Goal: Task Accomplishment & Management: Complete application form

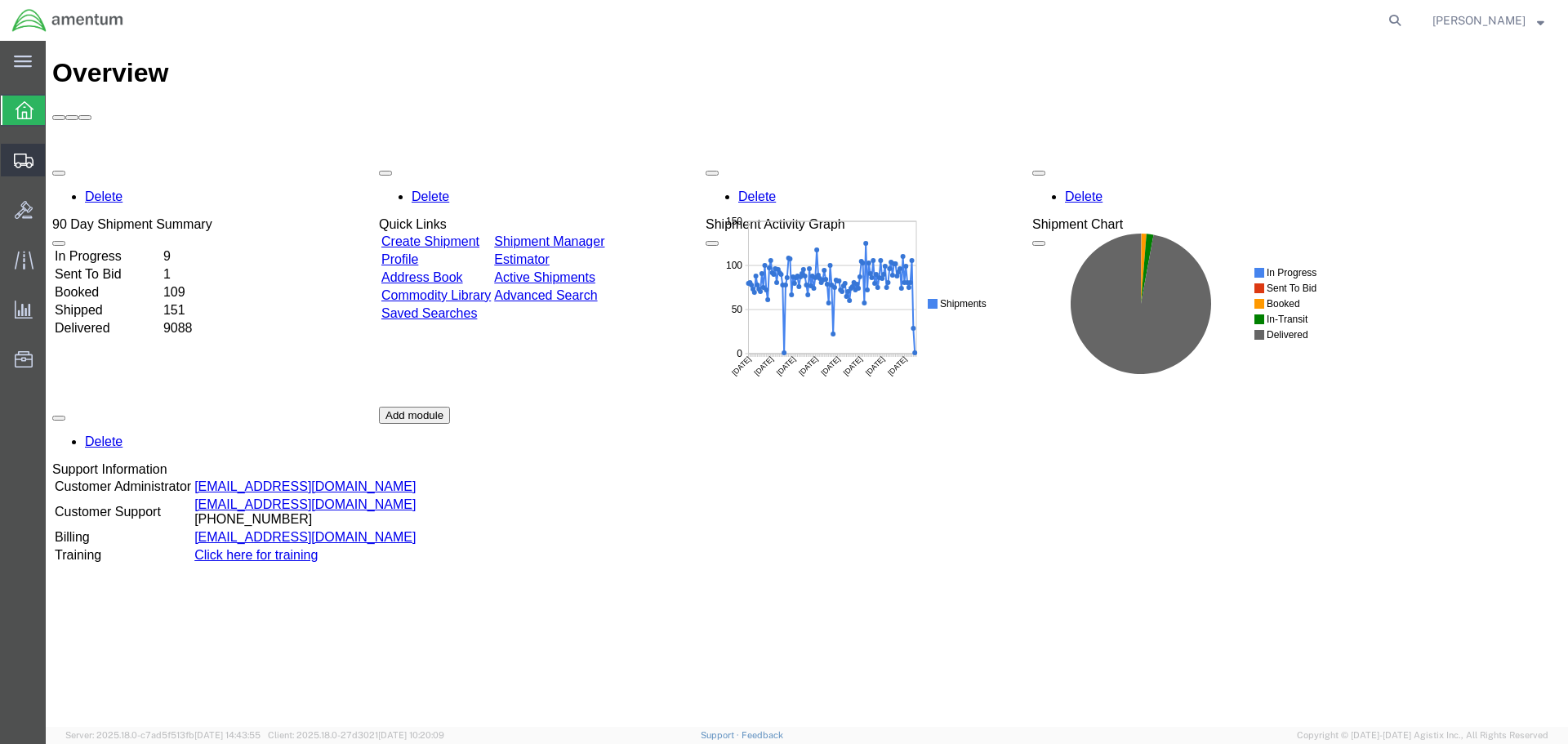
click at [0, 0] on span "Create Shipment" at bounding box center [0, 0] width 0 height 0
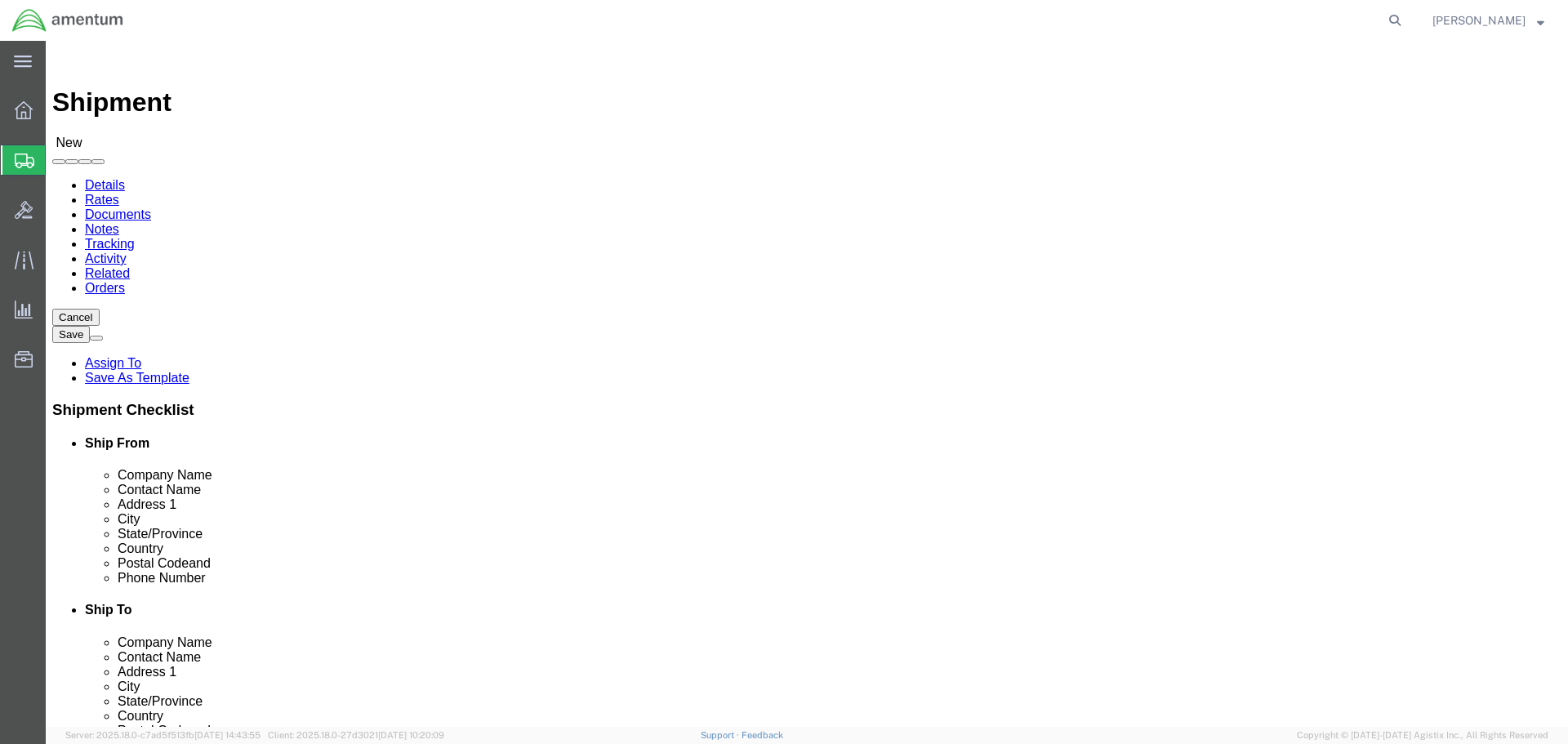
select select
select select "MYPROFILE"
select select "CA"
type input "sac"
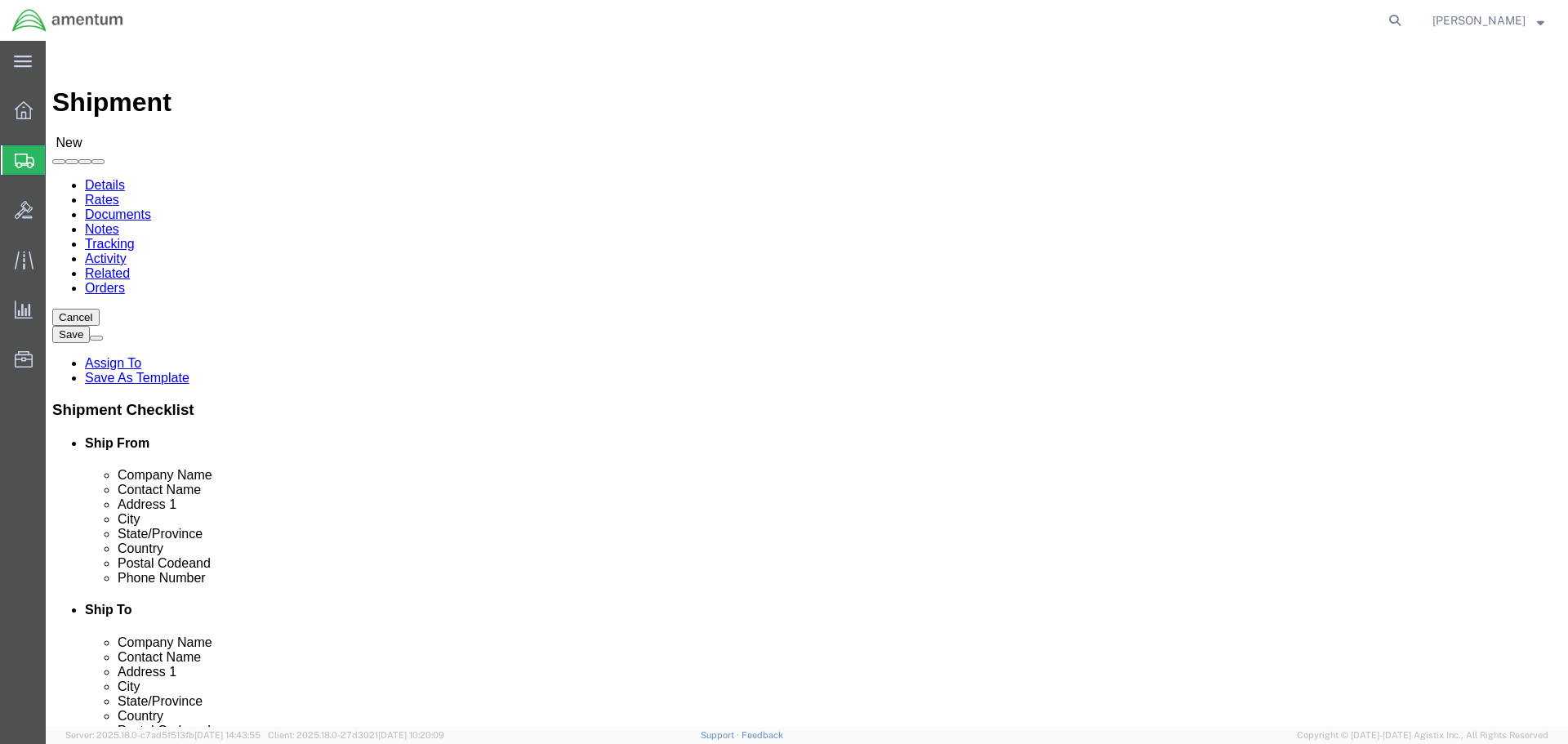
select select "49943"
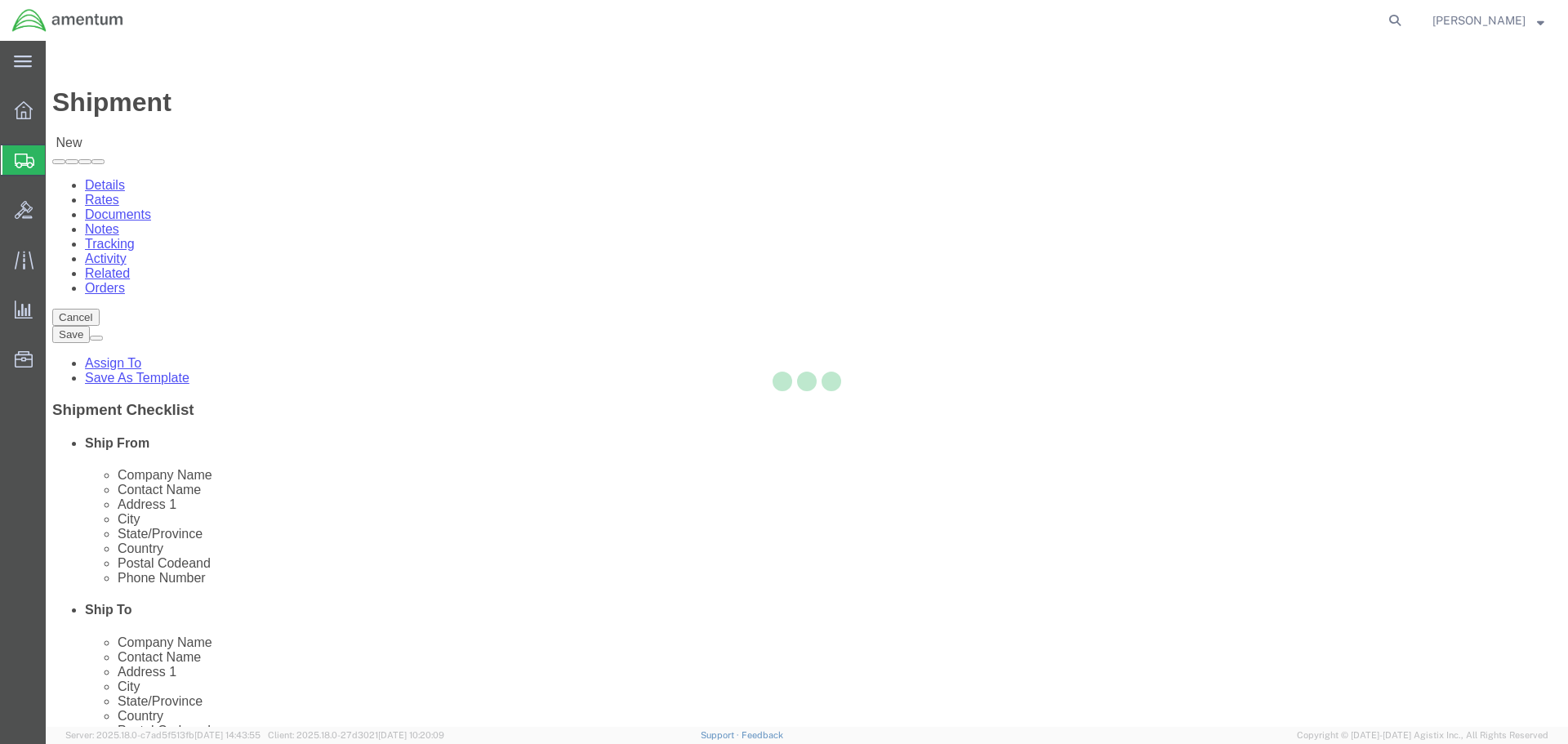
select select "CA"
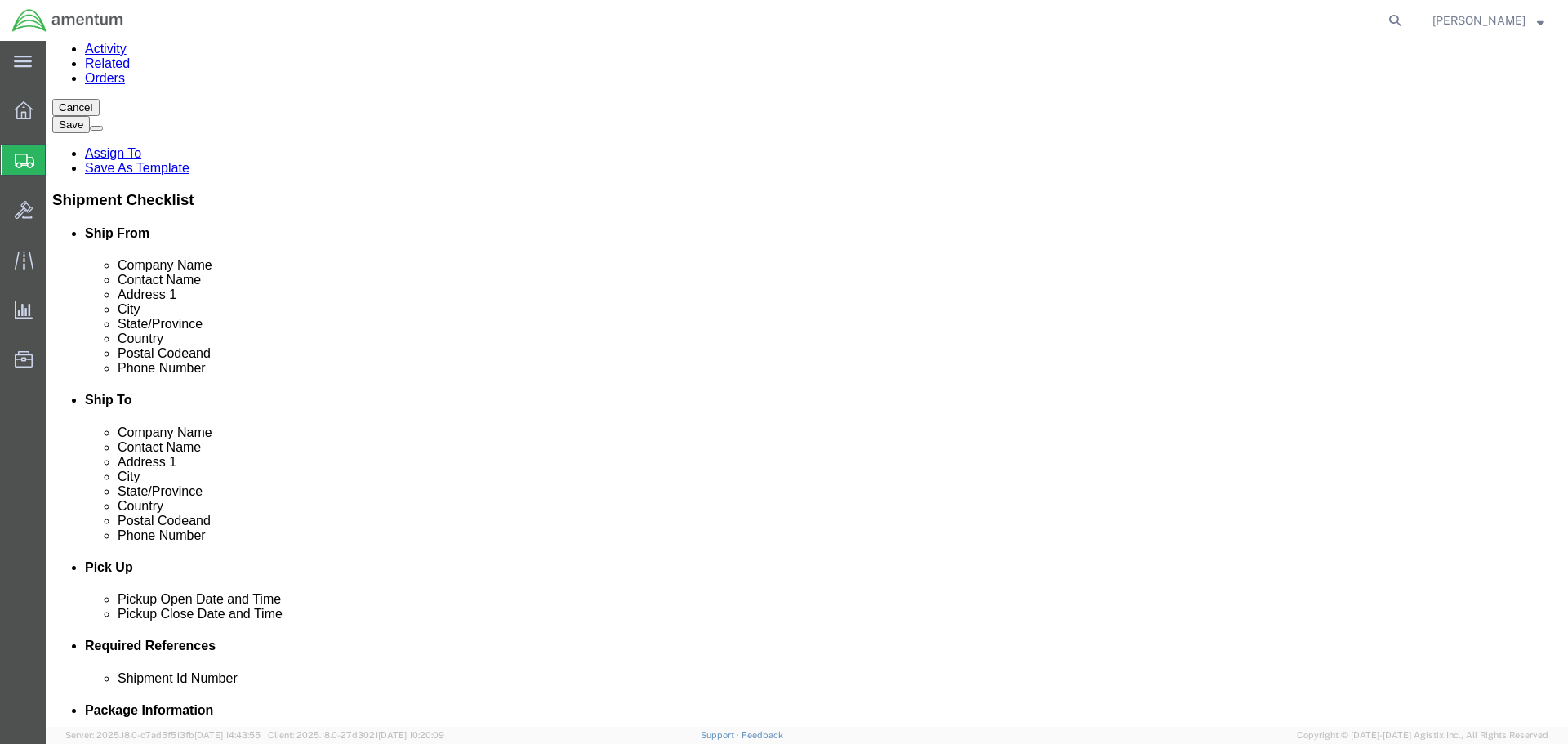
scroll to position [409, 0]
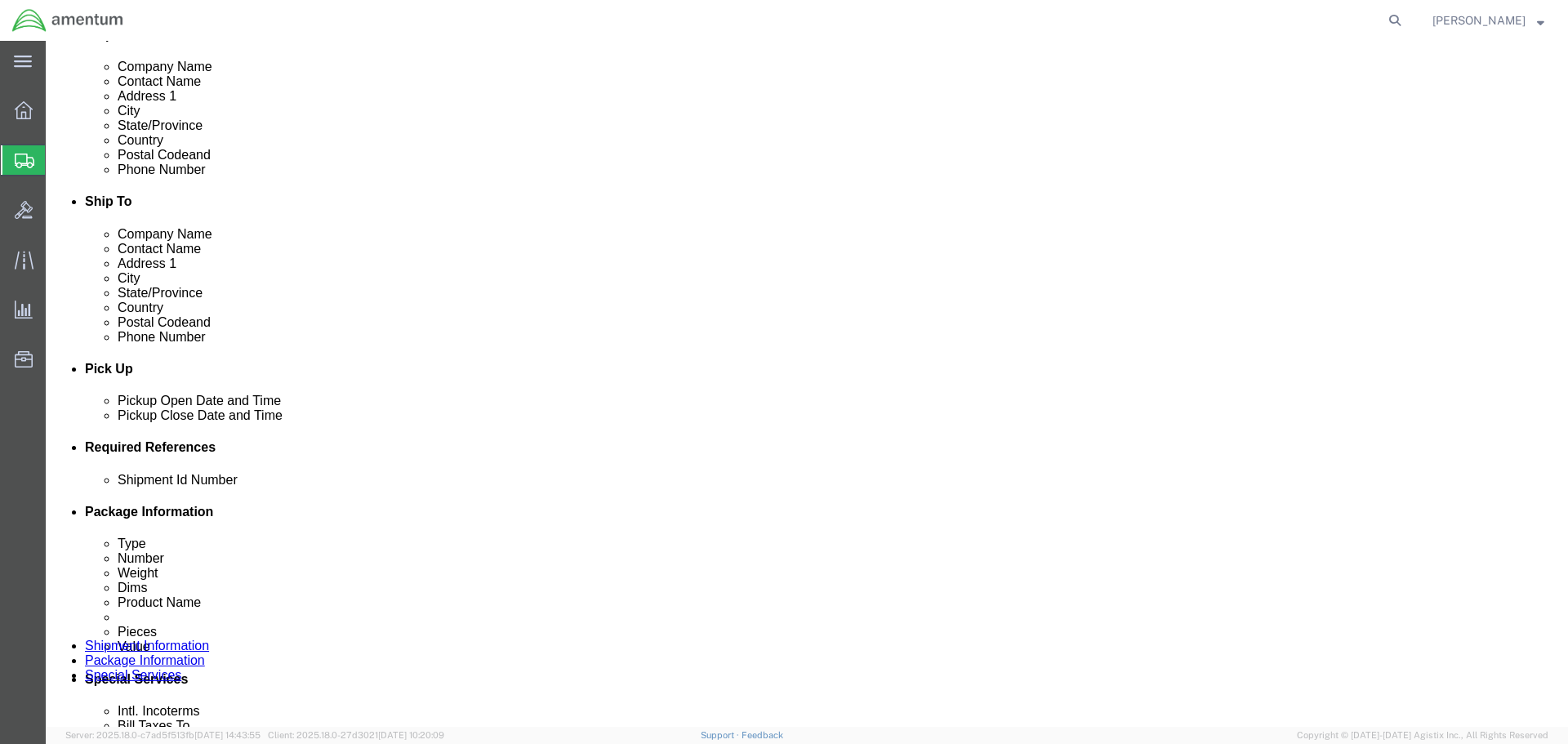
click div "[DATE] 11:00 AM"
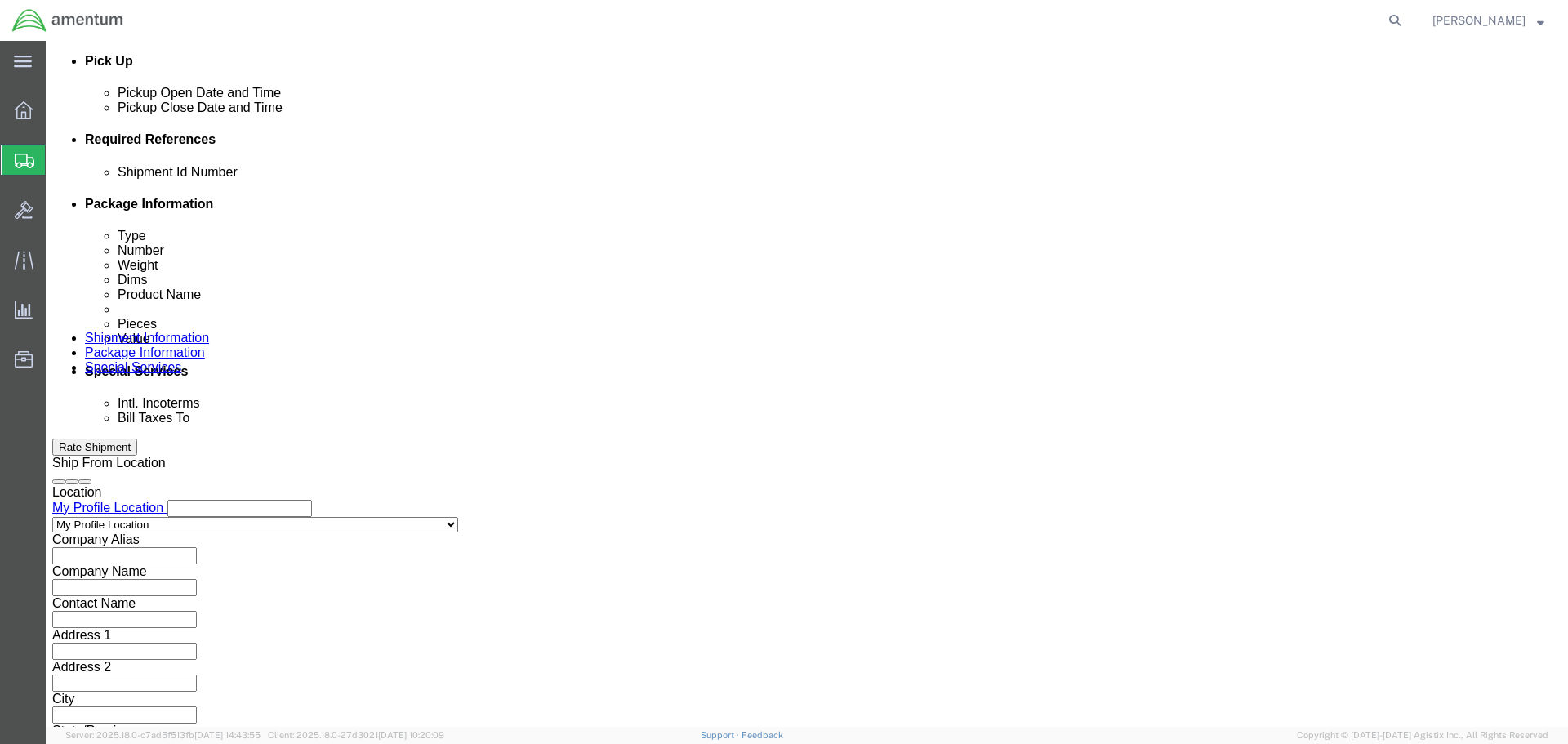
type input "12:00 PM"
click div "Open Time 12:00 PM [DATE] 11:00 AM - [DATE] 11:00 AM Cancel Apply"
click button "Apply"
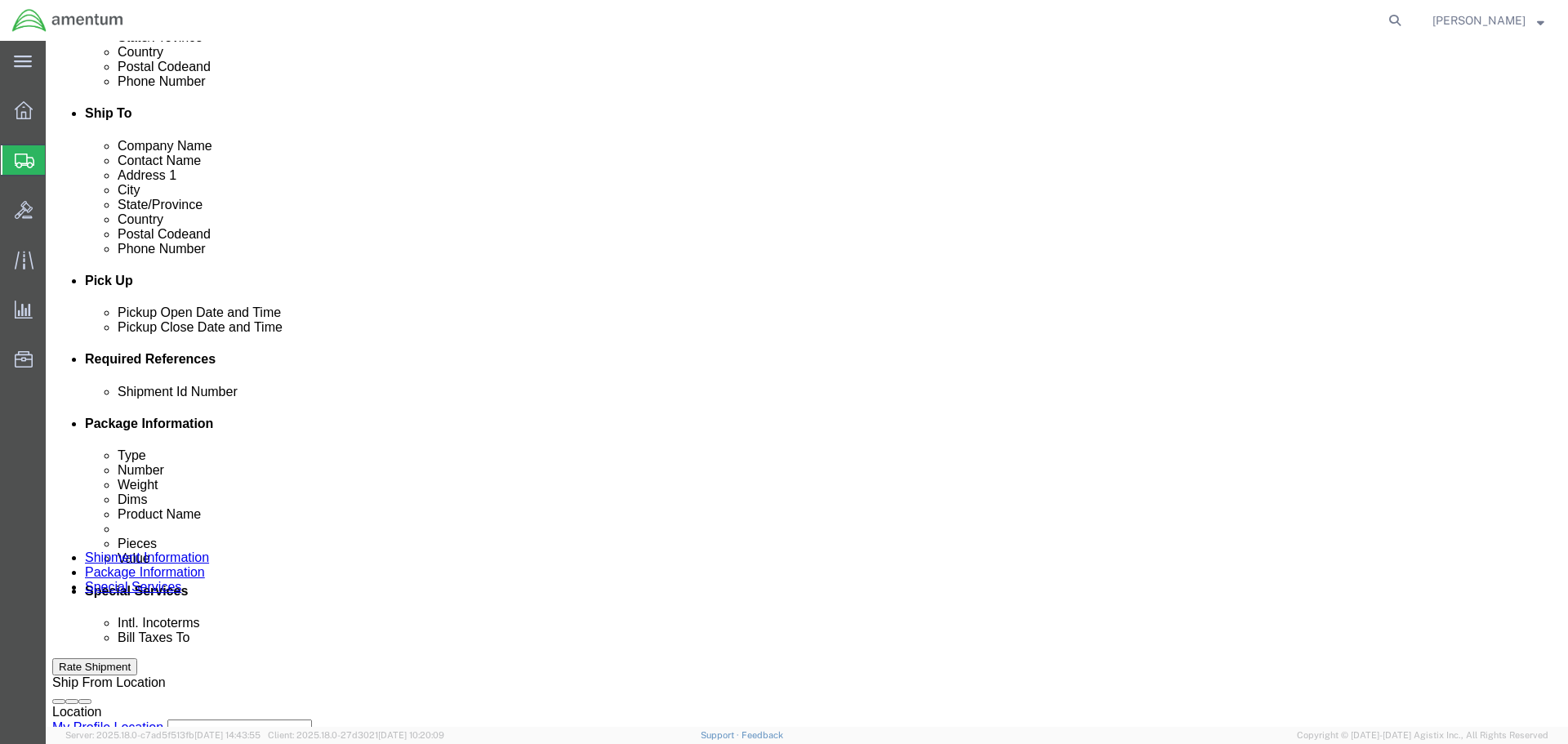
scroll to position [471, 0]
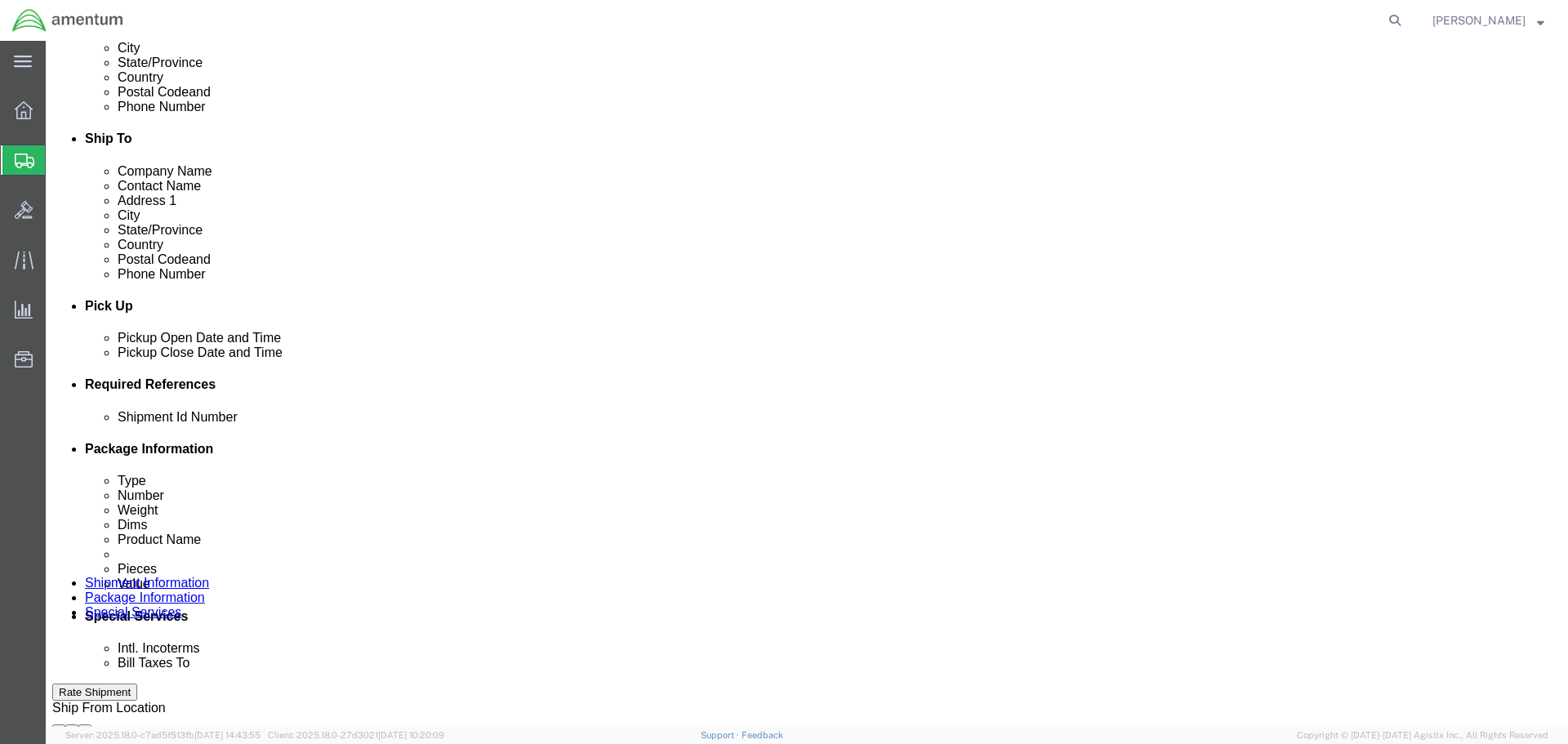
click div "[DATE] 1:00 PM"
type input "3:00 PM"
click button "Apply"
click button "Add reference"
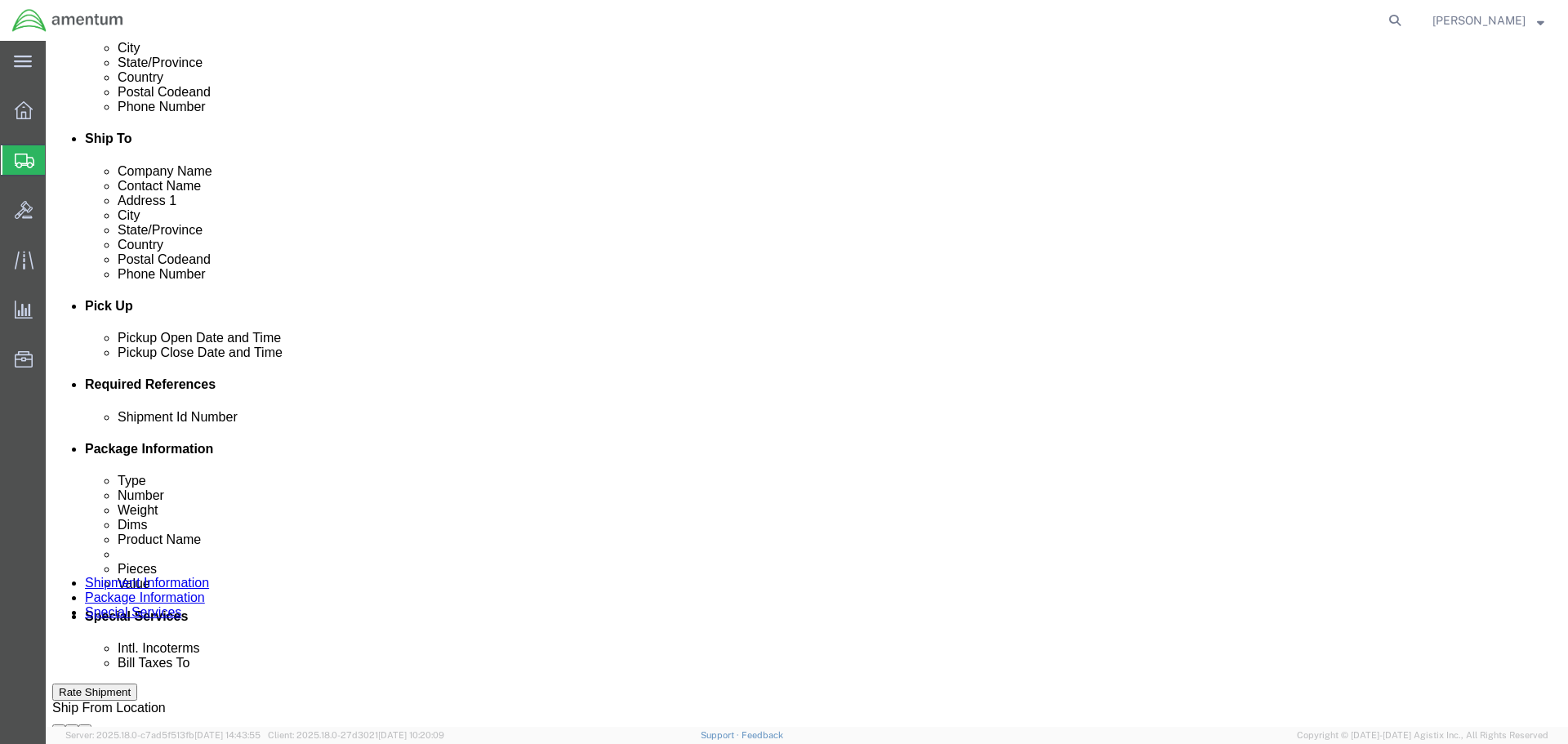
click button "Add reference"
click input "text"
type input "96267"
select select "PROJNUM"
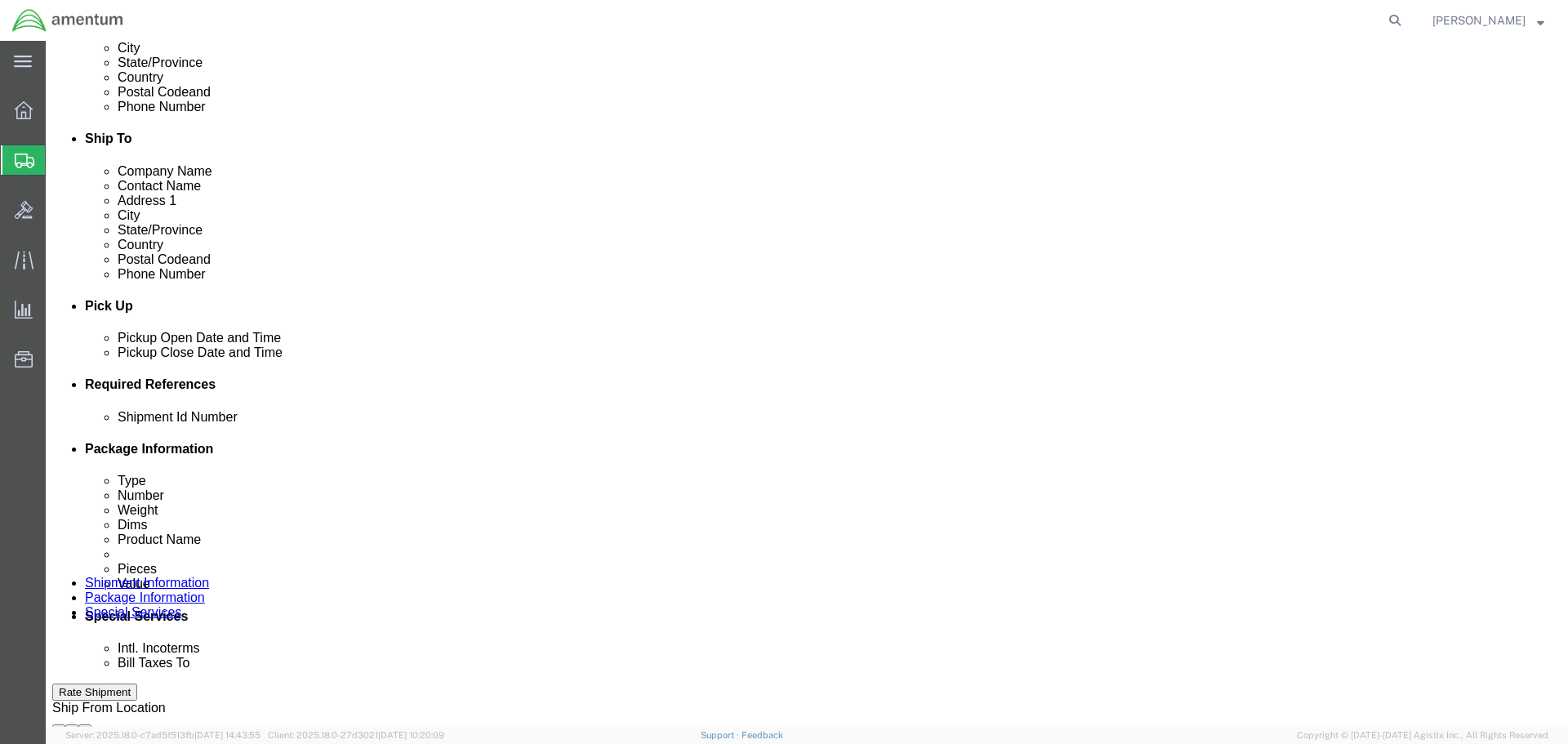
type input "6118.03.03.2219.000.SDC.0000"
select select "DEPT"
type input "CBP"
select select "CUSTREF"
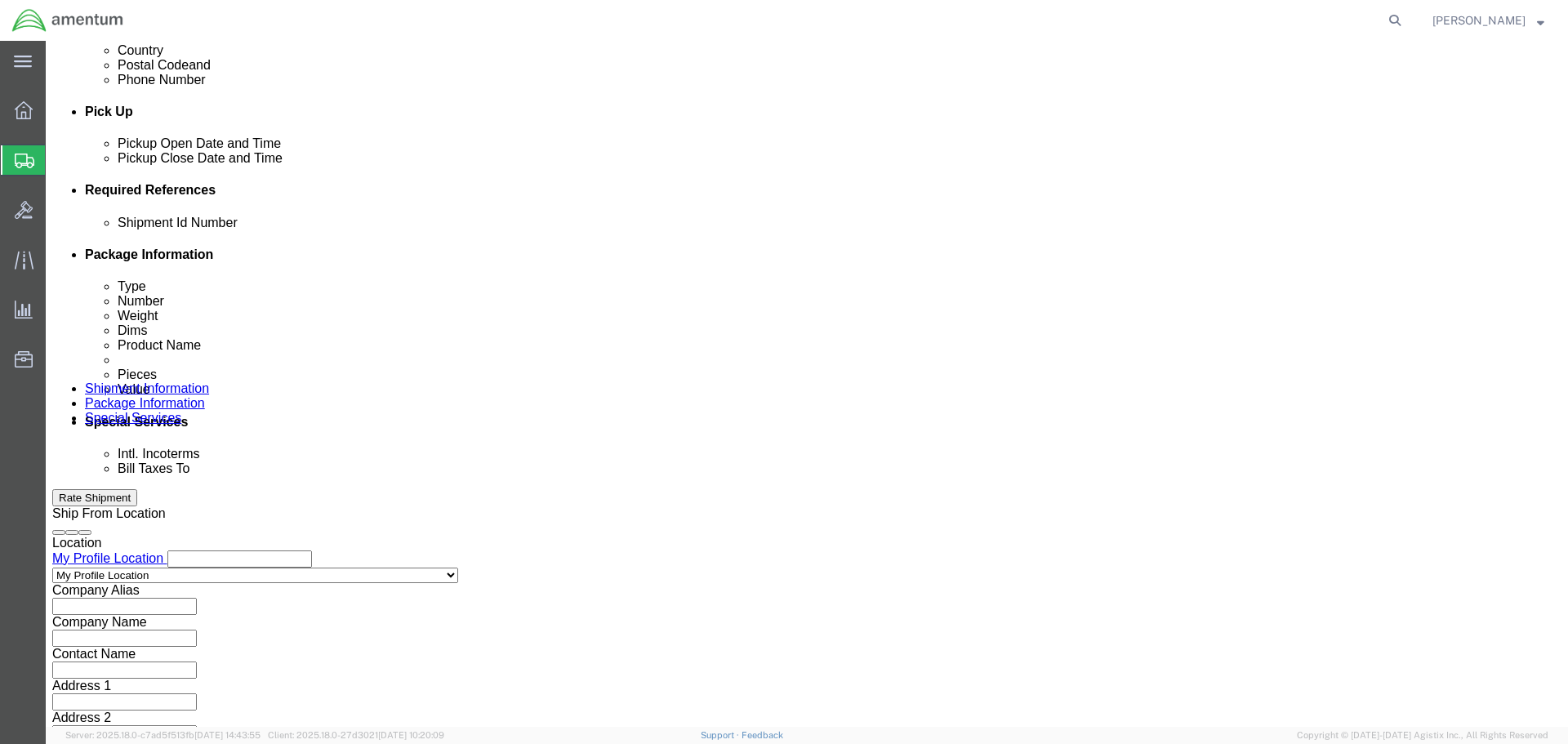
scroll to position [747, 0]
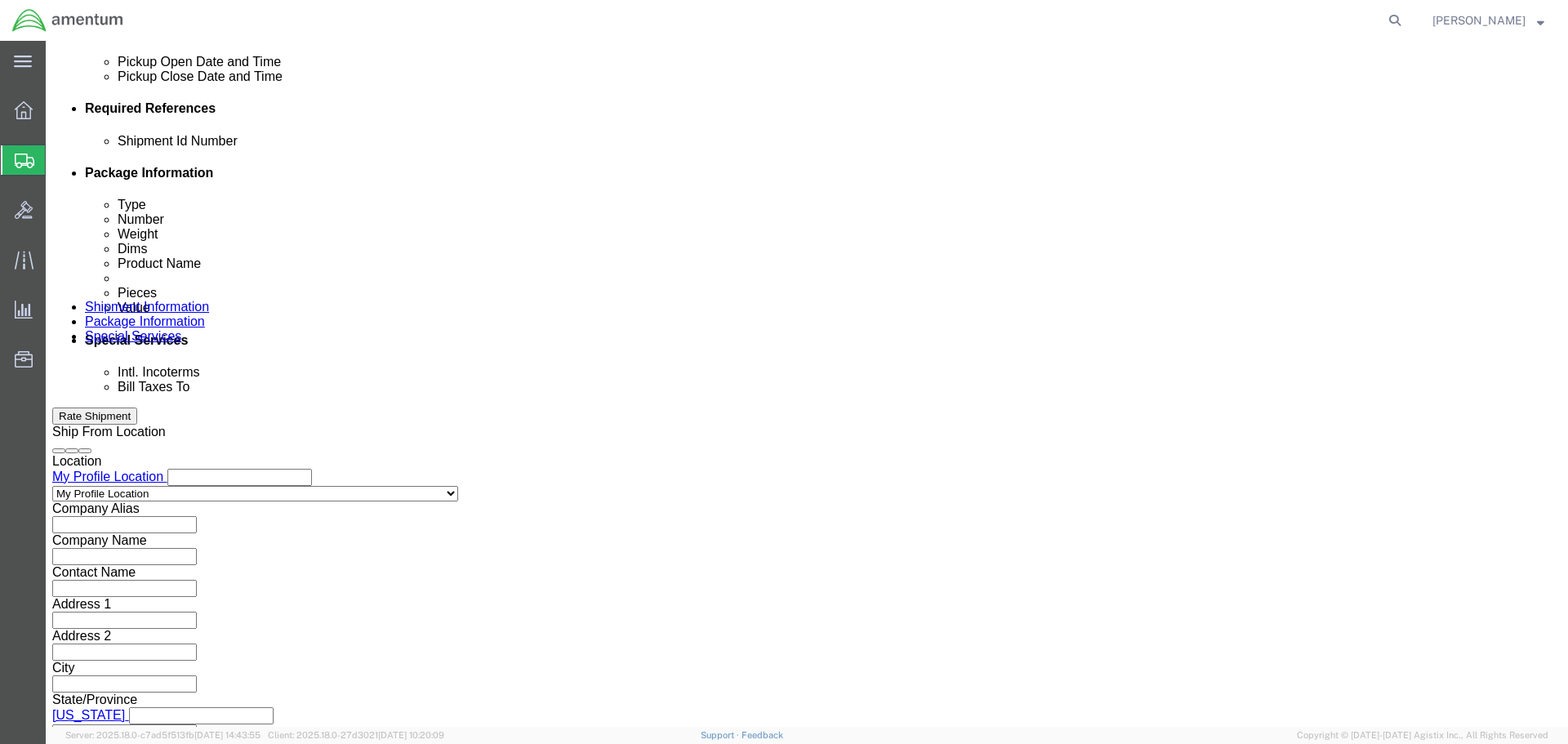
type input "329500"
click button "Continue"
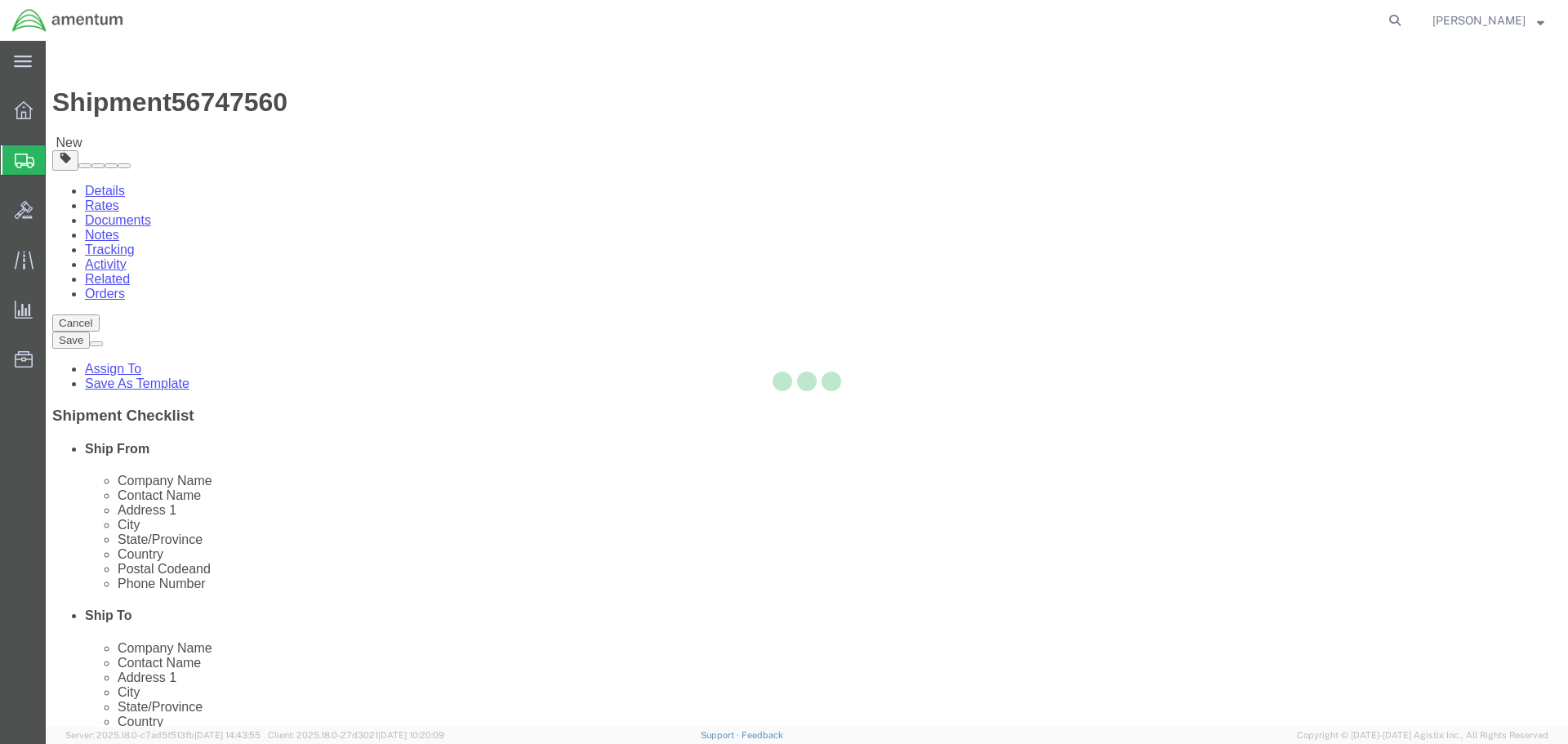
select select "CBOX"
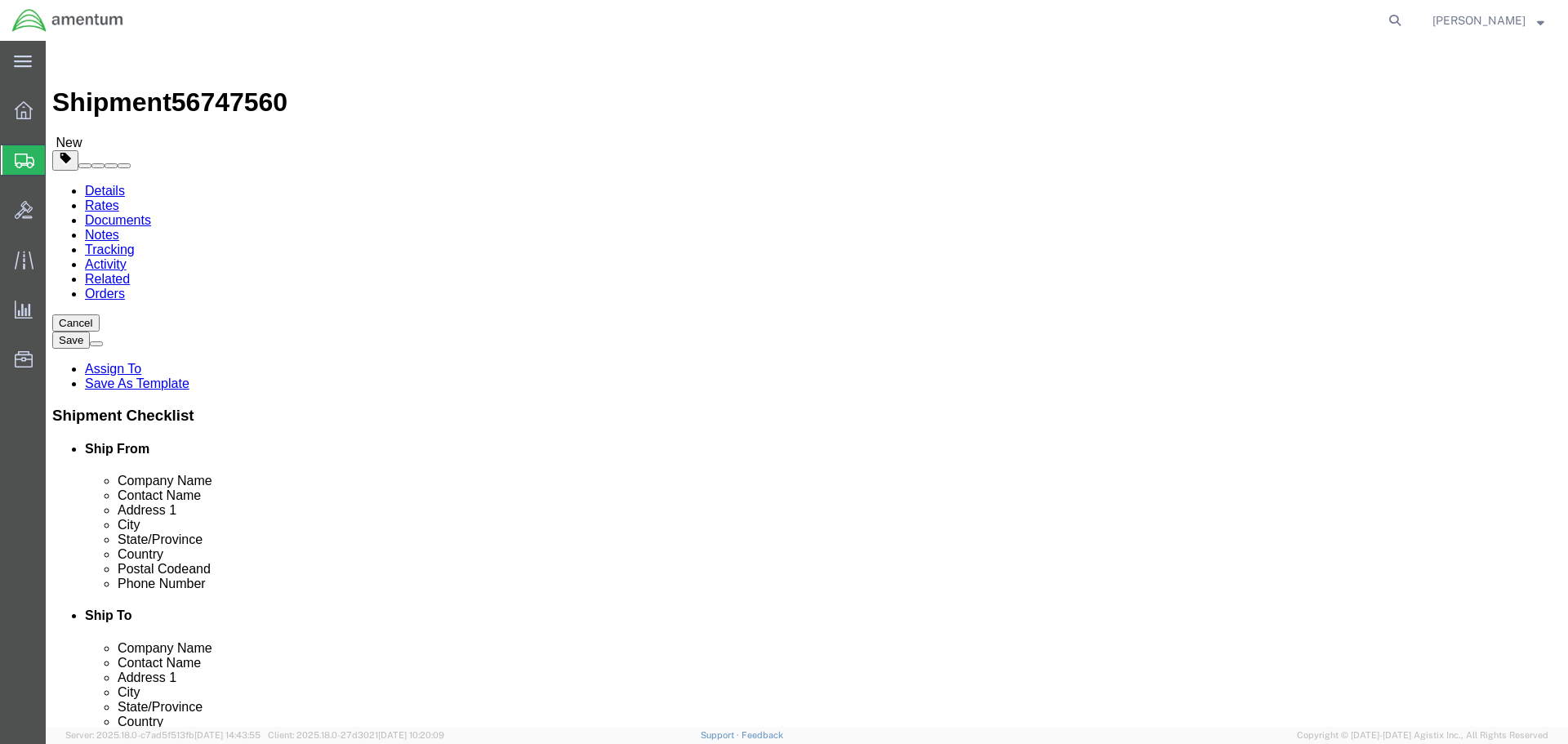
click input "text"
type input "12"
type input "9"
type input "6"
type input "4"
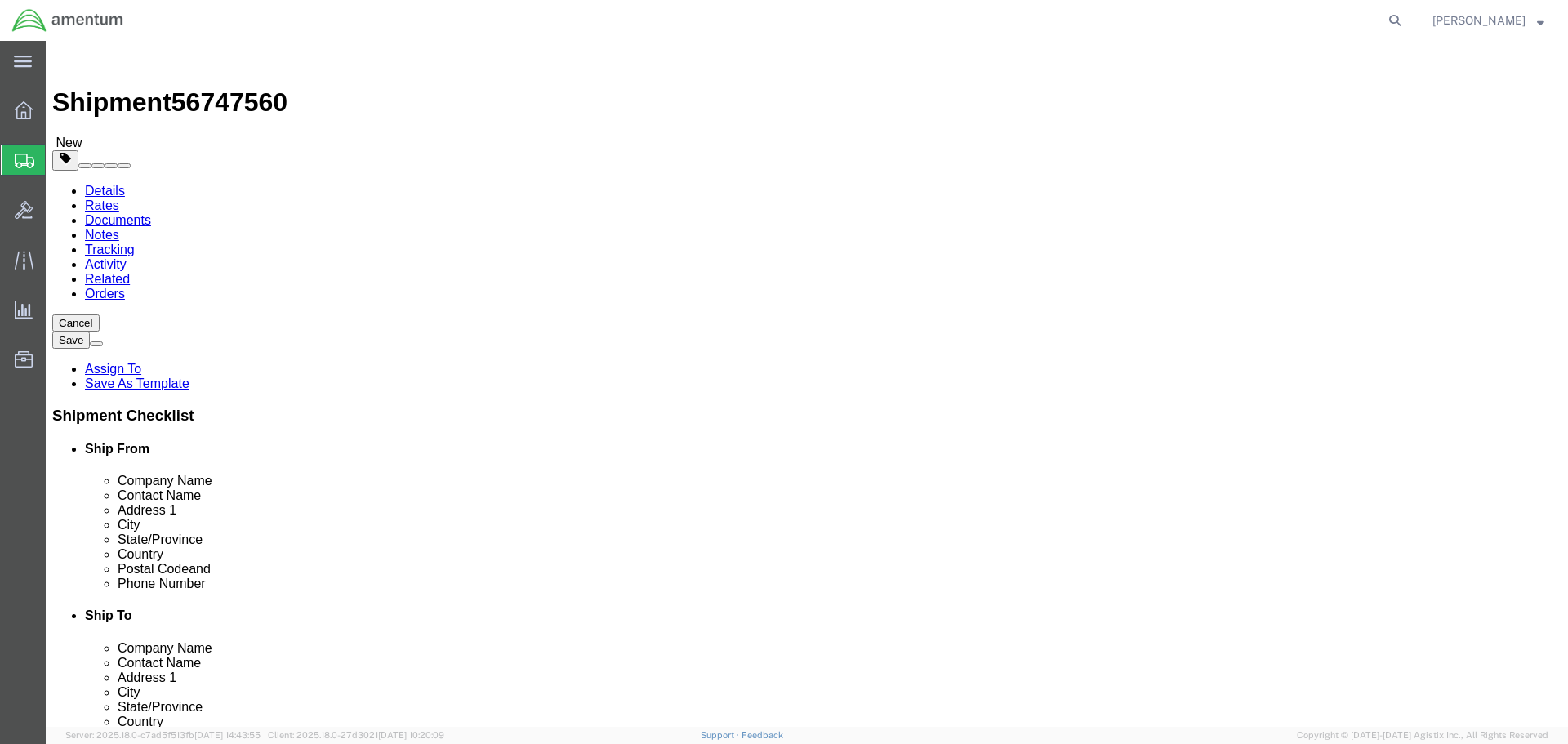
click link "Add Content"
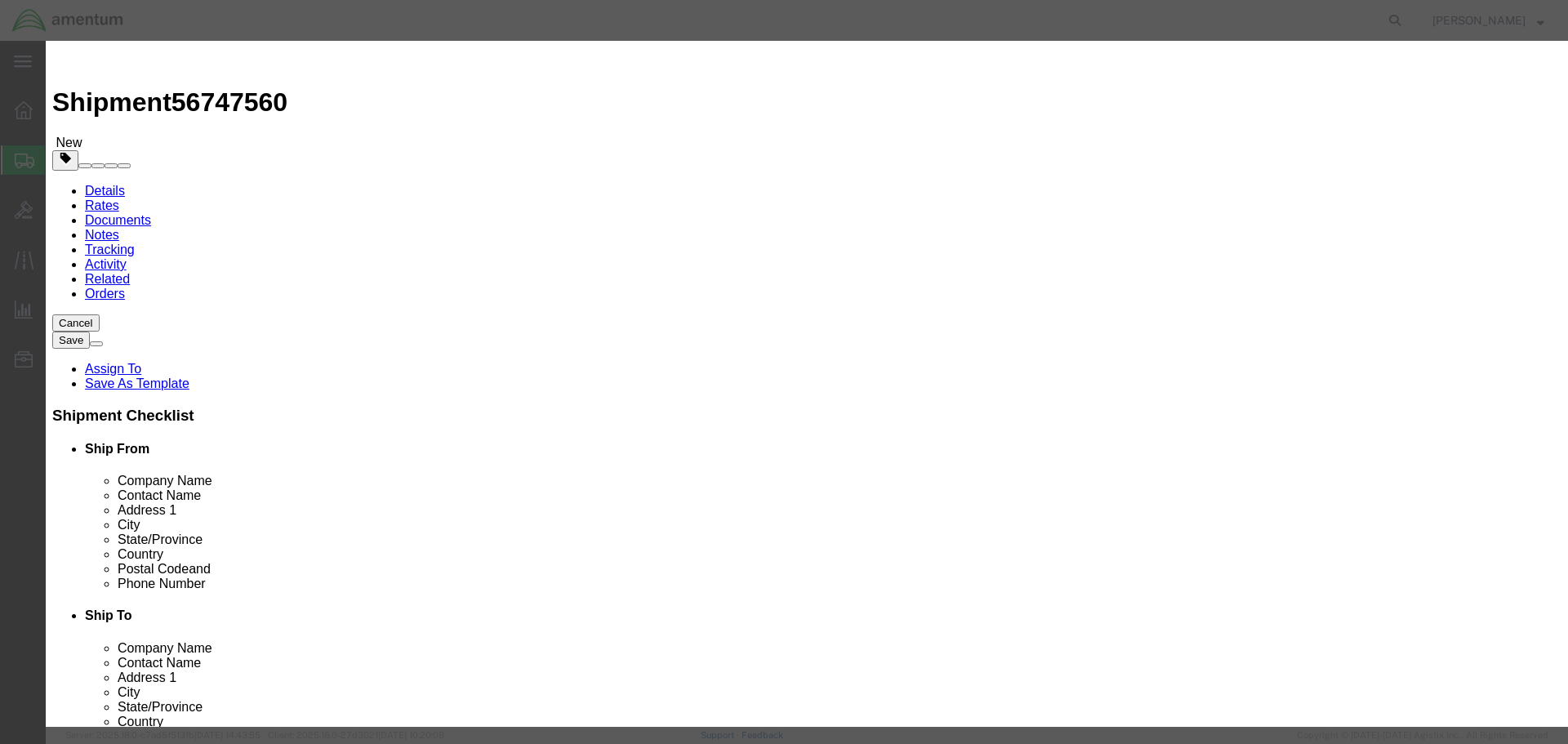
type input "NVG HSI INDICATOR"
select select "USD"
type input "1424(NVG)"
type input "NVG HSI INDICATOR"
type input "1"
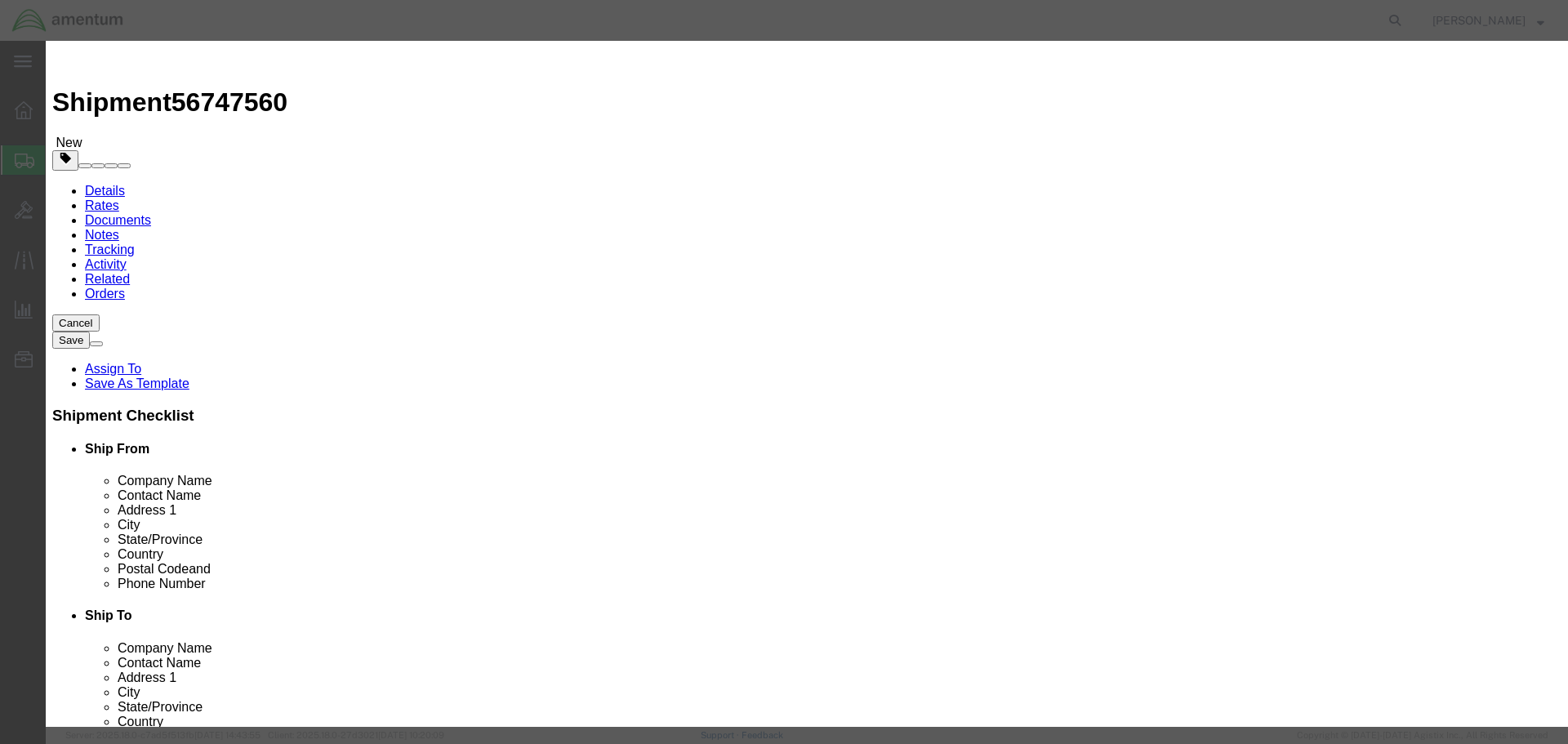
type input "324"
type input "86322"
click div "Save & Add Another Save & Close Close"
click button "Save & Close"
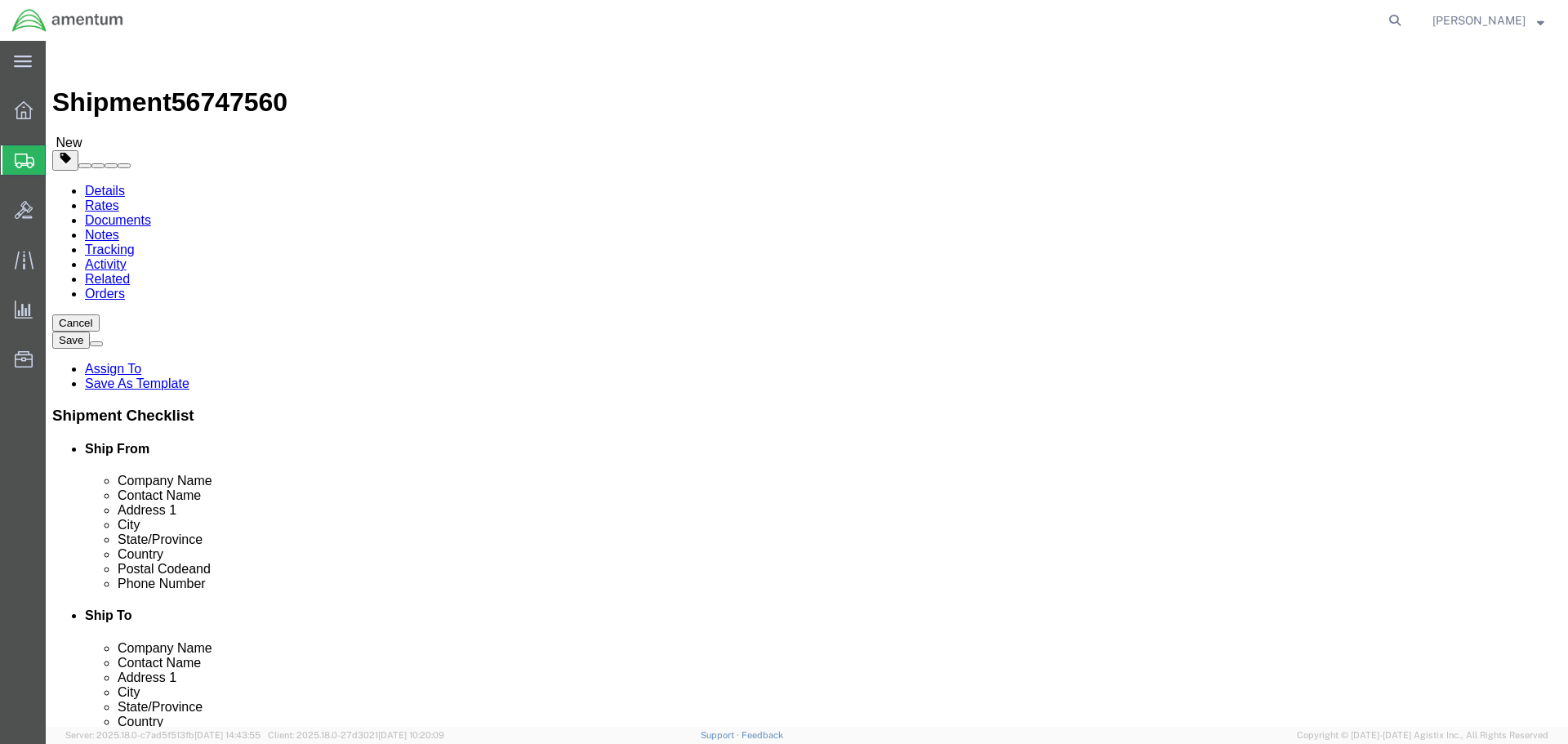
click button "Continue"
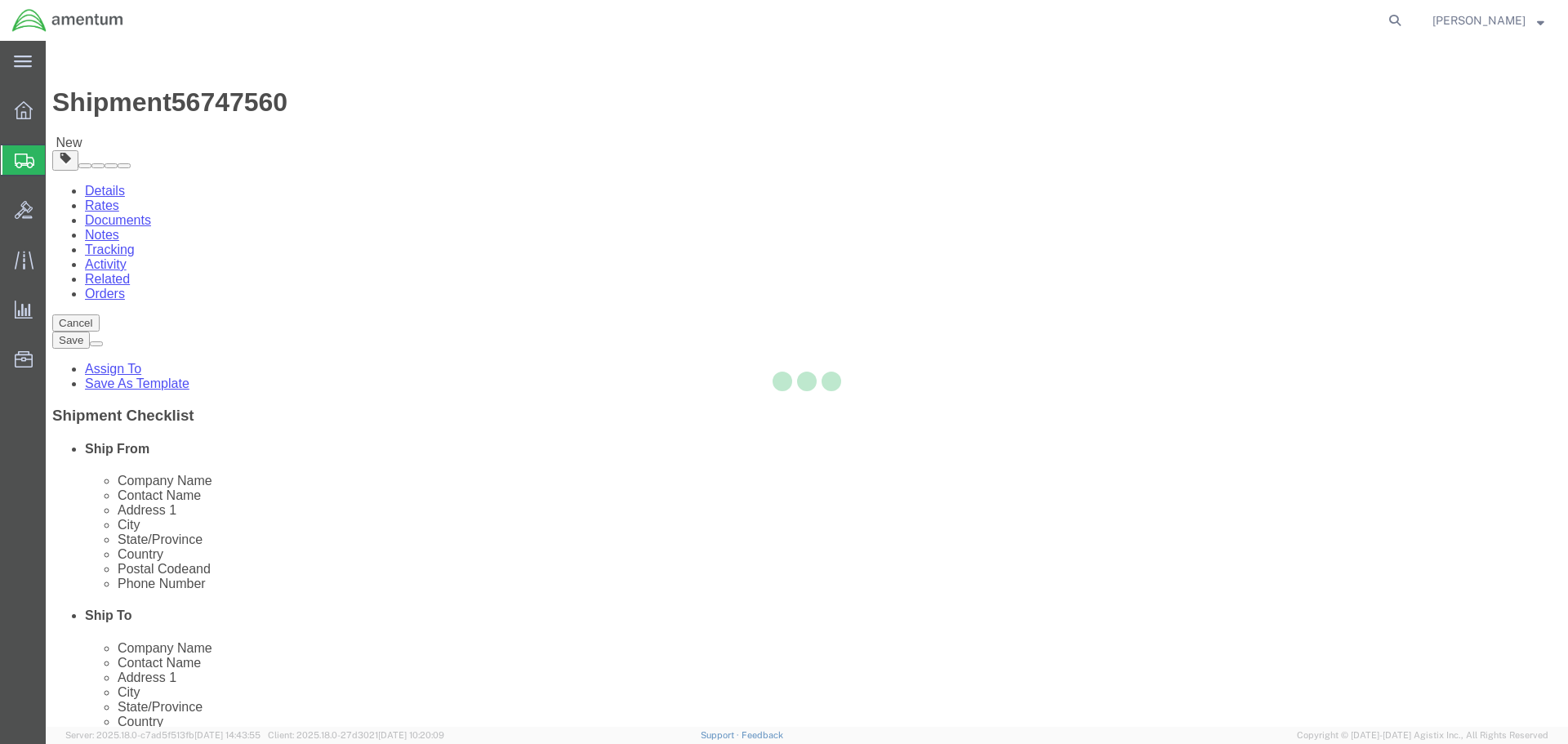
select select
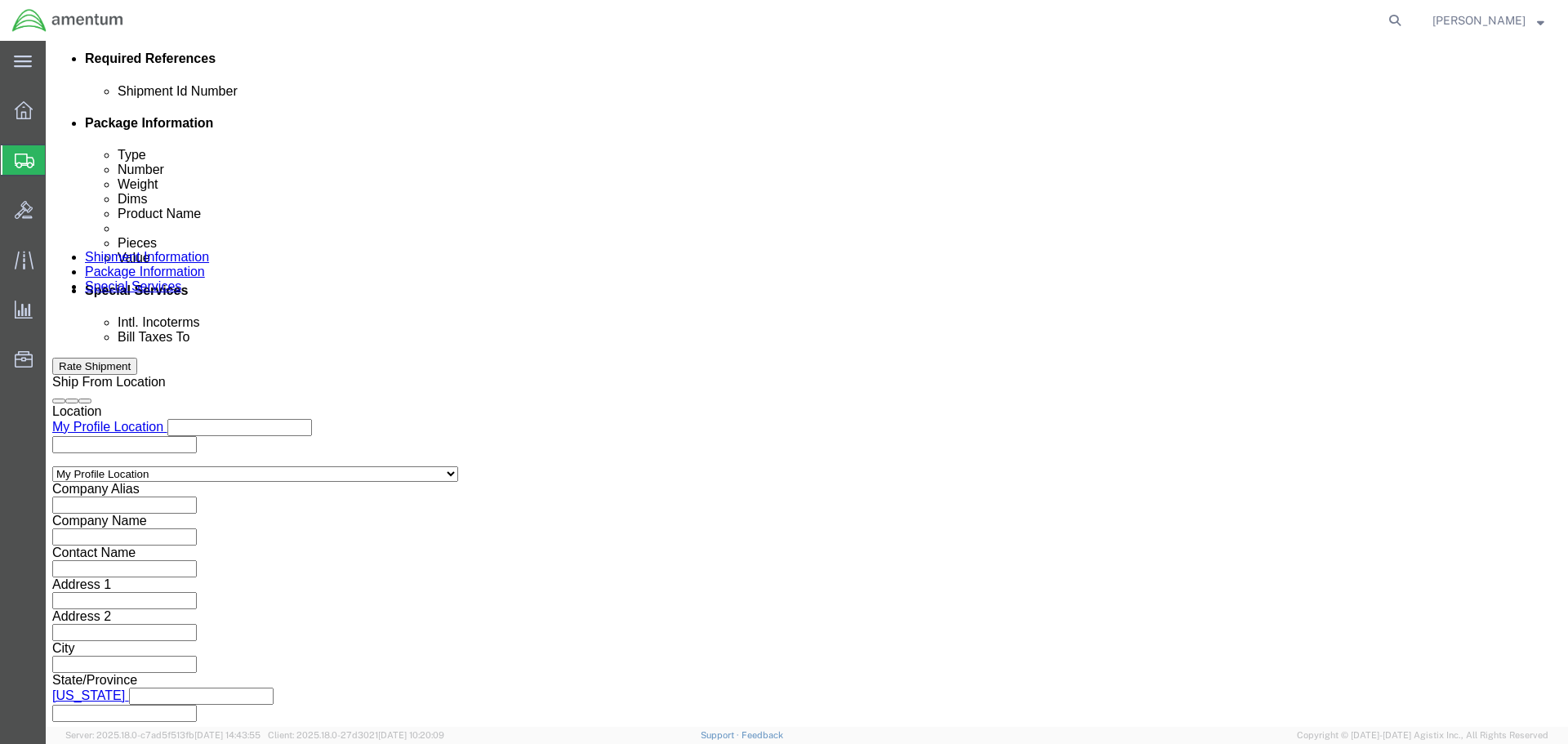
scroll to position [816, 0]
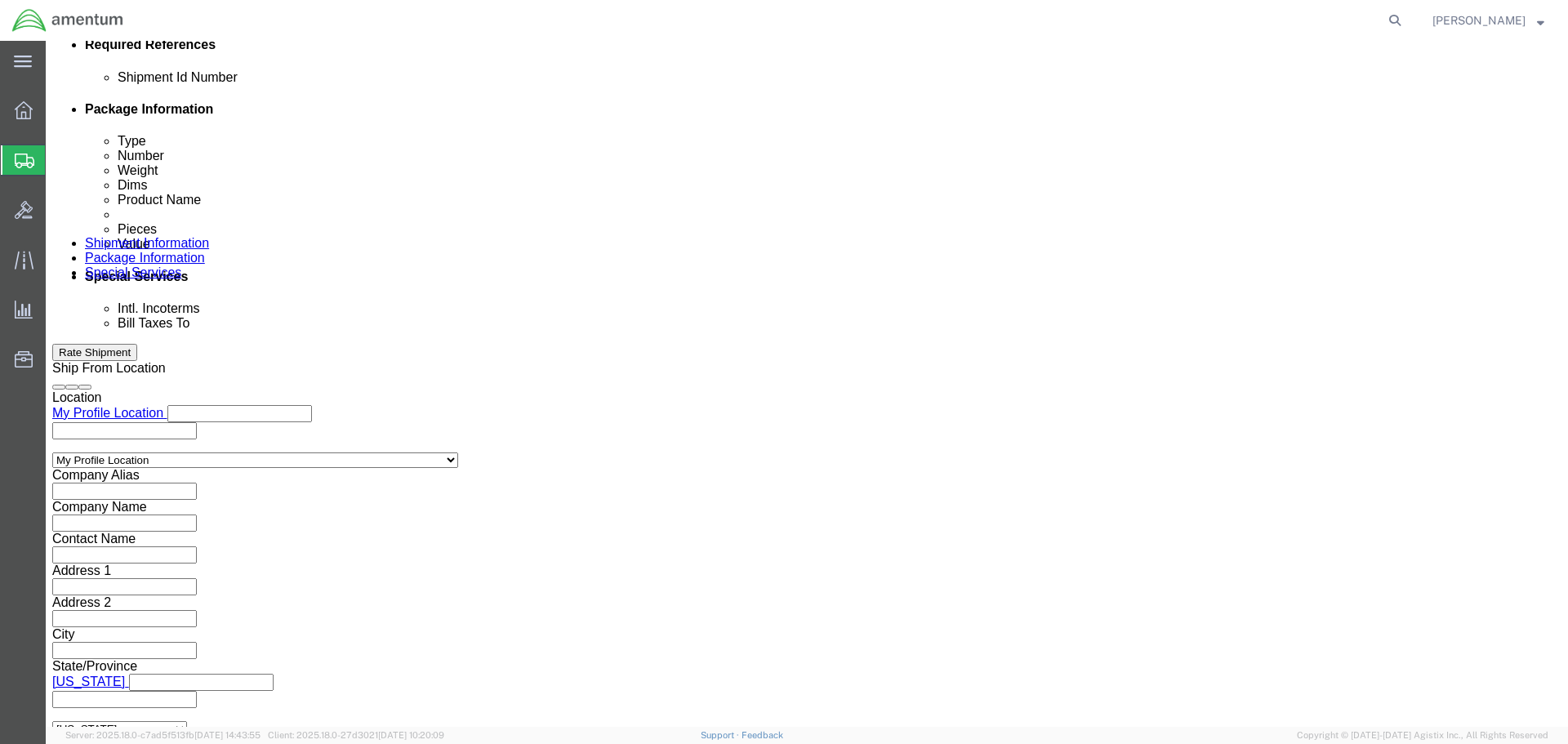
click div "To Enter Email Address Include shipping documents What documents that would lik…"
click input "text"
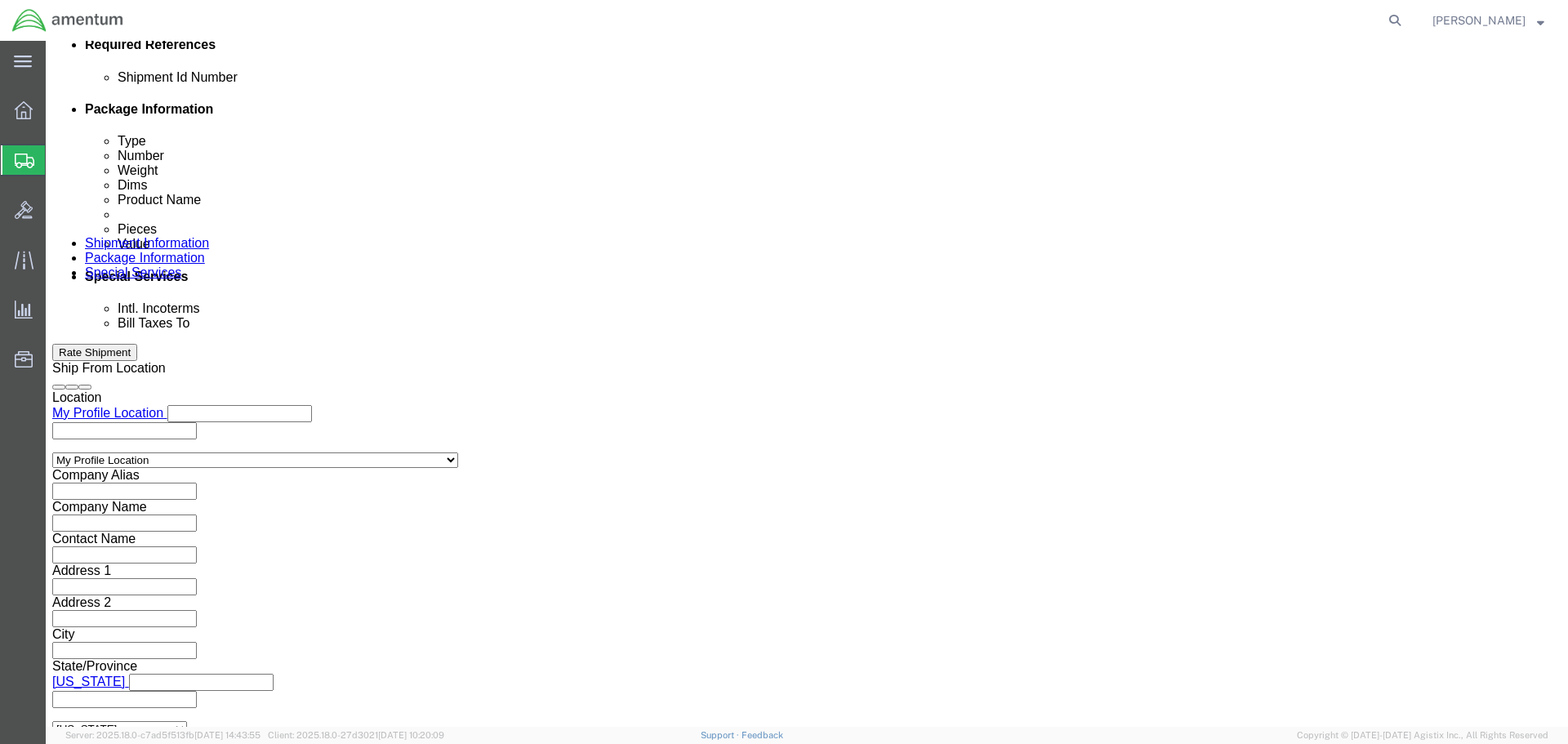
type input "[PERSON_NAME][EMAIL_ADDRESS][PERSON_NAME][DOMAIN_NAME]"
click div "Rate Shipment"
click button "Rate Shipment"
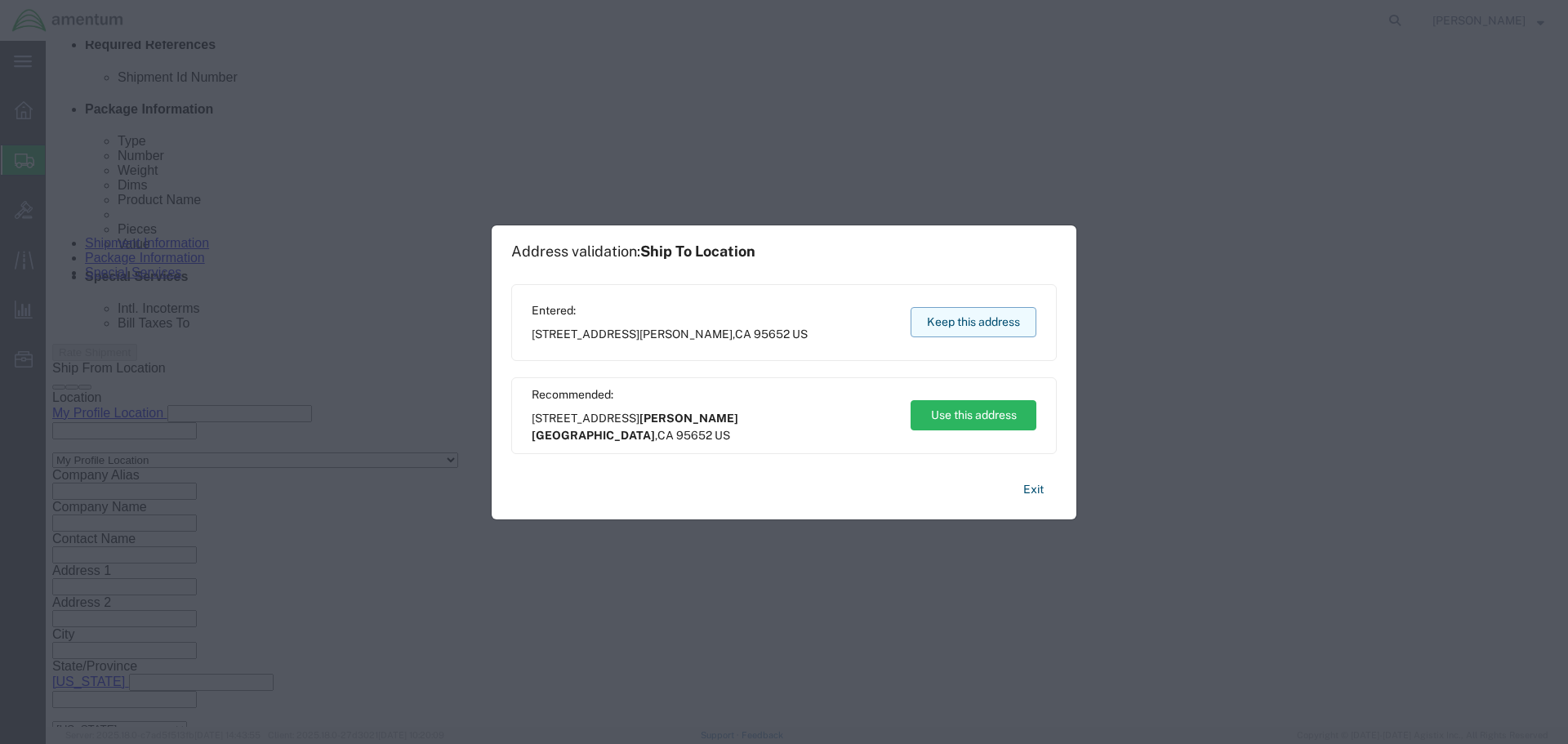
click at [958, 311] on button "Keep this address" at bounding box center [973, 322] width 126 height 30
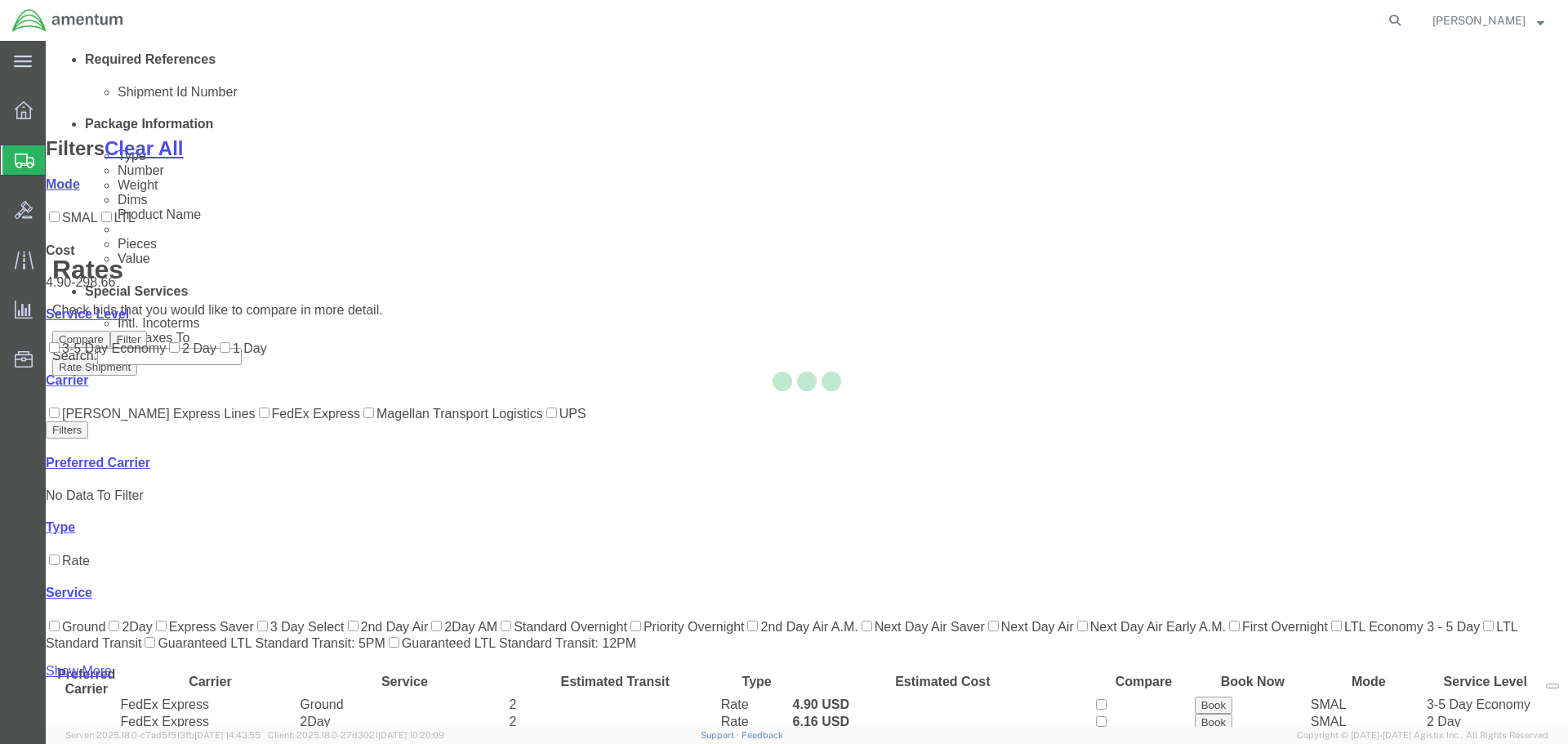
scroll to position [200, 0]
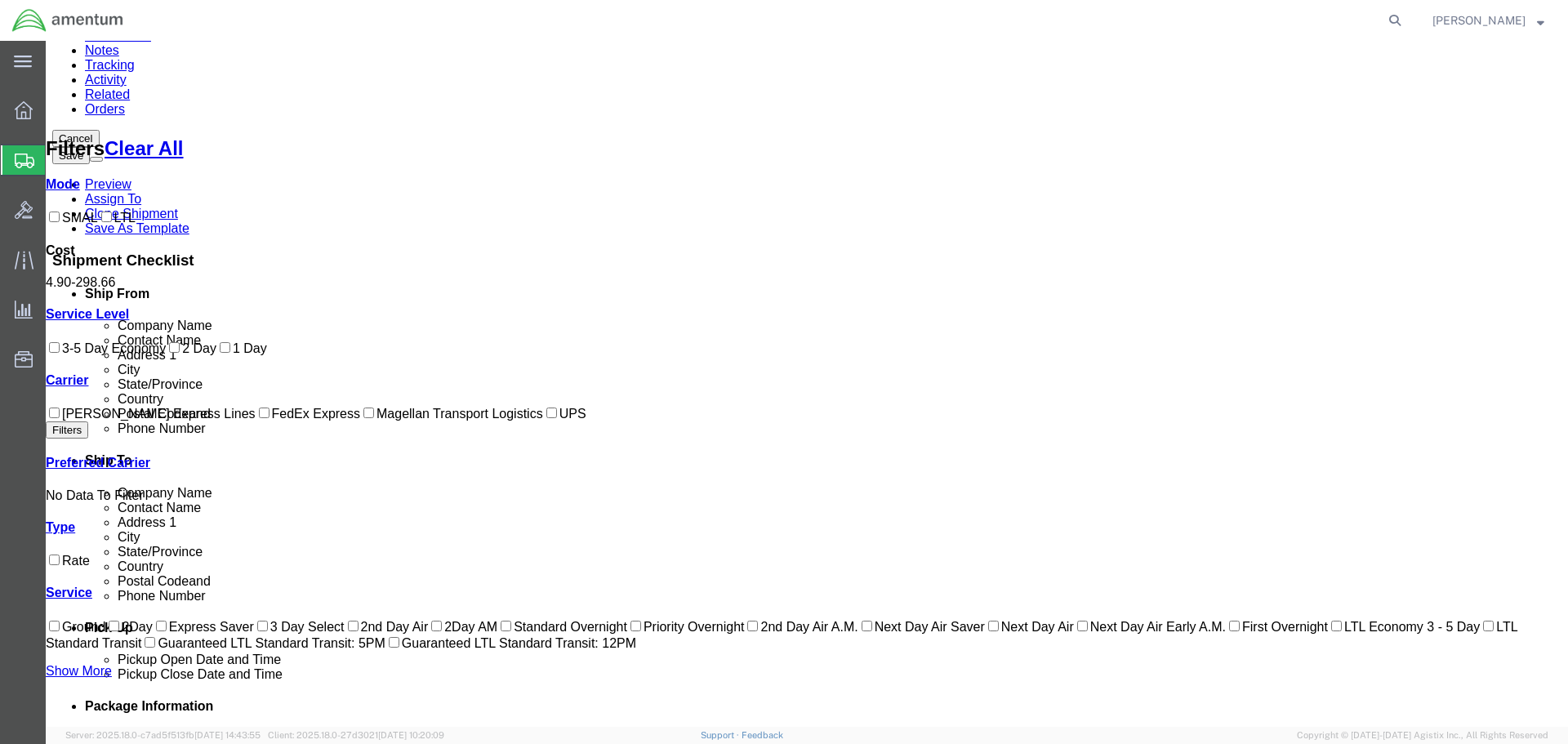
click at [255, 421] on label "FedEx Express" at bounding box center [308, 414] width 105 height 14
click at [259, 418] on input "FedEx Express" at bounding box center [264, 413] width 10 height 10
checkbox input "true"
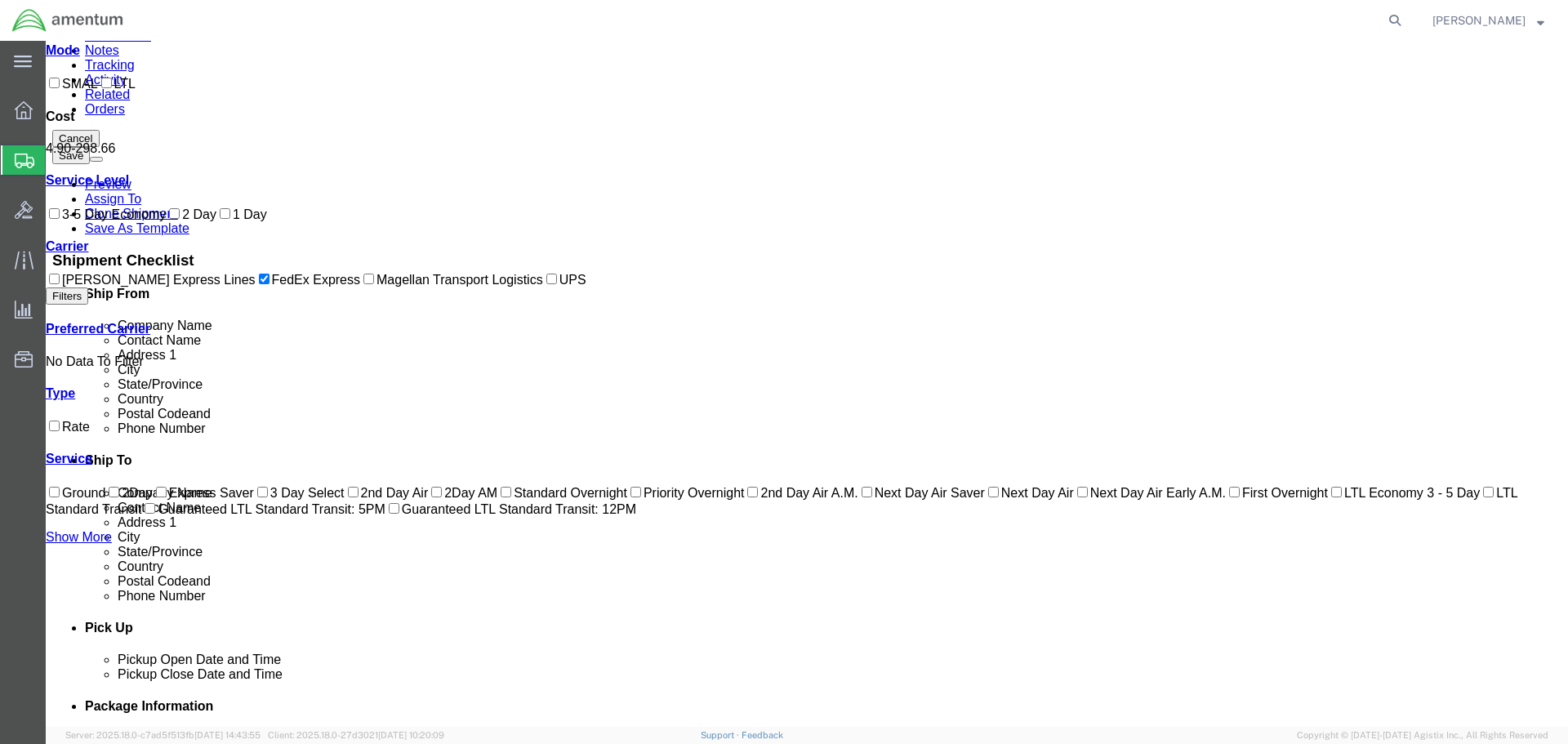
scroll to position [0, 0]
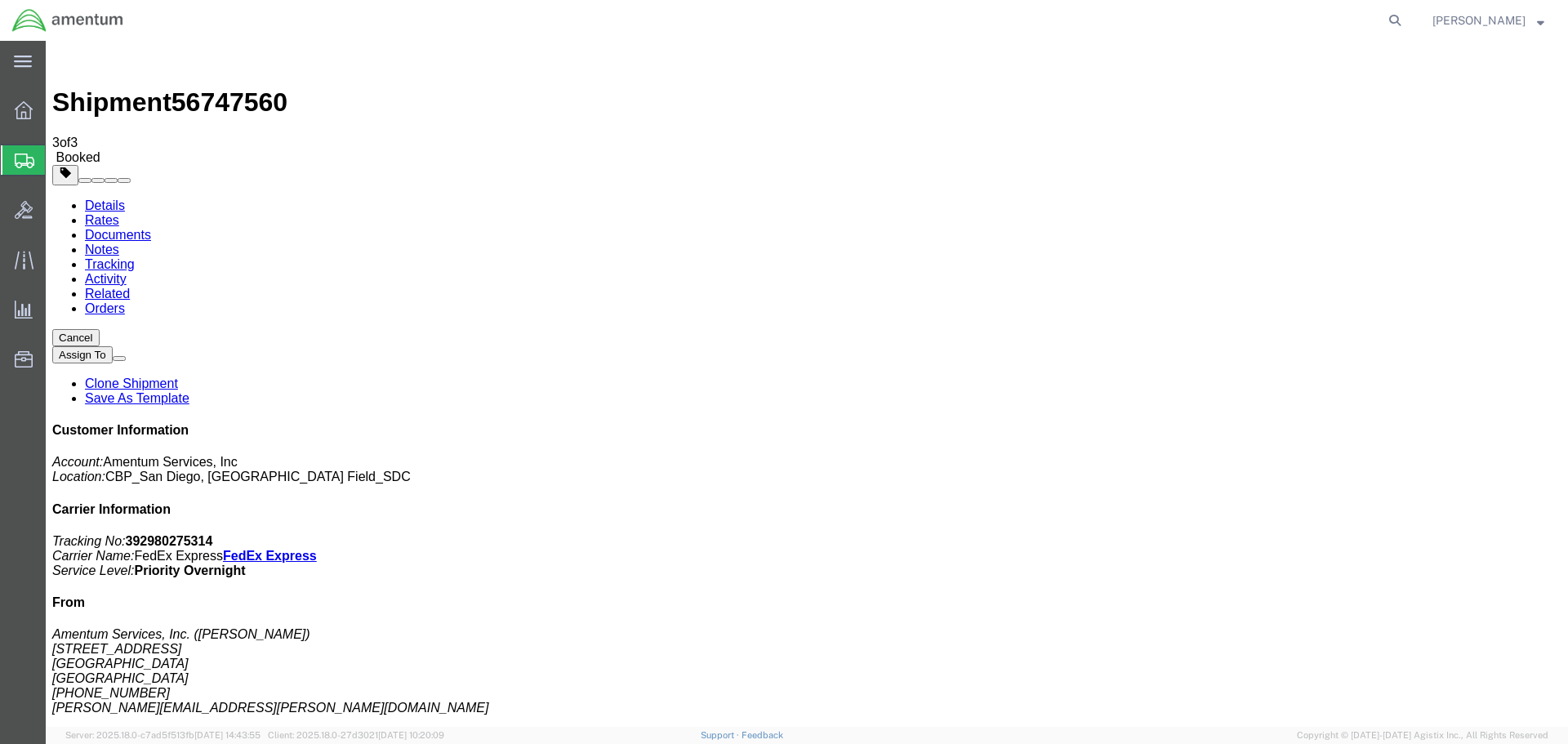
click at [213, 534] on b "392980275314" at bounding box center [169, 541] width 88 height 14
copy b "392980275314"
click at [108, 199] on link "Details" at bounding box center [105, 206] width 40 height 14
click link "Schedule pickup request"
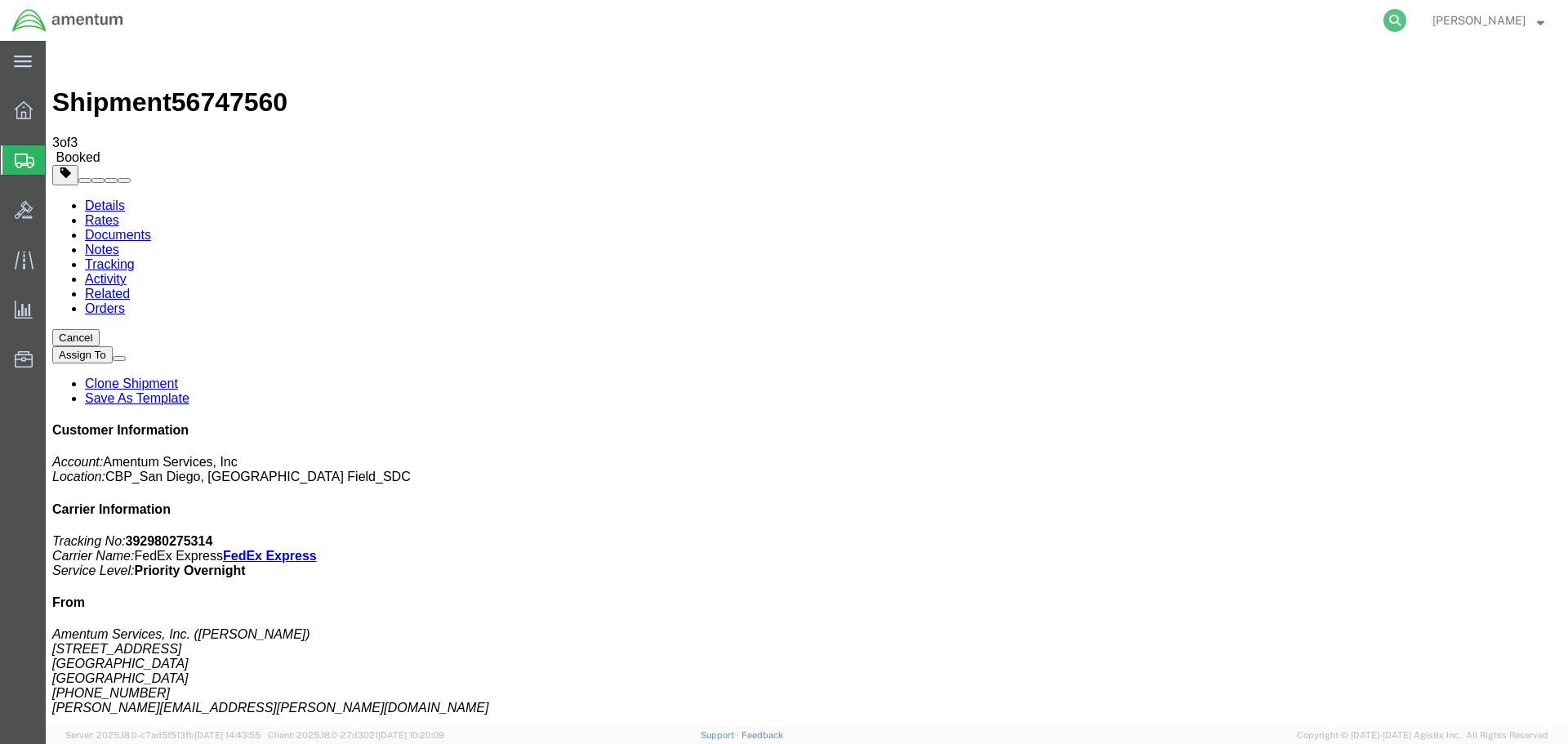
click at [1406, 18] on icon at bounding box center [1394, 20] width 23 height 23
click at [1298, 18] on input "search" at bounding box center [1134, 21] width 496 height 40
paste input "DCO-25251-167901"
type input "DCO-25251-167901"
click at [1405, 21] on icon at bounding box center [1394, 20] width 23 height 23
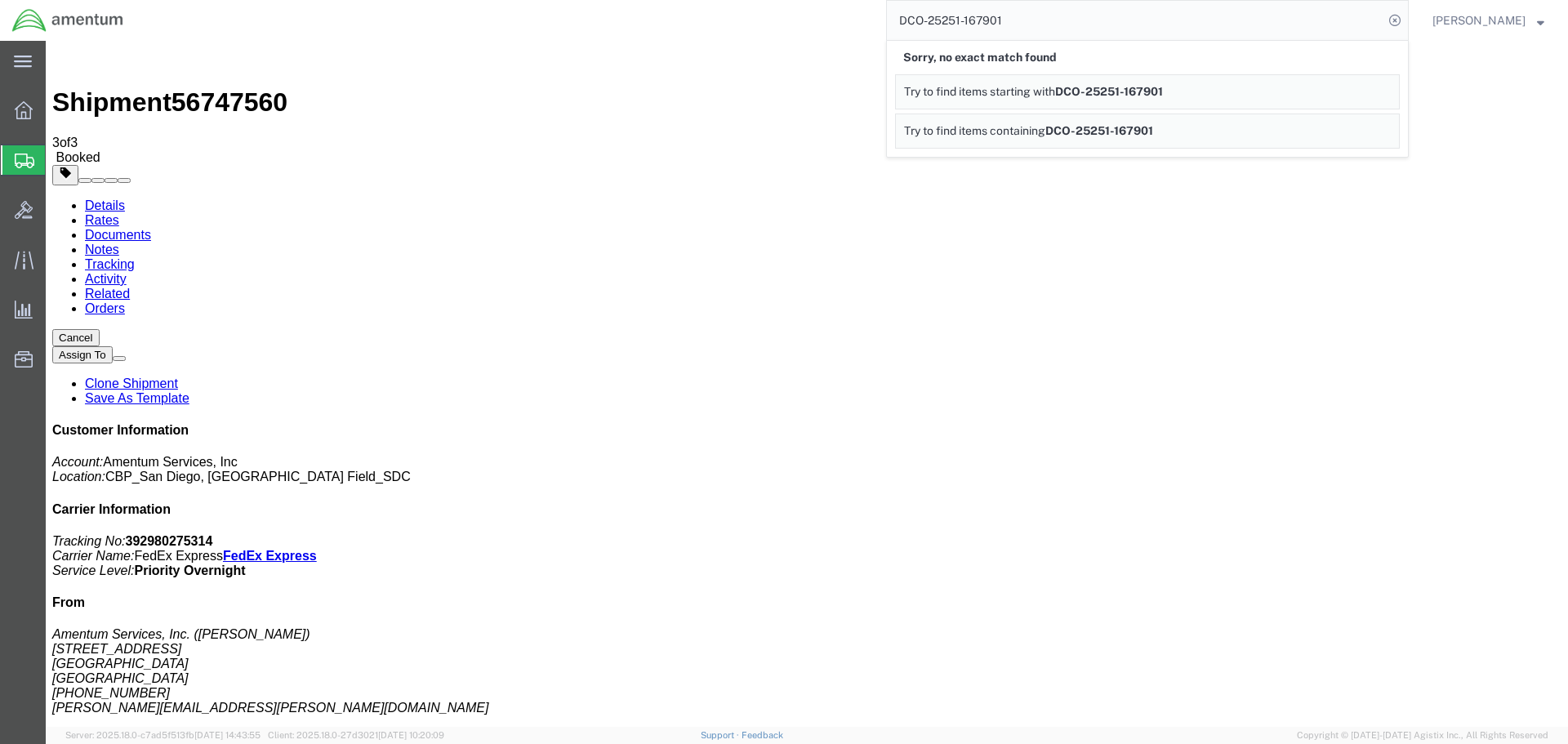
click at [1405, 21] on icon at bounding box center [1394, 20] width 23 height 23
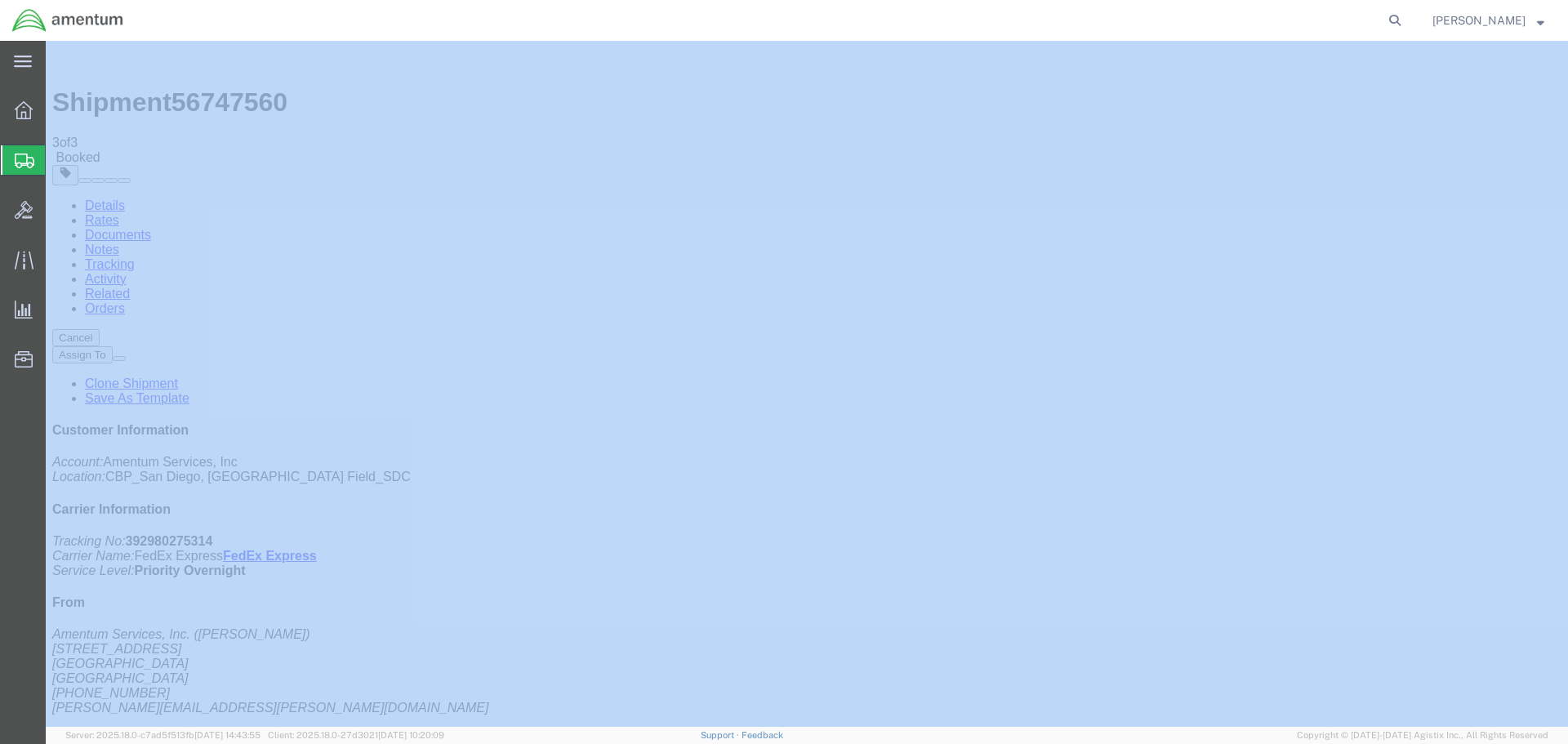
click at [1405, 21] on icon at bounding box center [1394, 20] width 23 height 23
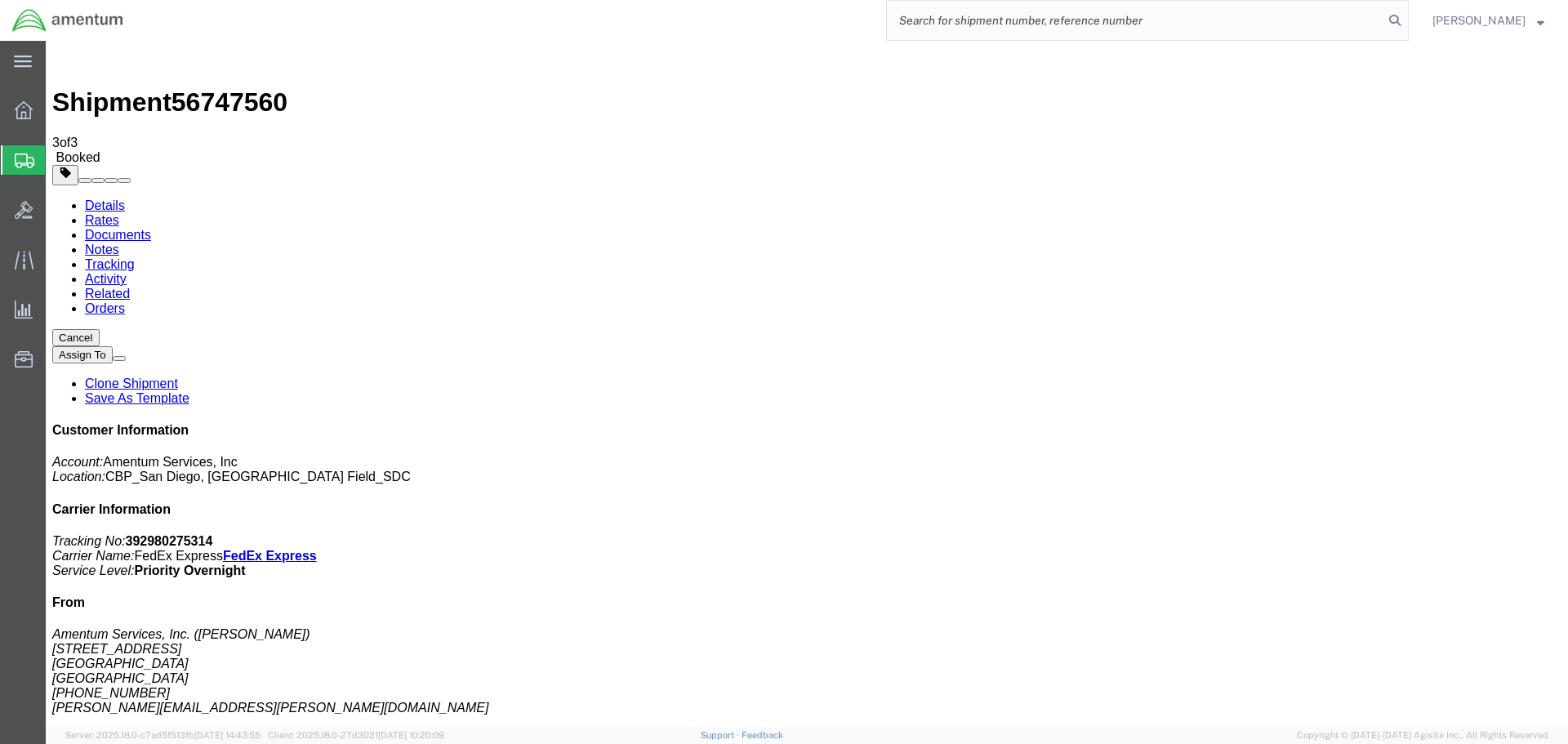
paste input "DCO-25251-167901"
type input "DCO-25251-167901"
click at [1406, 20] on icon at bounding box center [1394, 20] width 23 height 23
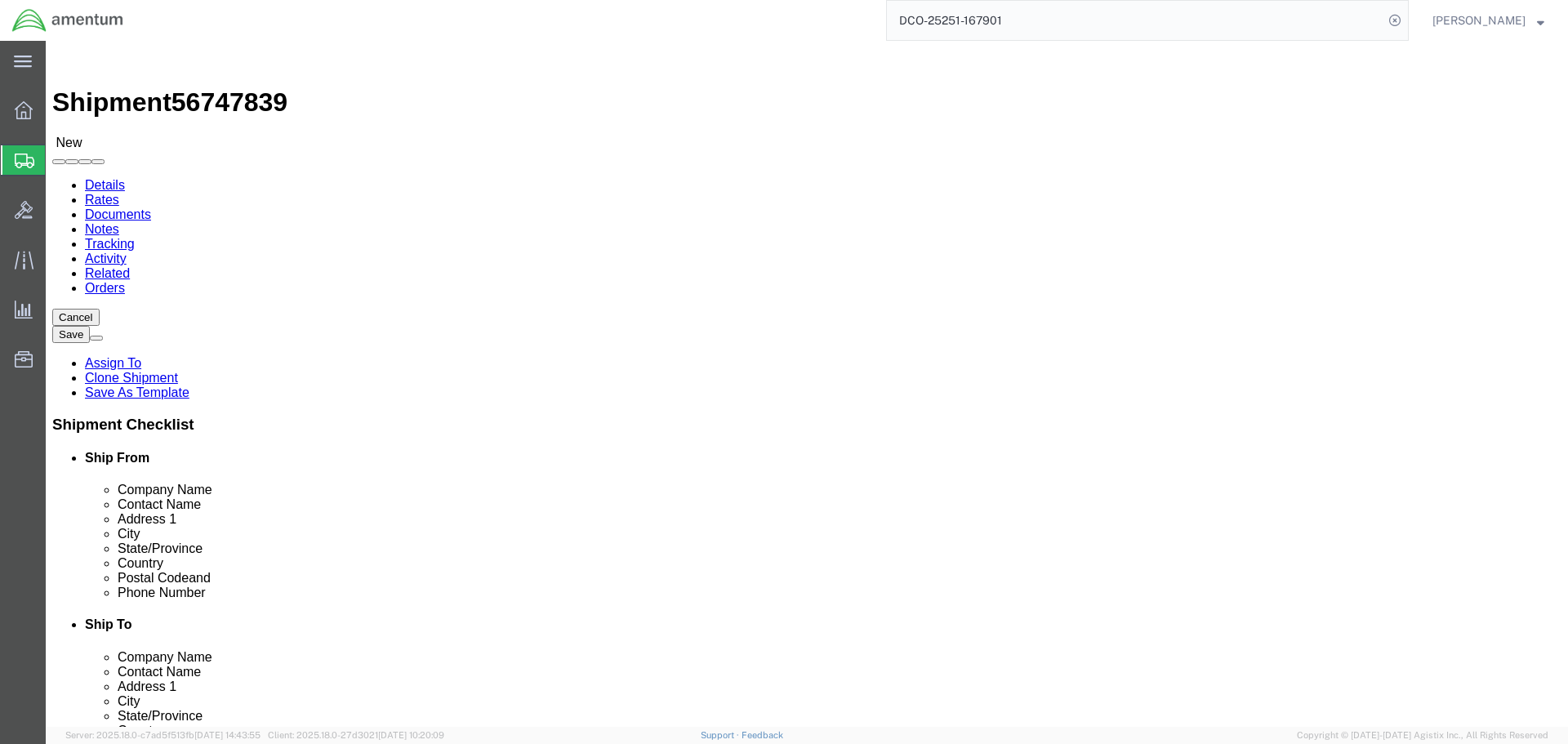
select select "49947"
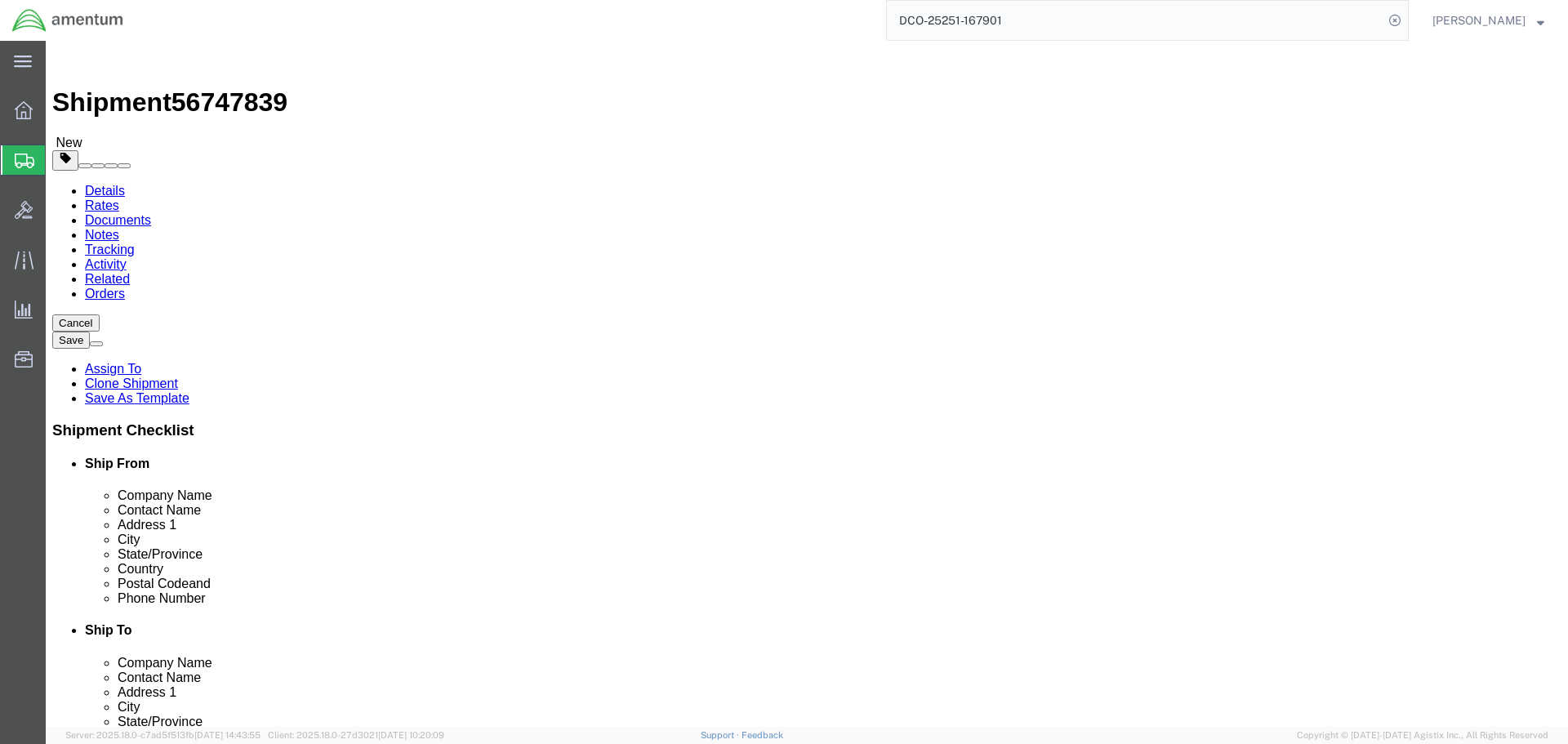
scroll to position [3331, 0]
type input "M"
select select "MYPROFILE"
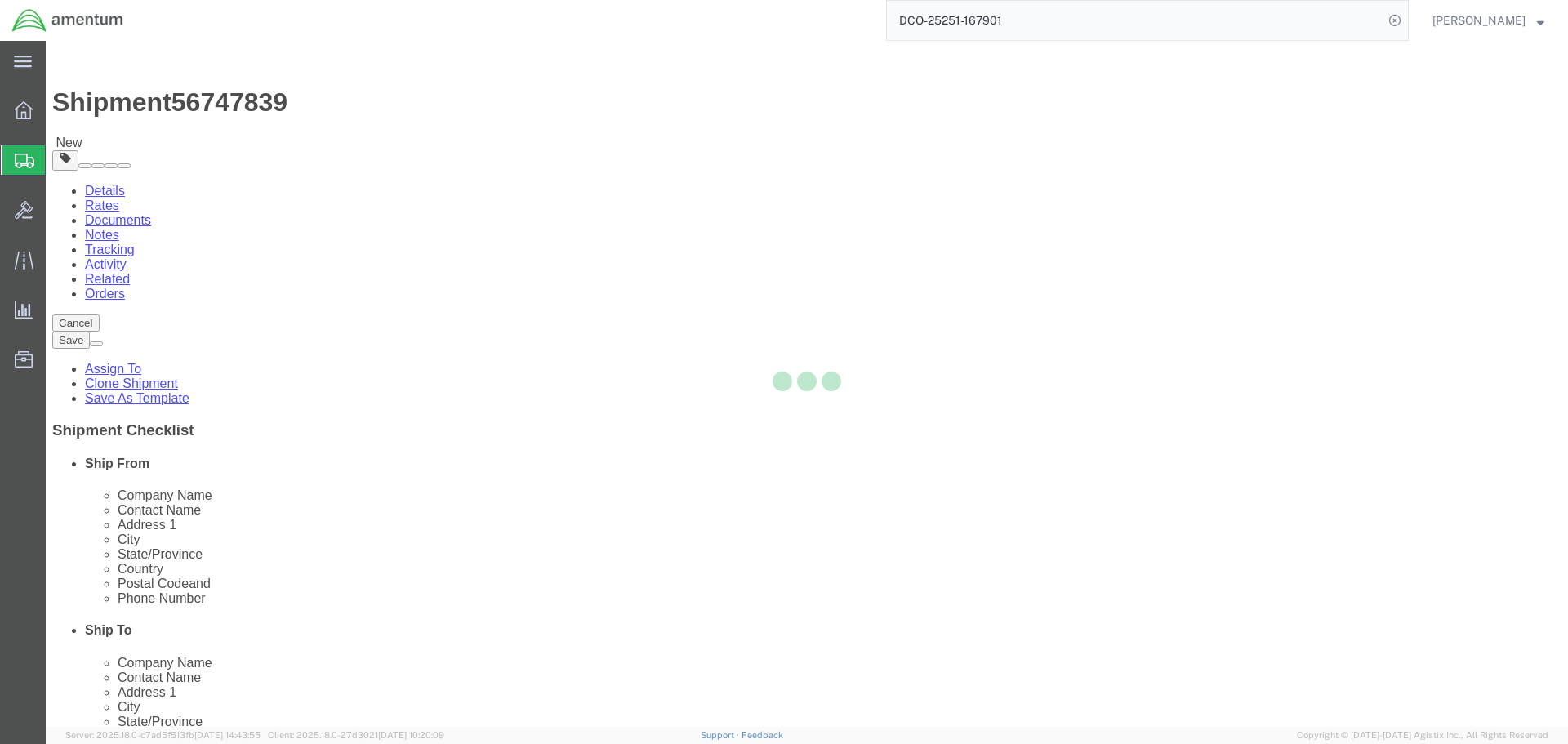
select select "CA"
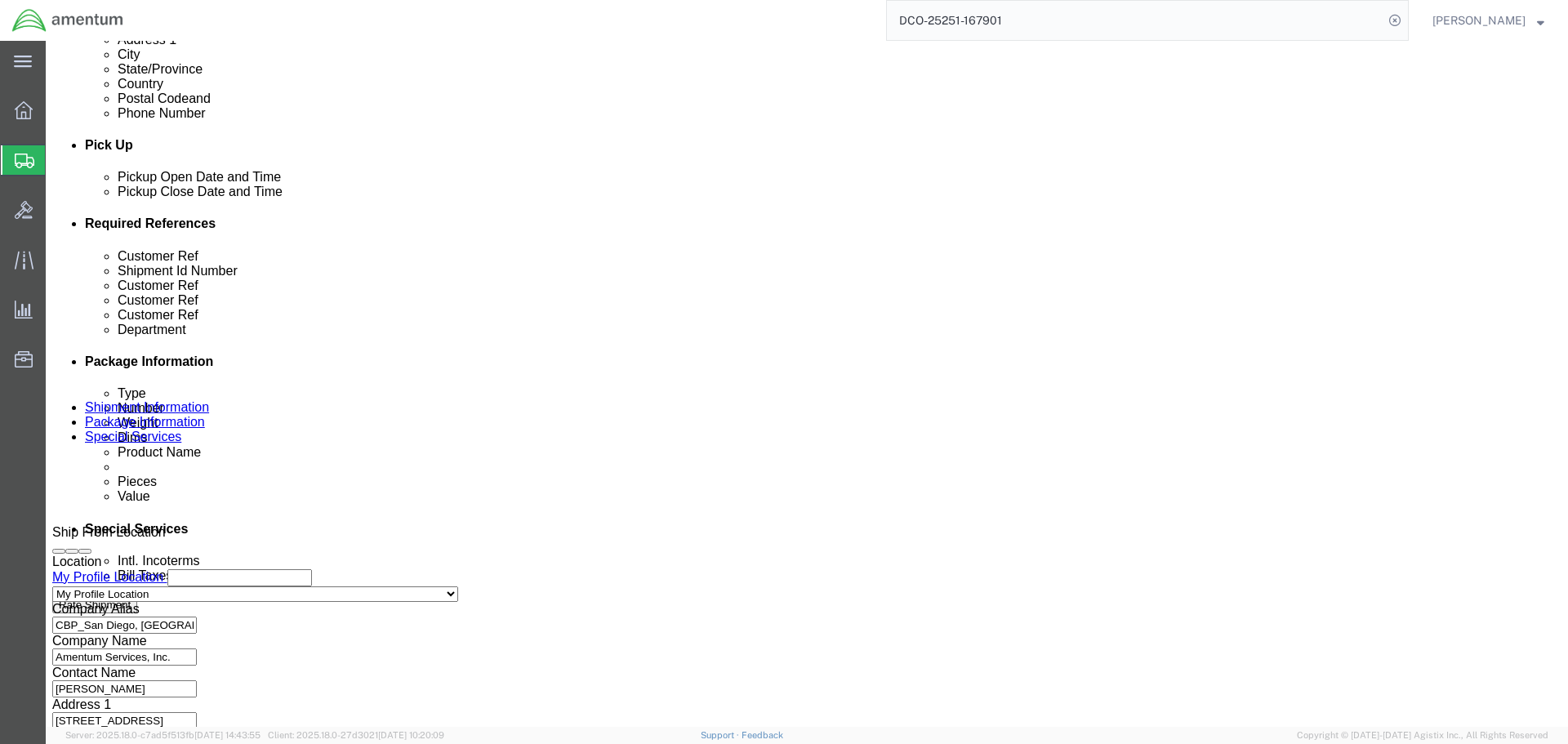
scroll to position [653, 0]
click button "Add reference"
click select "Select Account Type Activity ID Airline Appointment Number ASN Batch Request # …"
select select "PURCHORD"
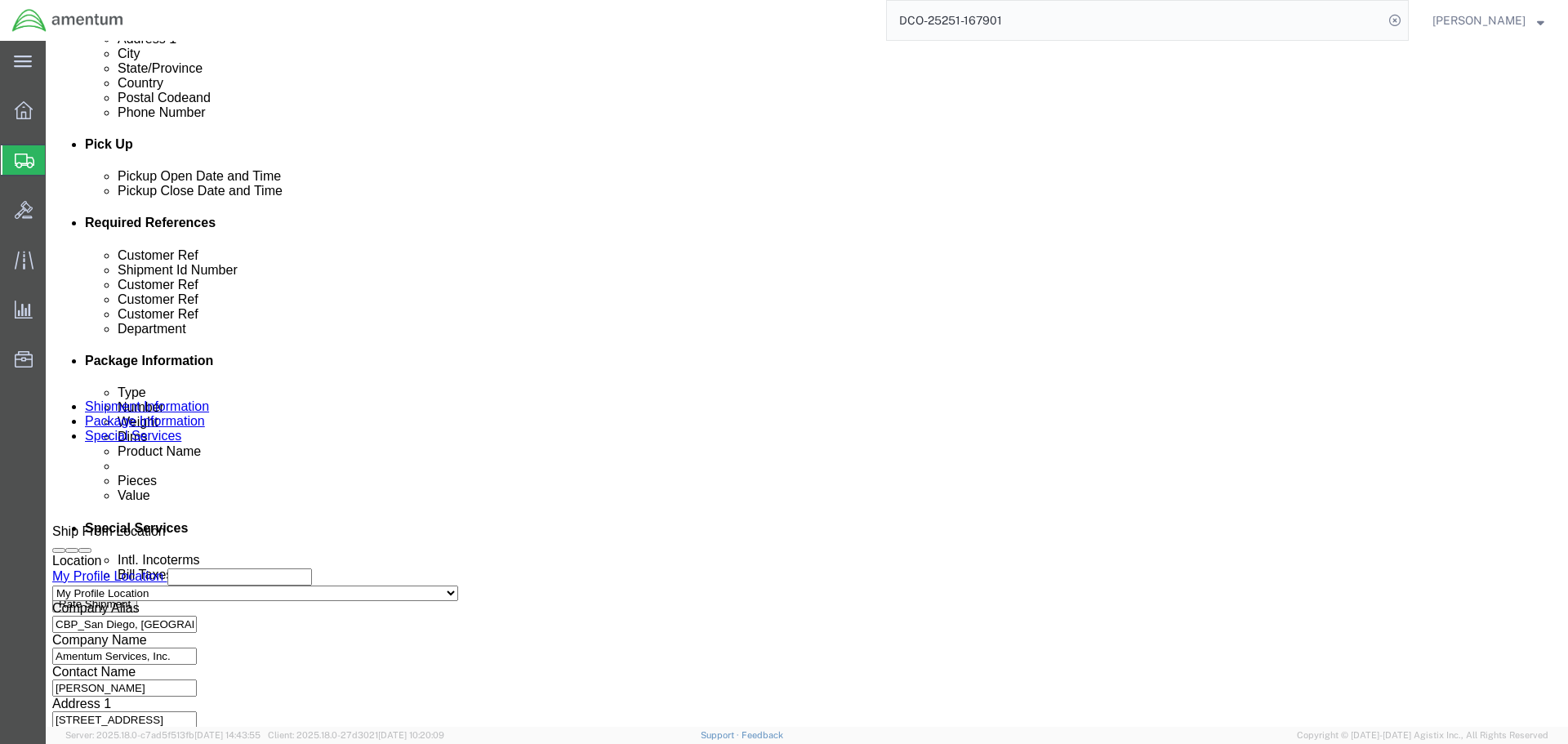
scroll to position [778, 0]
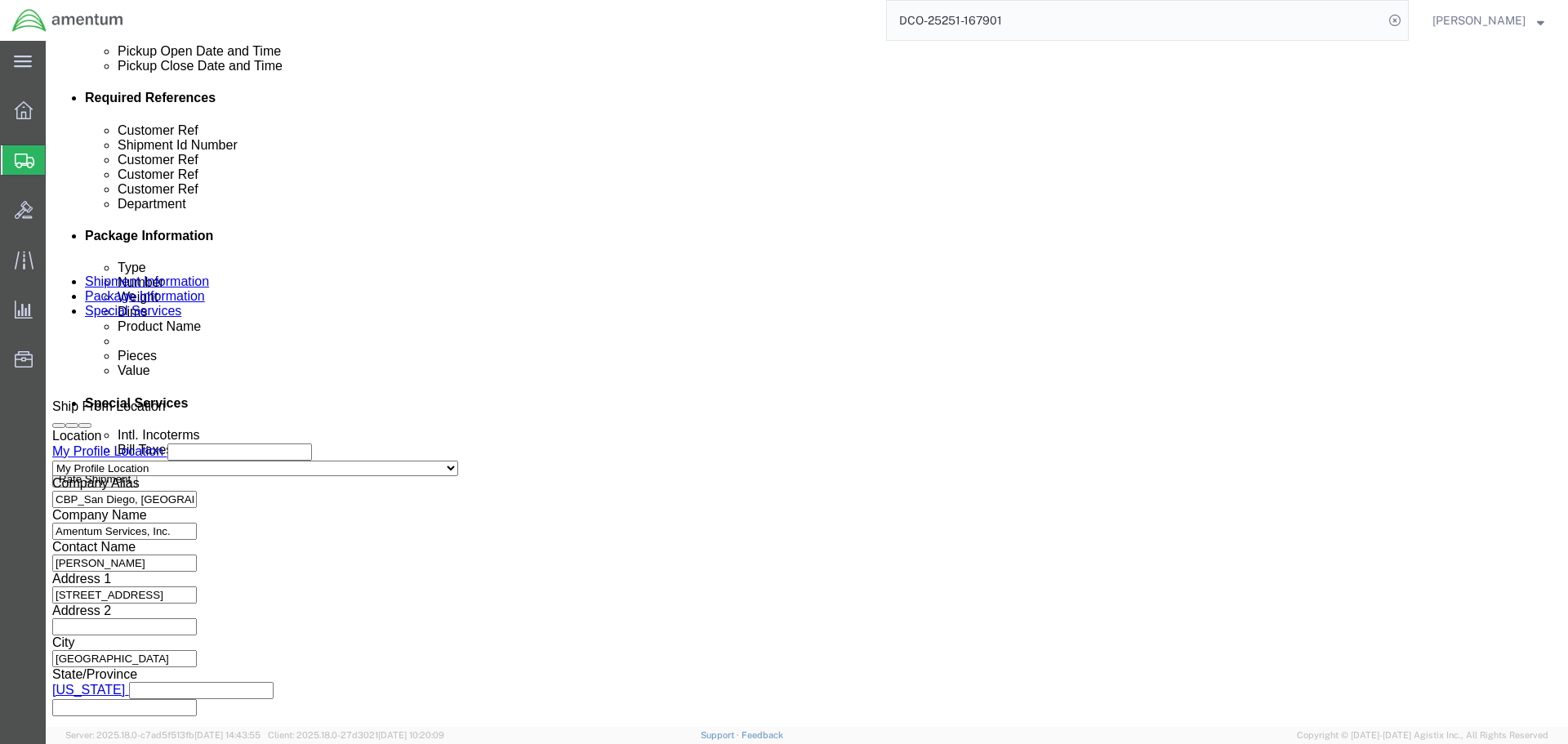
type input "CBP0043770"
click button "Continue"
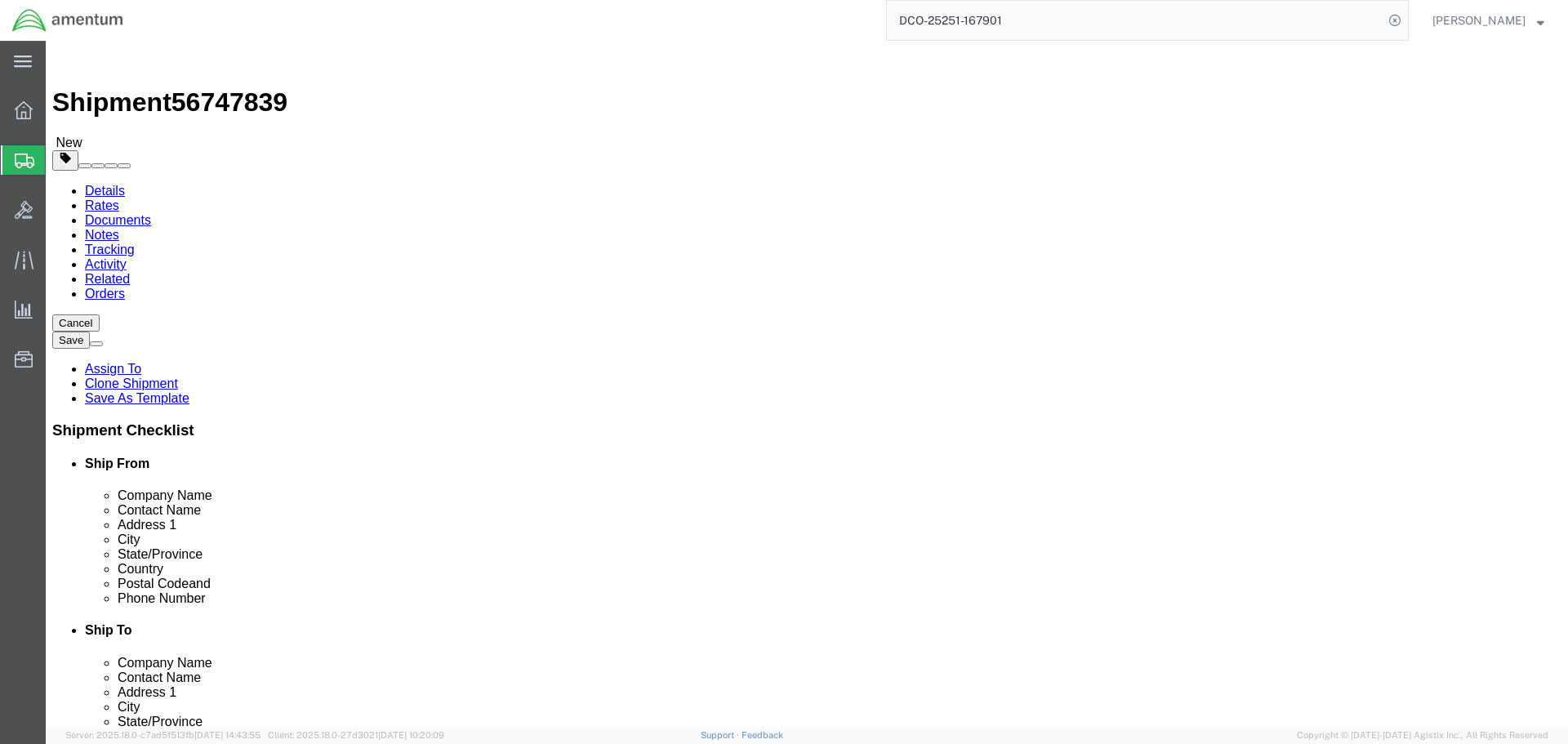
click button "Continue"
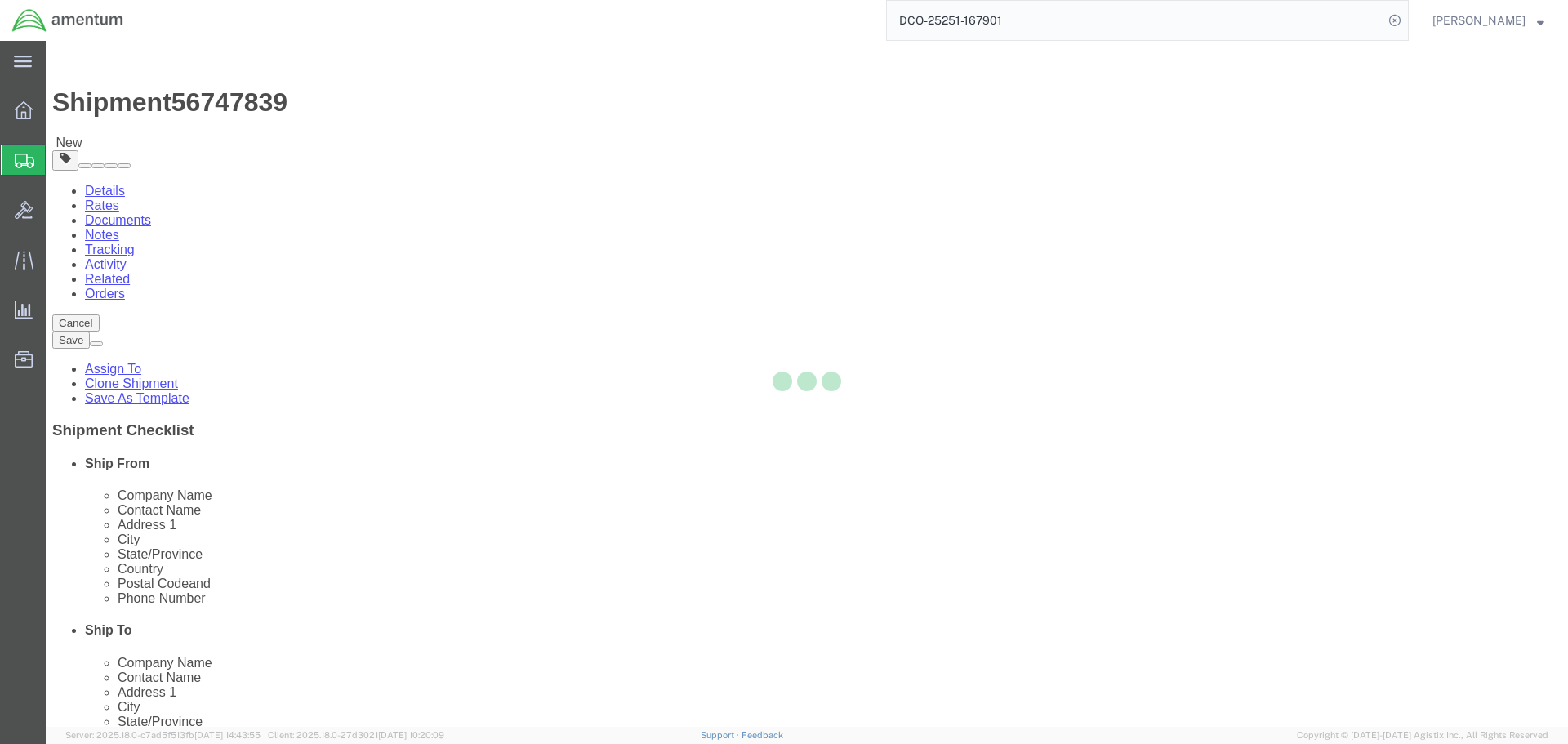
select select
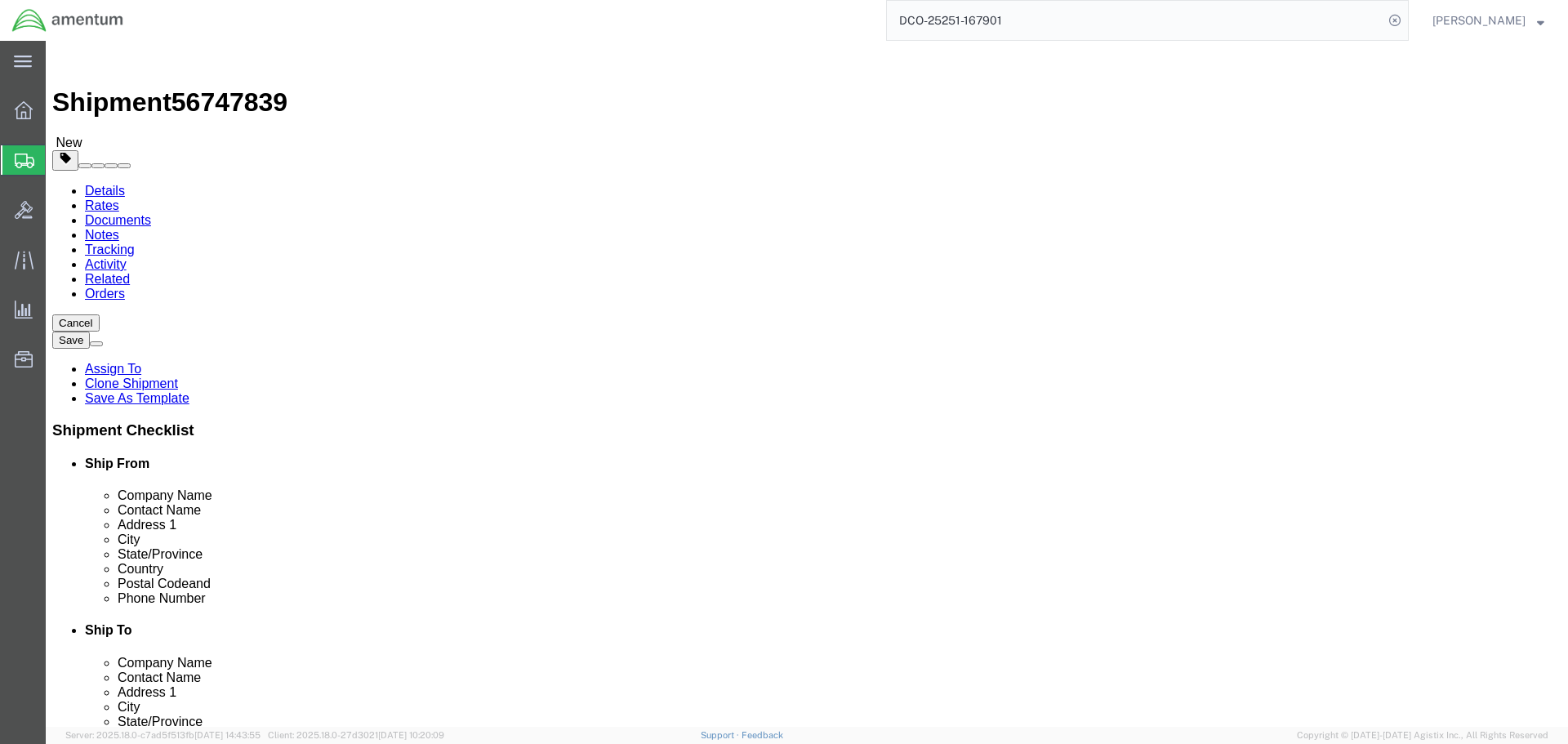
select select "DEPARTMENT"
select select "50311_96750"
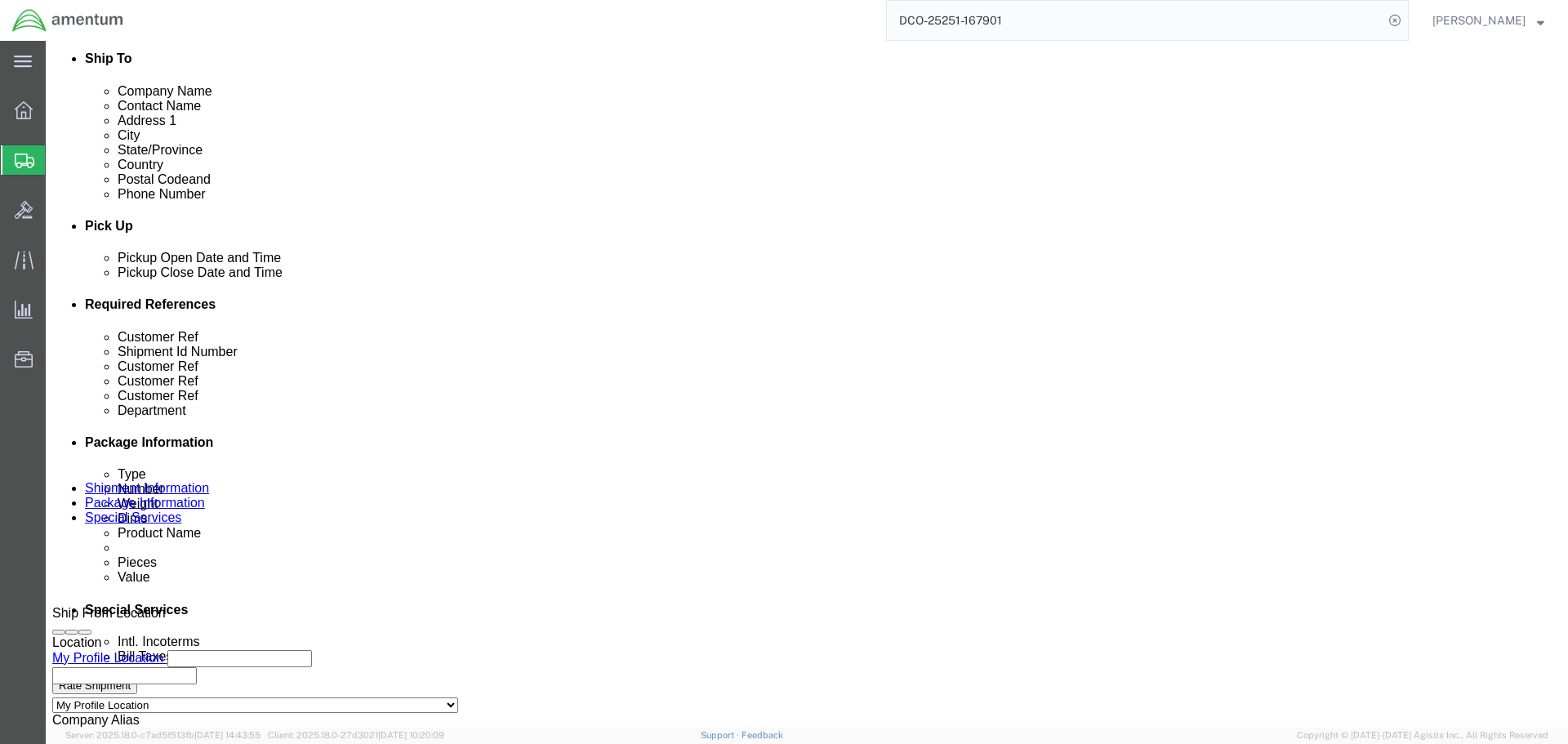
scroll to position [735, 0]
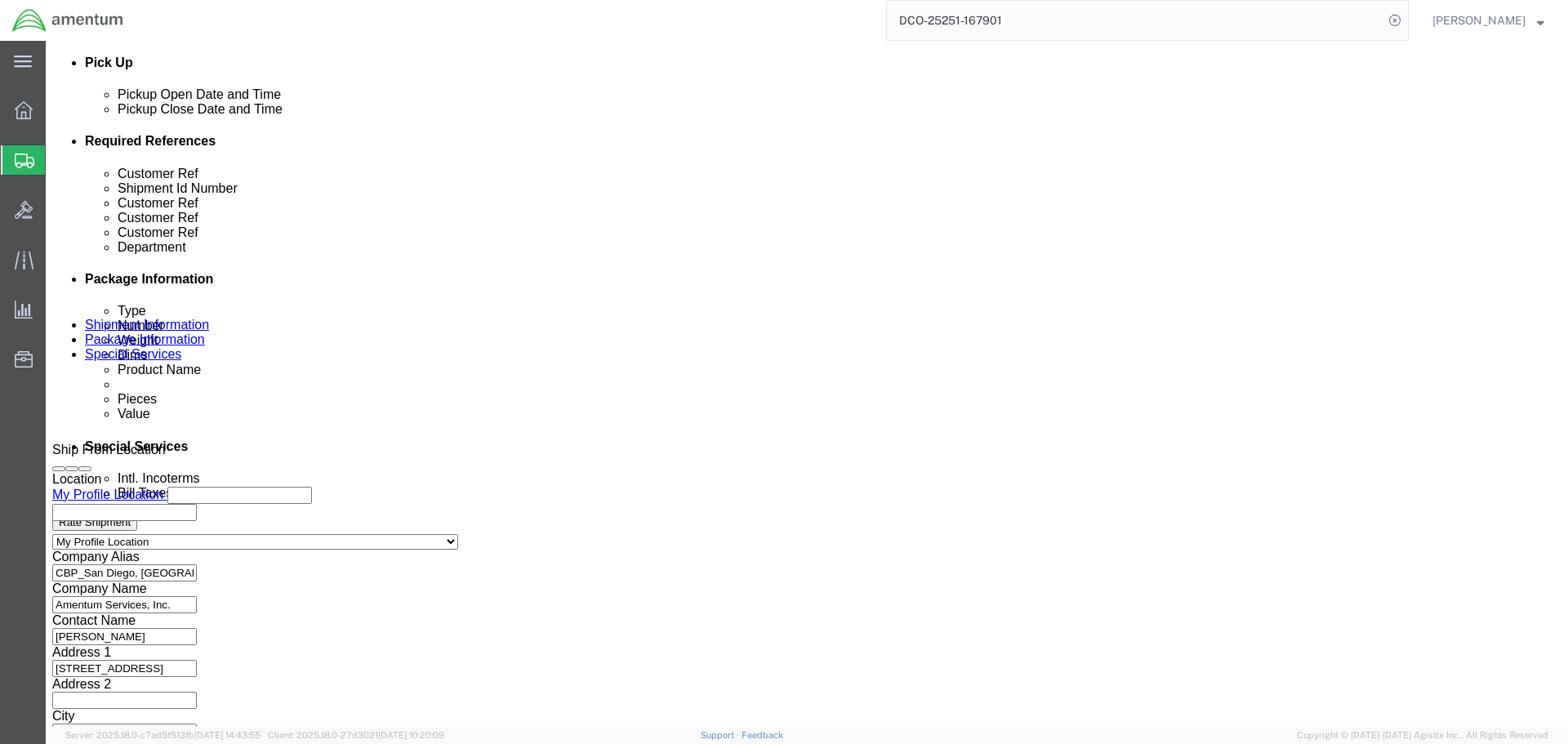
paste input "[PERSON_NAME][EMAIL_ADDRESS][PERSON_NAME][DOMAIN_NAME]"
type input "[PERSON_NAME][EMAIL_ADDRESS][PERSON_NAME][DOMAIN_NAME]"
click button "Rate Shipment"
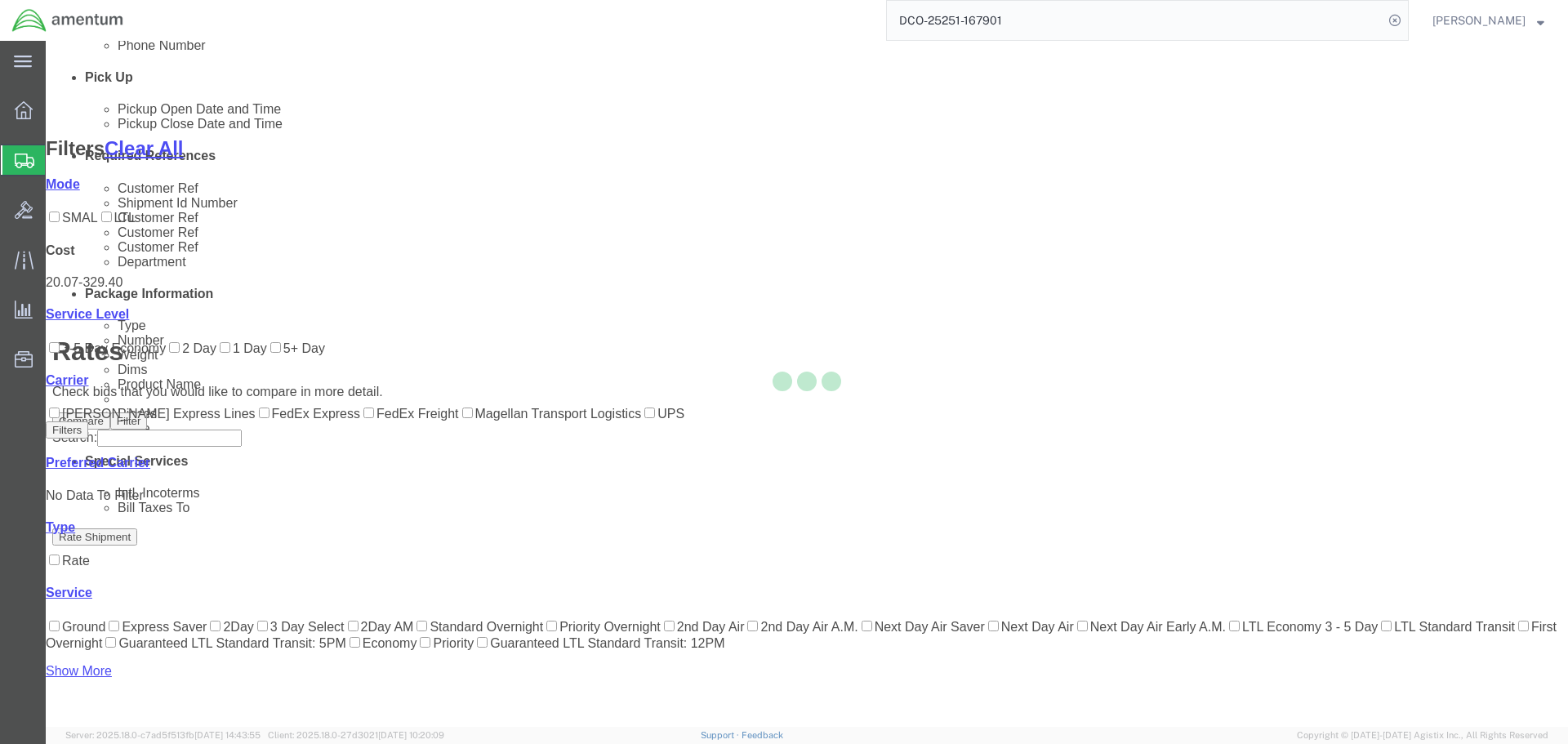
scroll to position [169, 0]
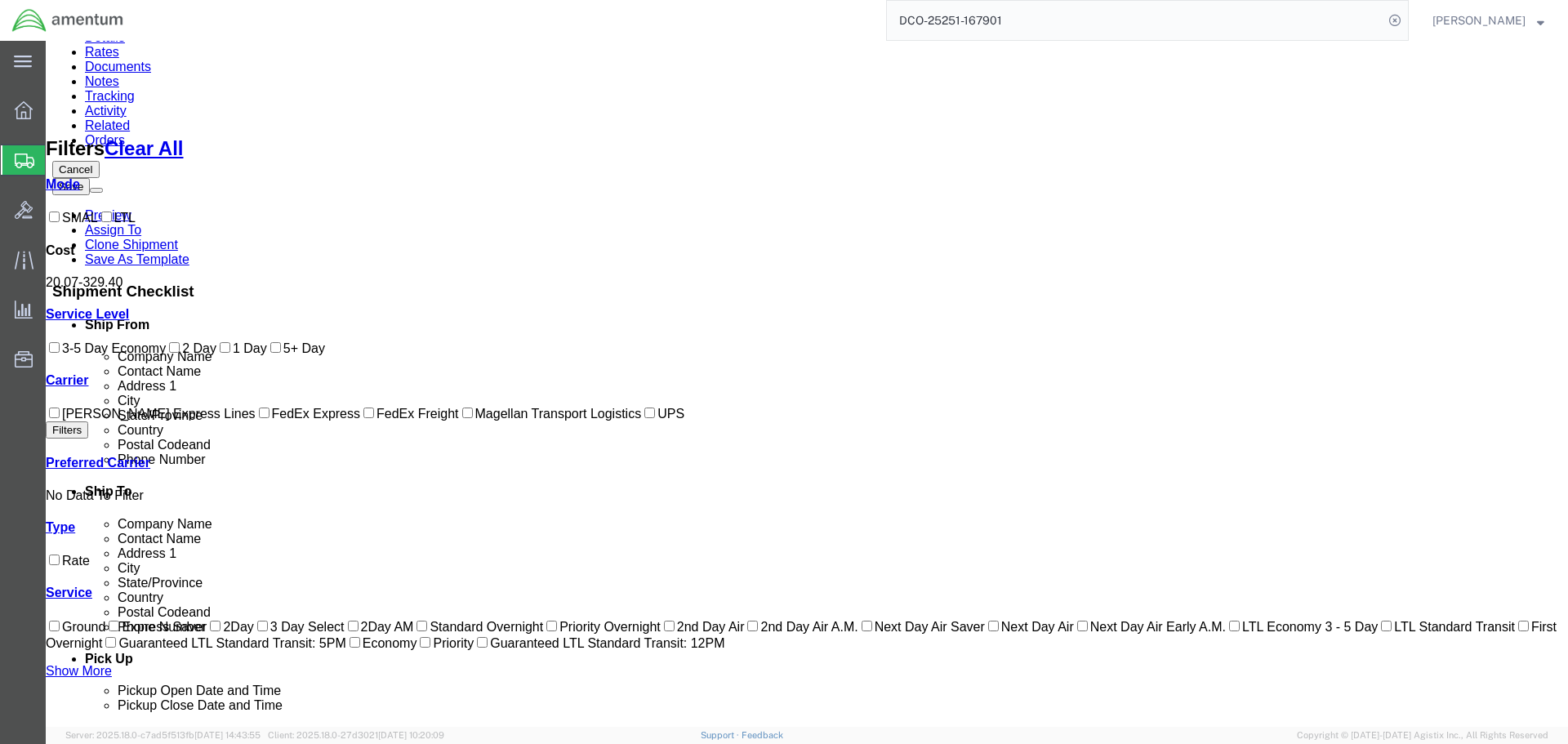
click at [360, 421] on label "FedEx Freight" at bounding box center [409, 414] width 98 height 14
click at [363, 418] on input "FedEx Freight" at bounding box center [368, 413] width 10 height 10
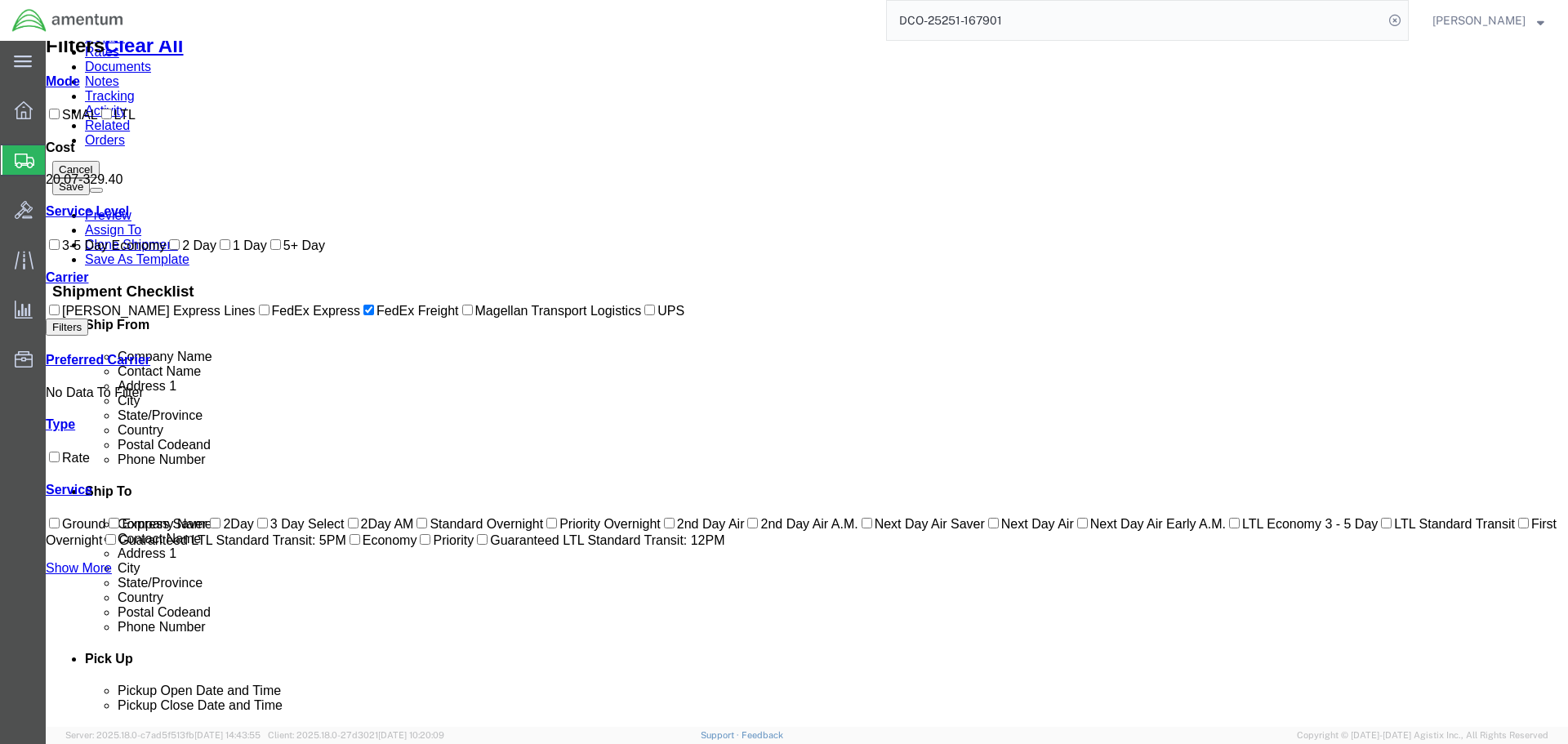
scroll to position [0, 0]
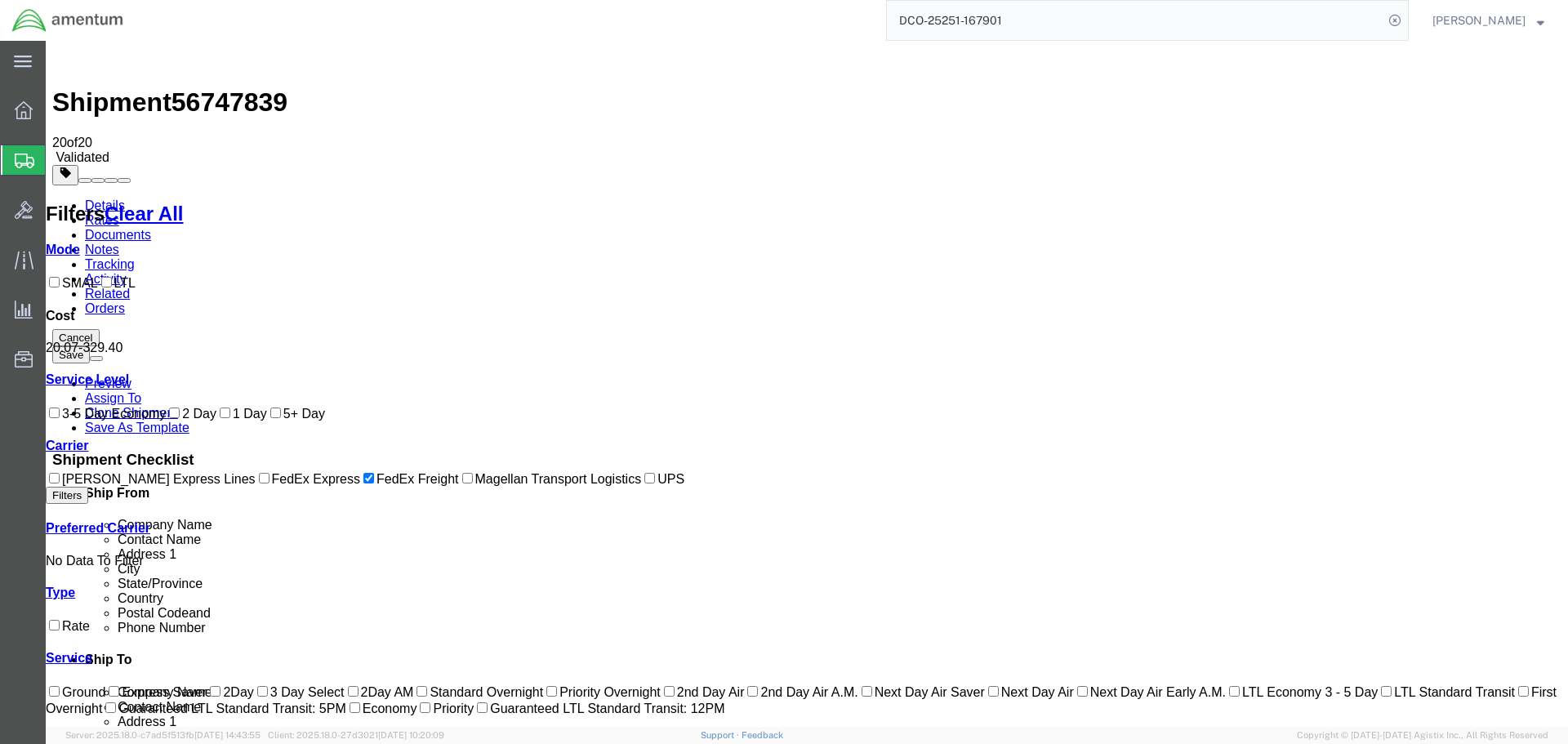
click at [89, 487] on div "[PERSON_NAME] Express Lines FedEx Express FedEx Freight Magellan Transport Logi…" at bounding box center [806, 478] width 1522 height 16
click at [360, 486] on label "FedEx Freight" at bounding box center [409, 479] width 98 height 14
click at [363, 483] on input "FedEx Freight" at bounding box center [368, 478] width 10 height 10
checkbox input "false"
click at [255, 486] on label "FedEx Express" at bounding box center [308, 479] width 105 height 14
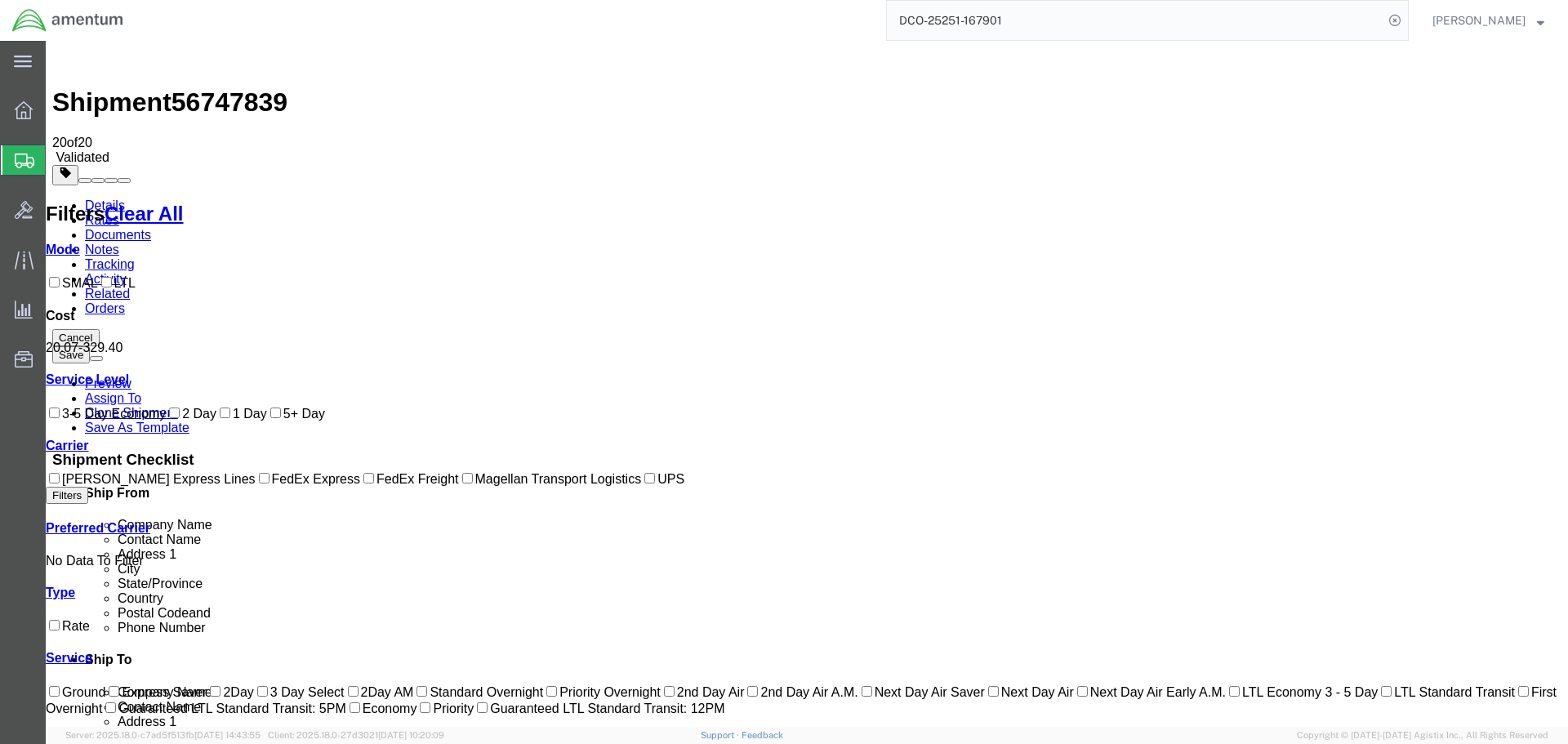
click at [259, 483] on input "FedEx Express" at bounding box center [264, 478] width 10 height 10
checkbox input "true"
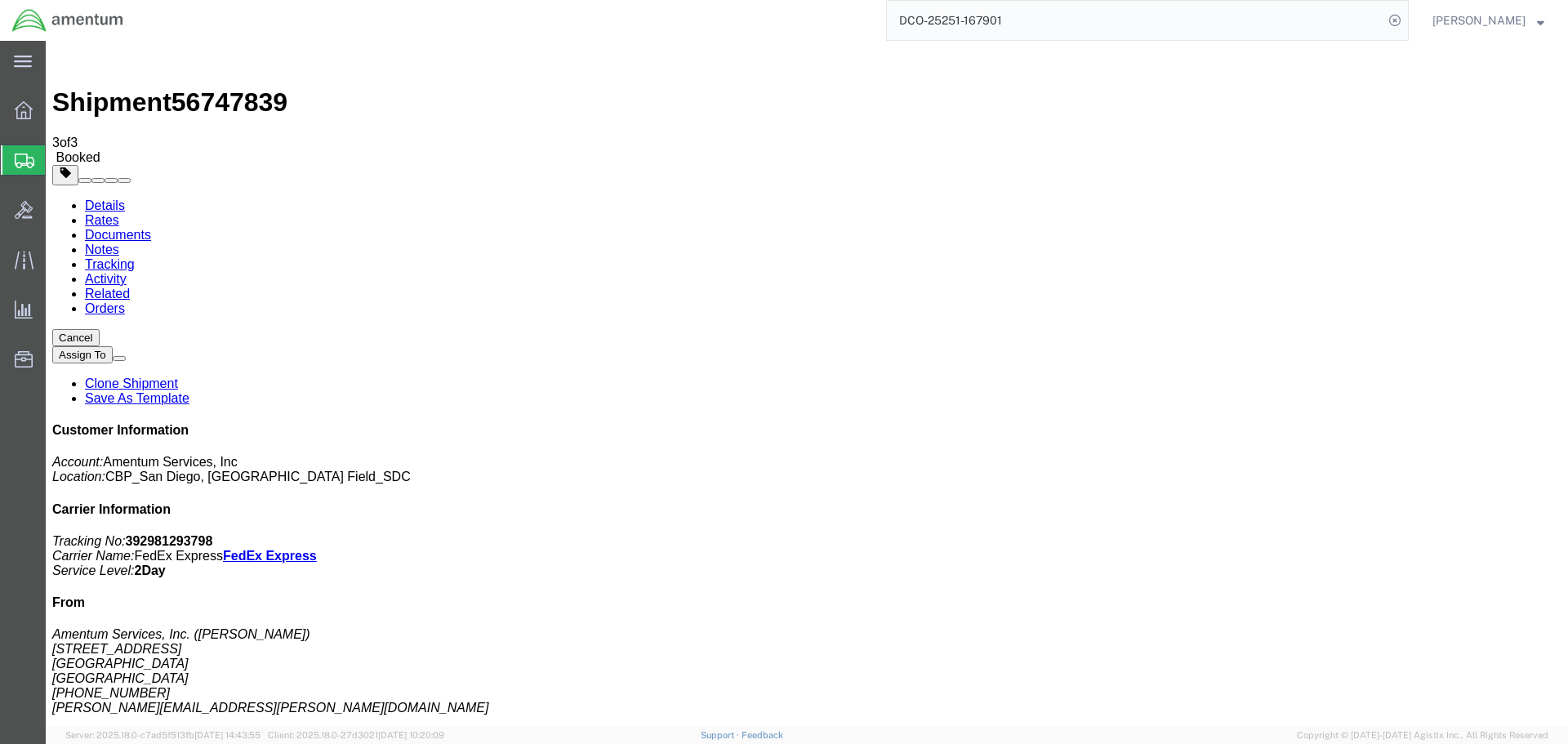
click at [213, 534] on b "392981293798" at bounding box center [169, 541] width 88 height 14
copy b "392981293798"
drag, startPoint x: 145, startPoint y: 138, endPoint x: 197, endPoint y: 80, distance: 77.9
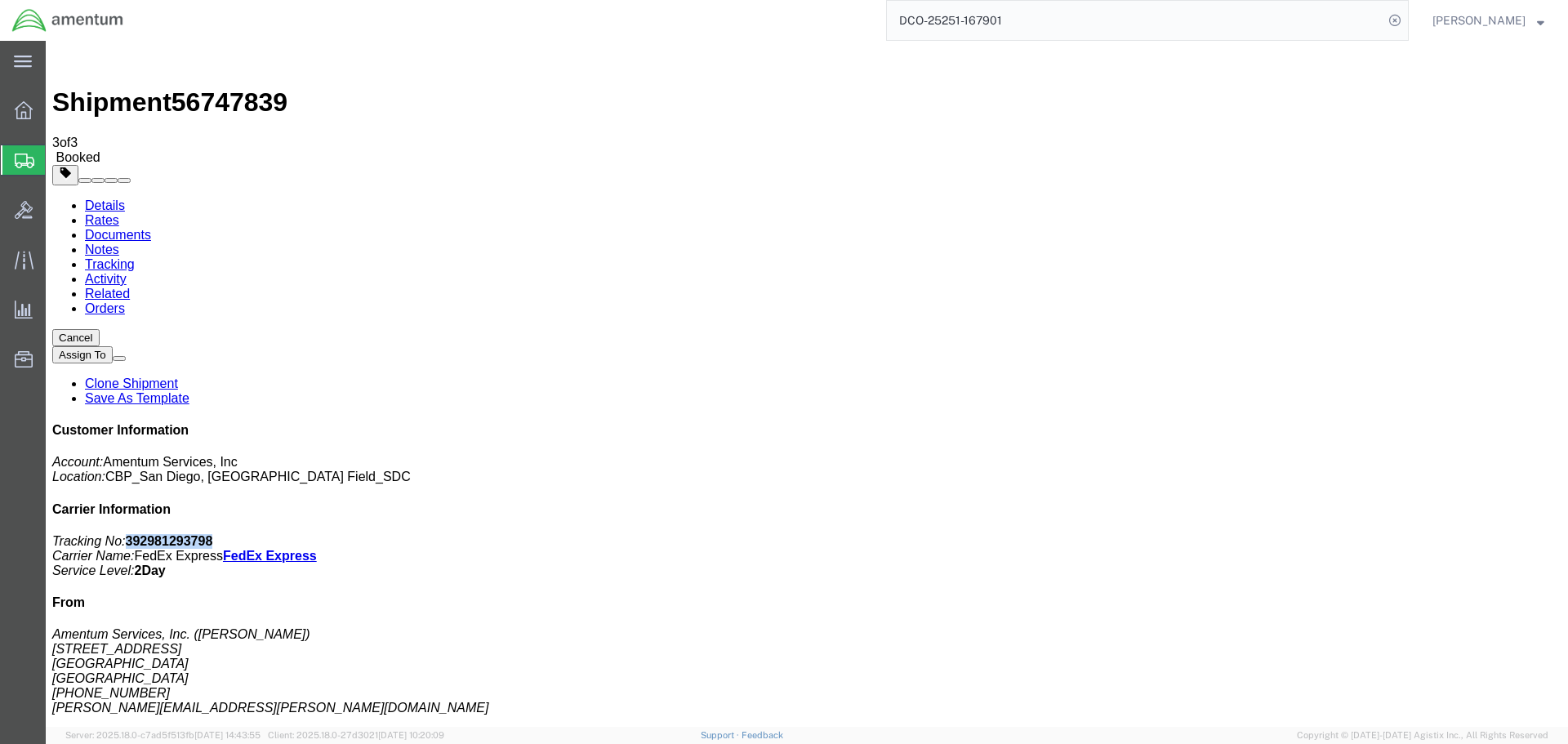
click at [95, 199] on link "Details" at bounding box center [105, 206] width 40 height 14
click at [0, 0] on span "Create Shipment" at bounding box center [0, 0] width 0 height 0
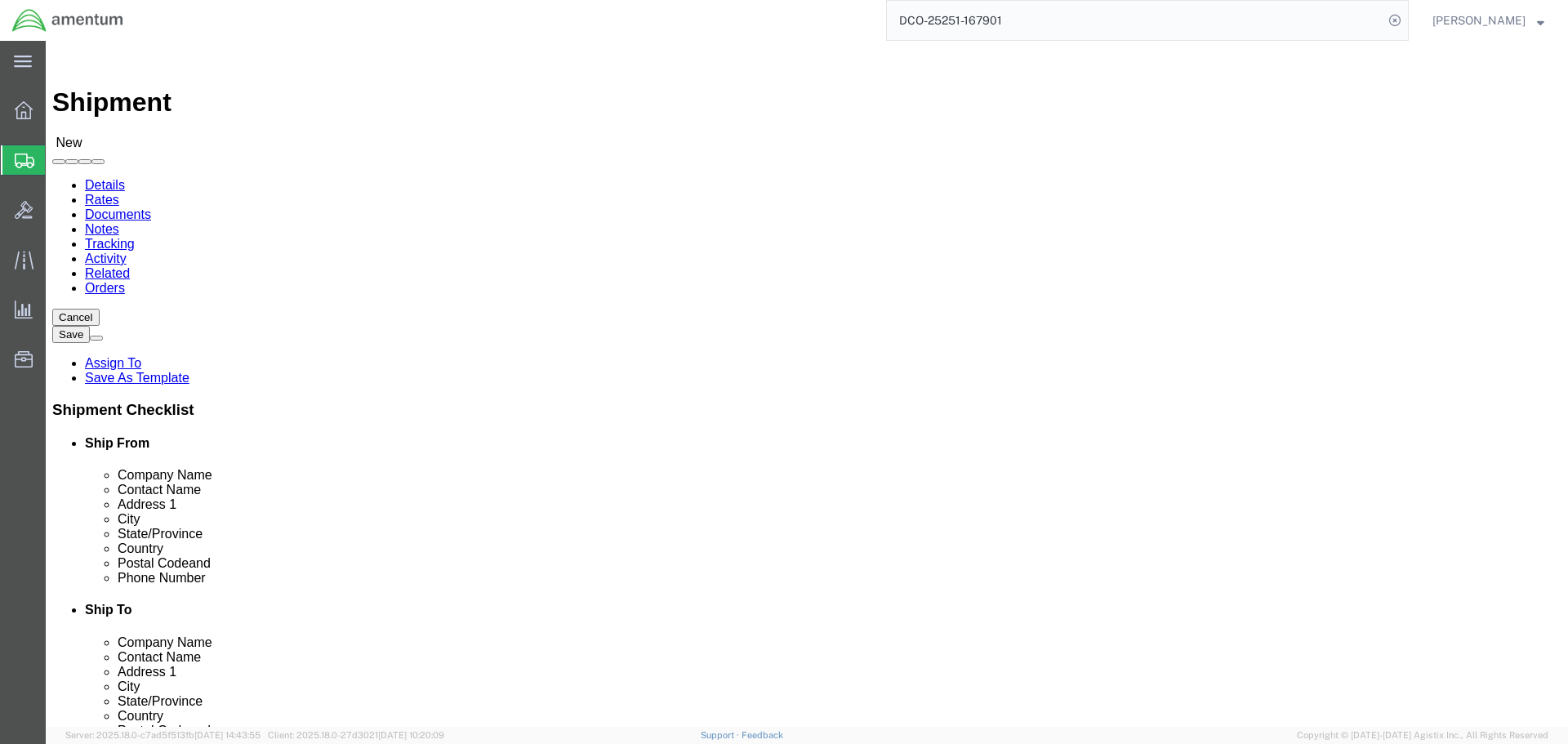
select select "MYPROFILE"
select select "CA"
type input "wsd"
select select "49946"
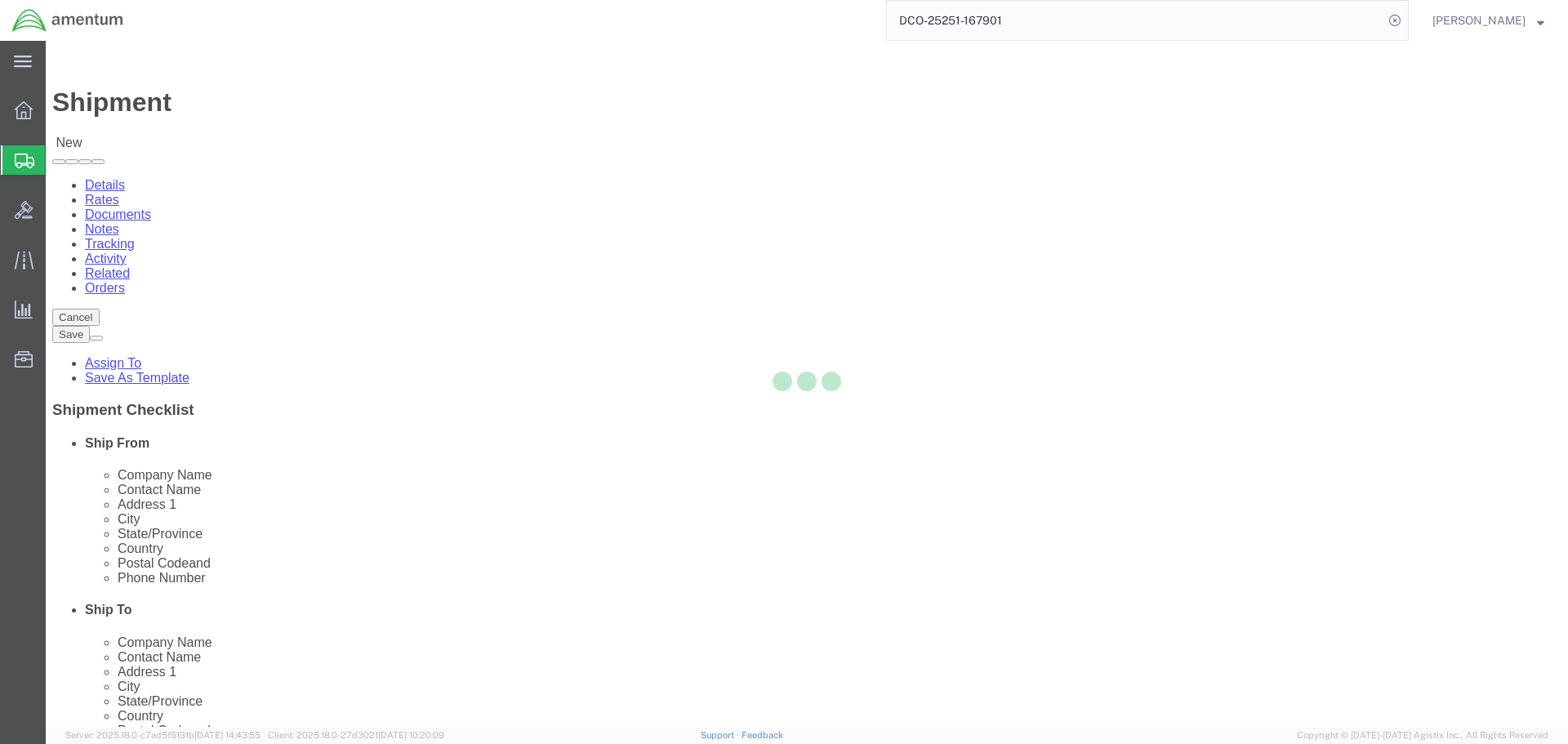
select select "CA"
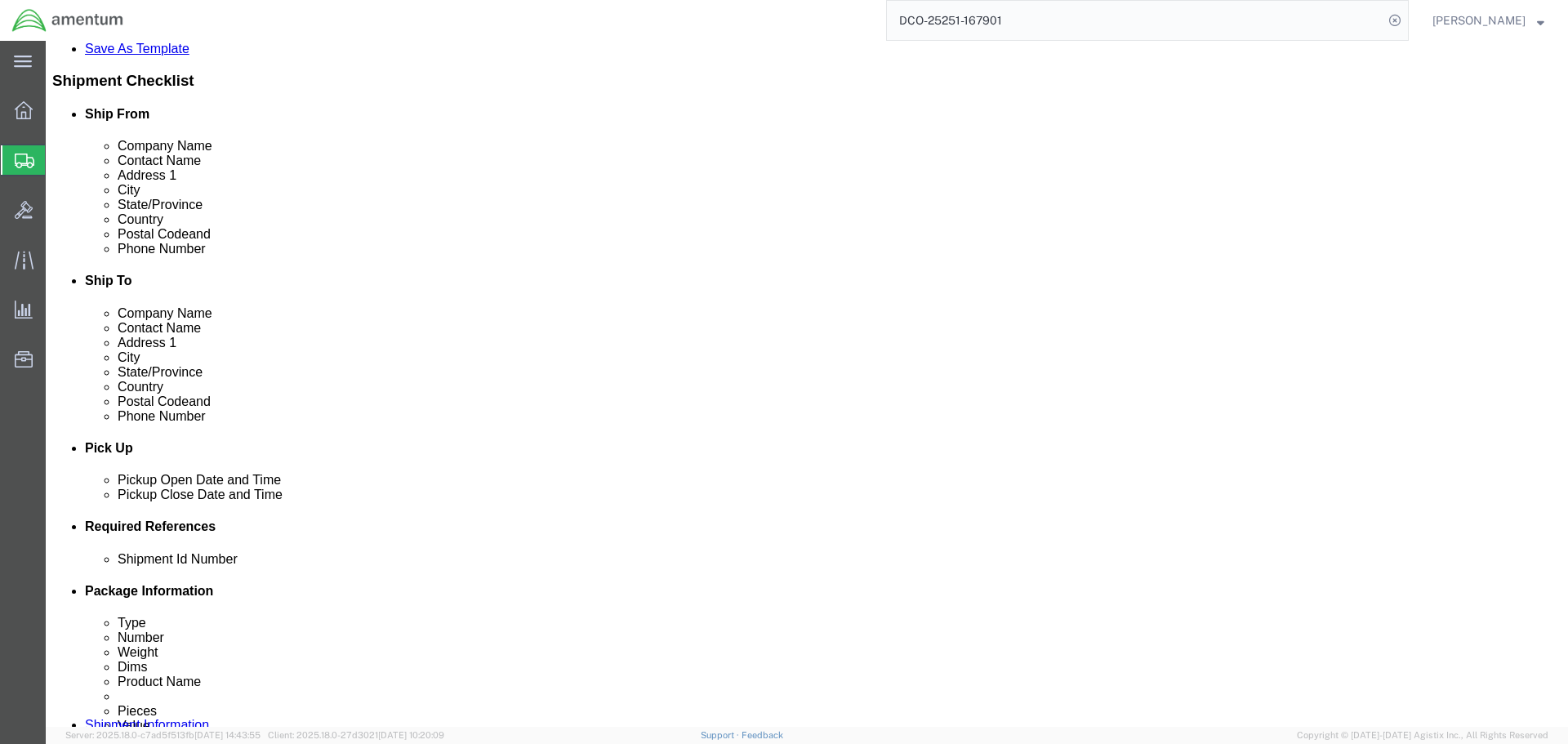
scroll to position [572, 0]
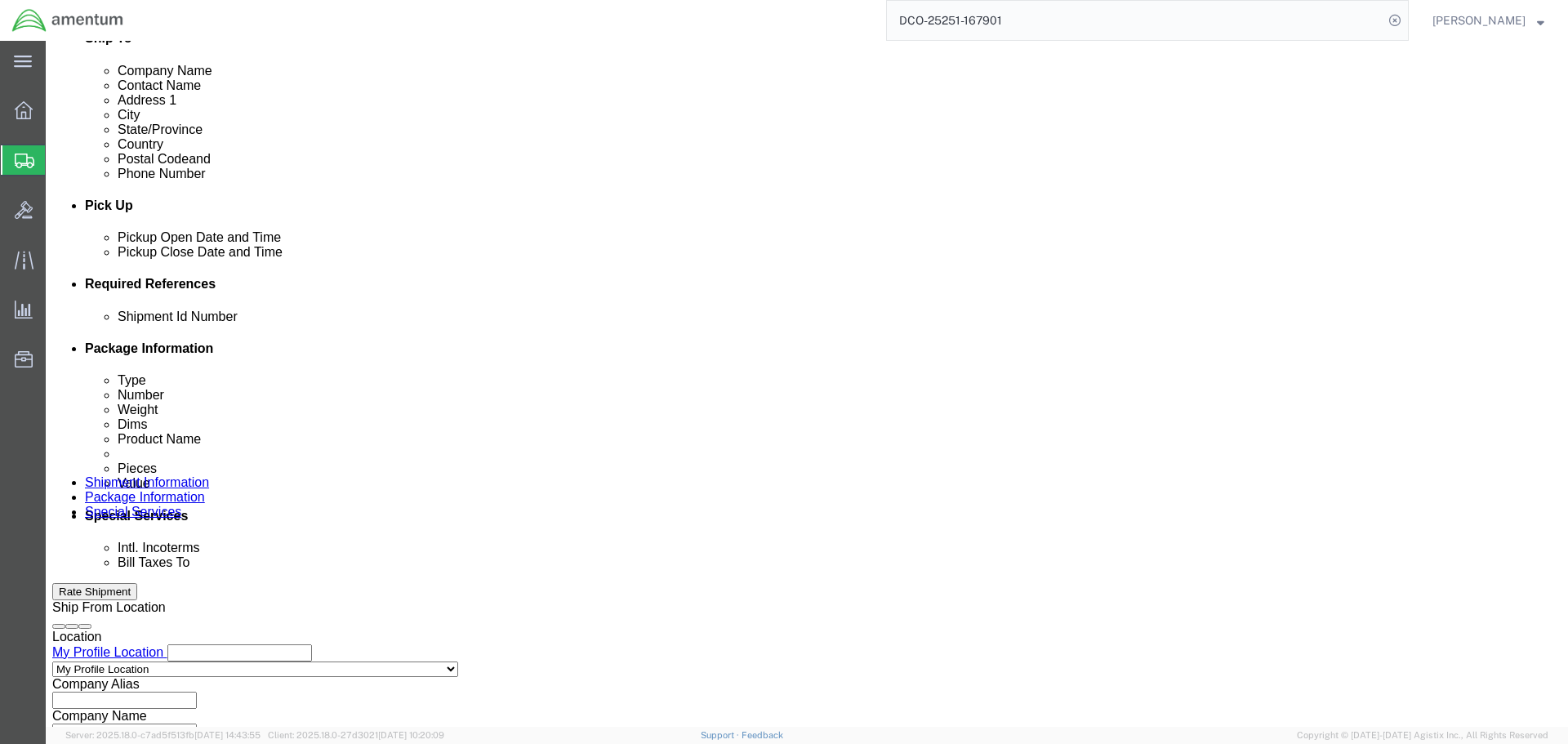
click button "Add reference"
click input "text"
type input "20250908"
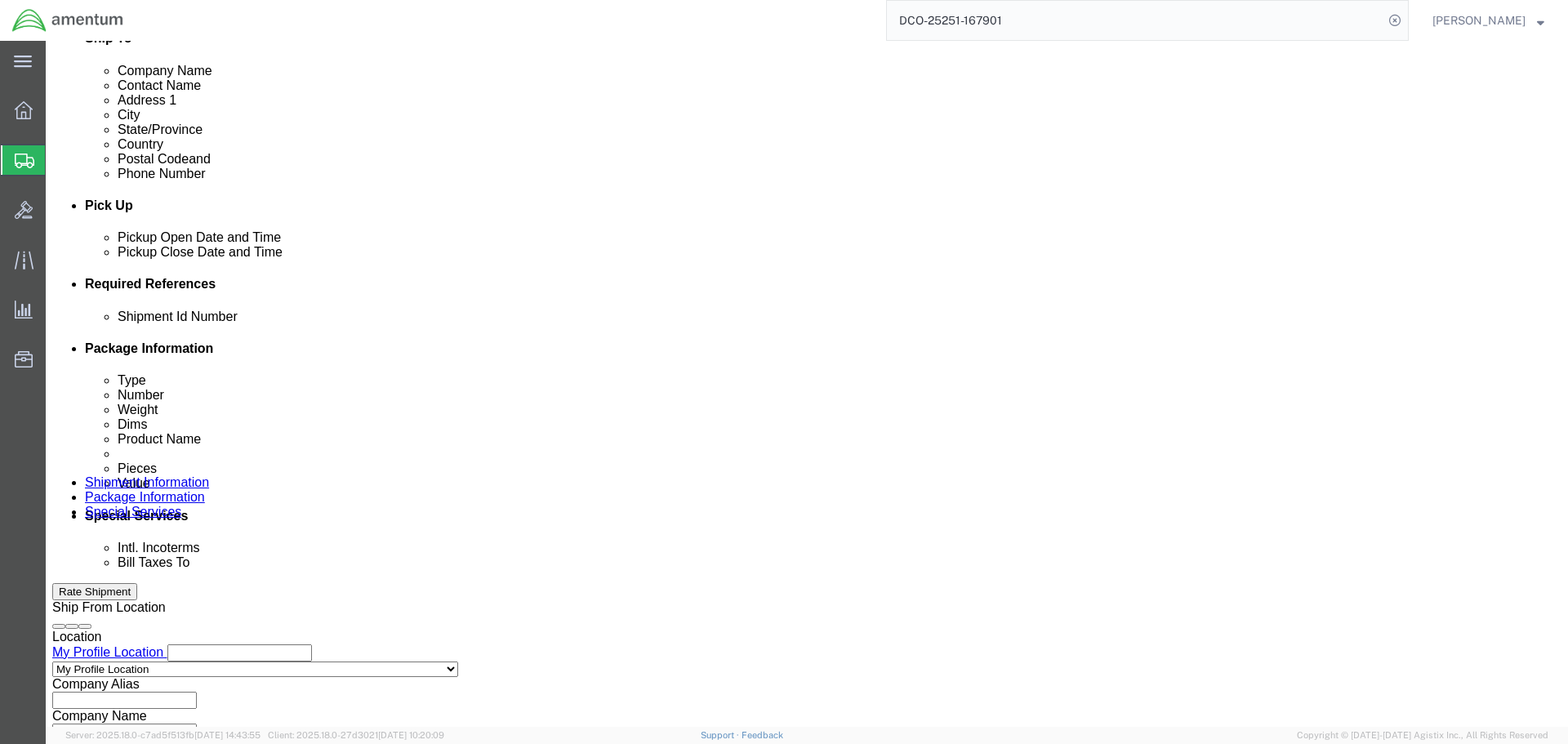
select select "PROJNUM"
type input "6118.03.03.2219.000.SDC.0000"
select select "DEPT"
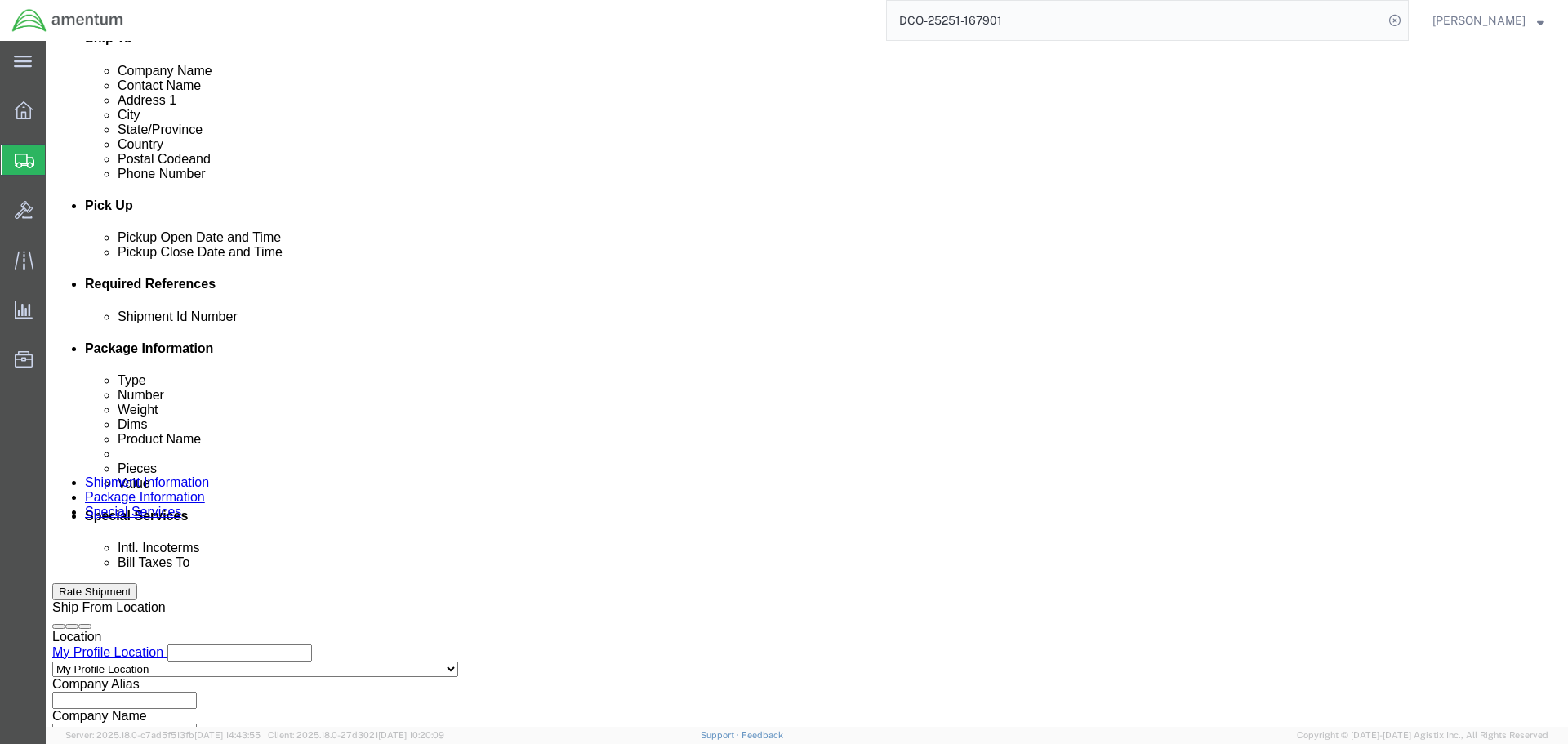
type input "CBP"
select select "CUSTREF"
type input "L"
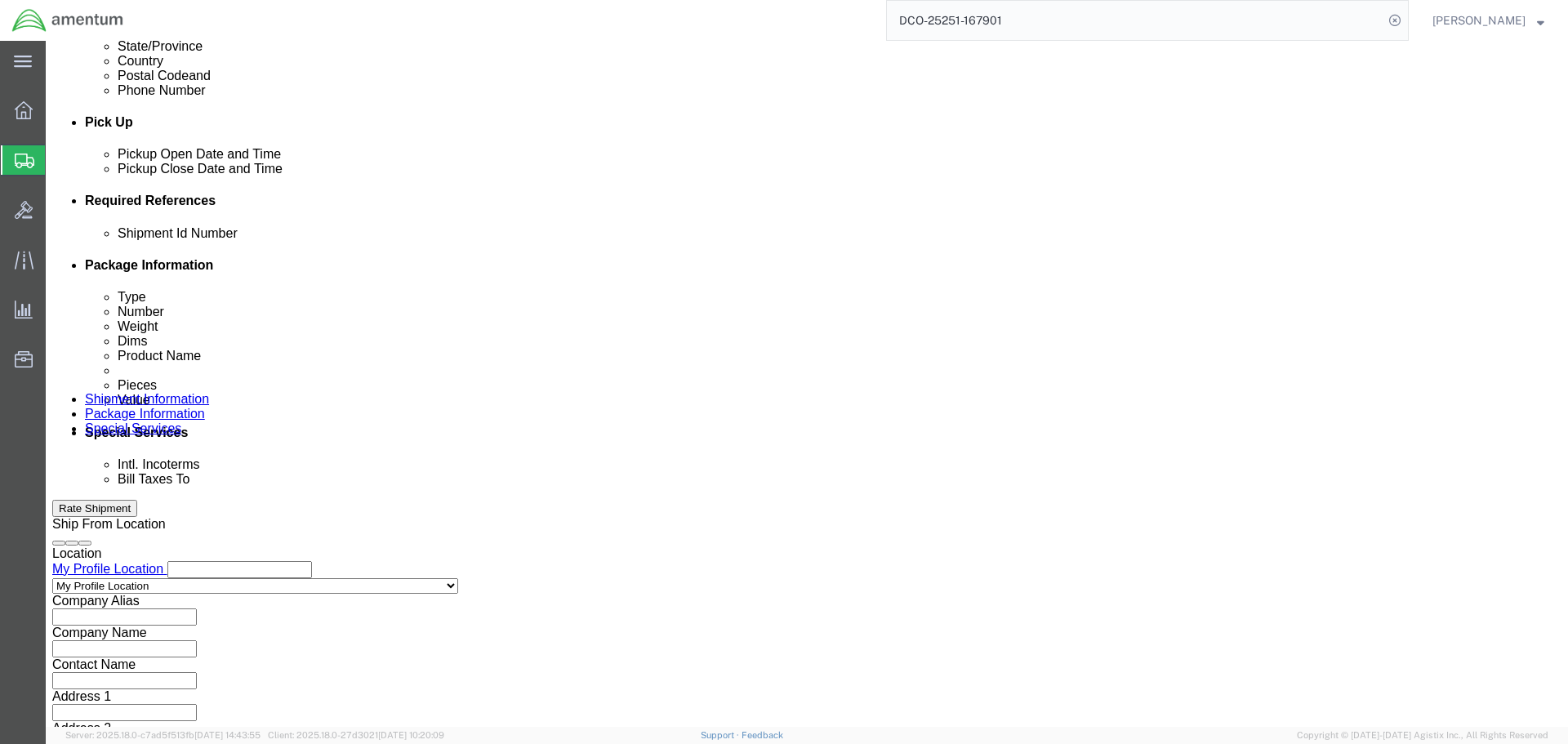
scroll to position [747, 0]
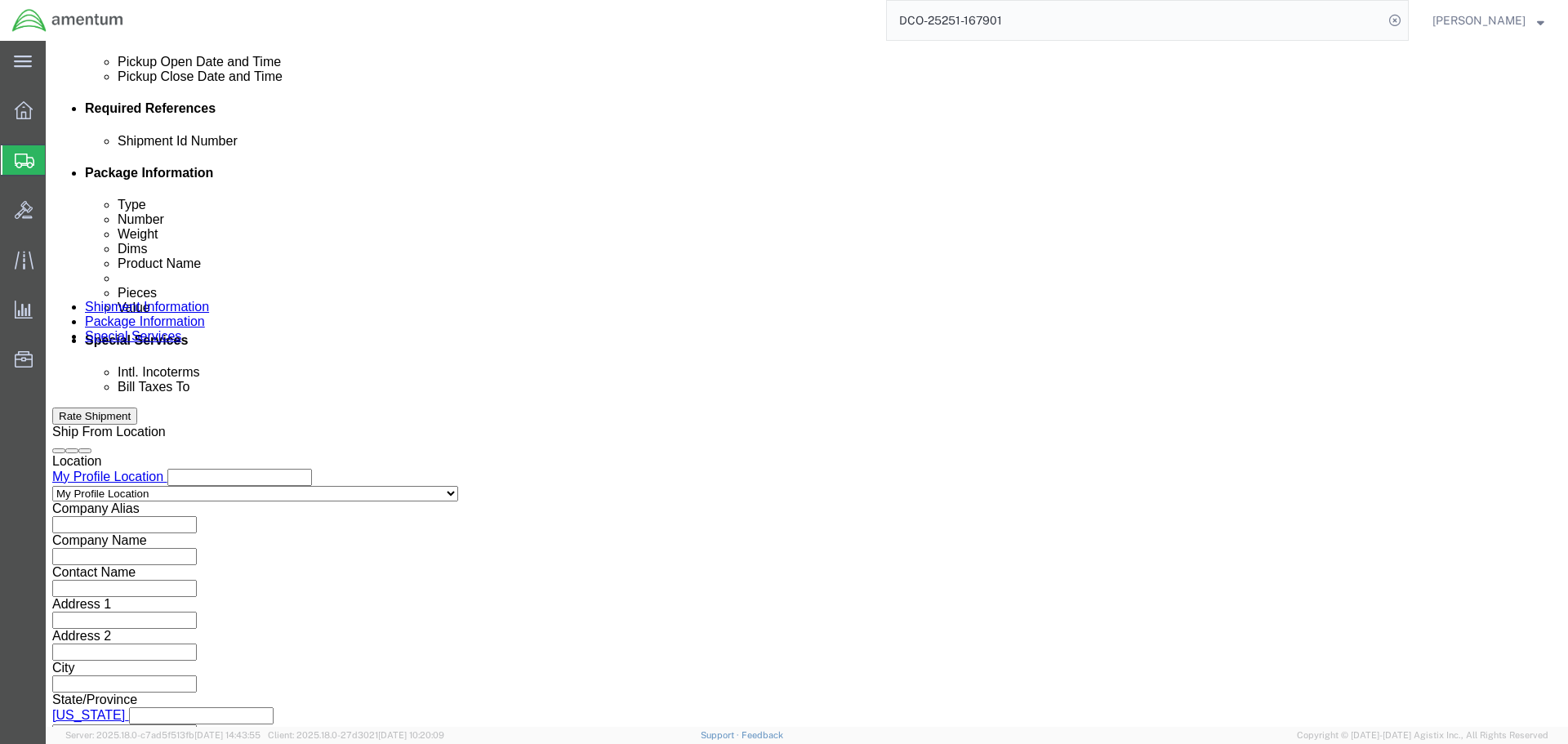
type input "XL GLOVES"
click button "Continue"
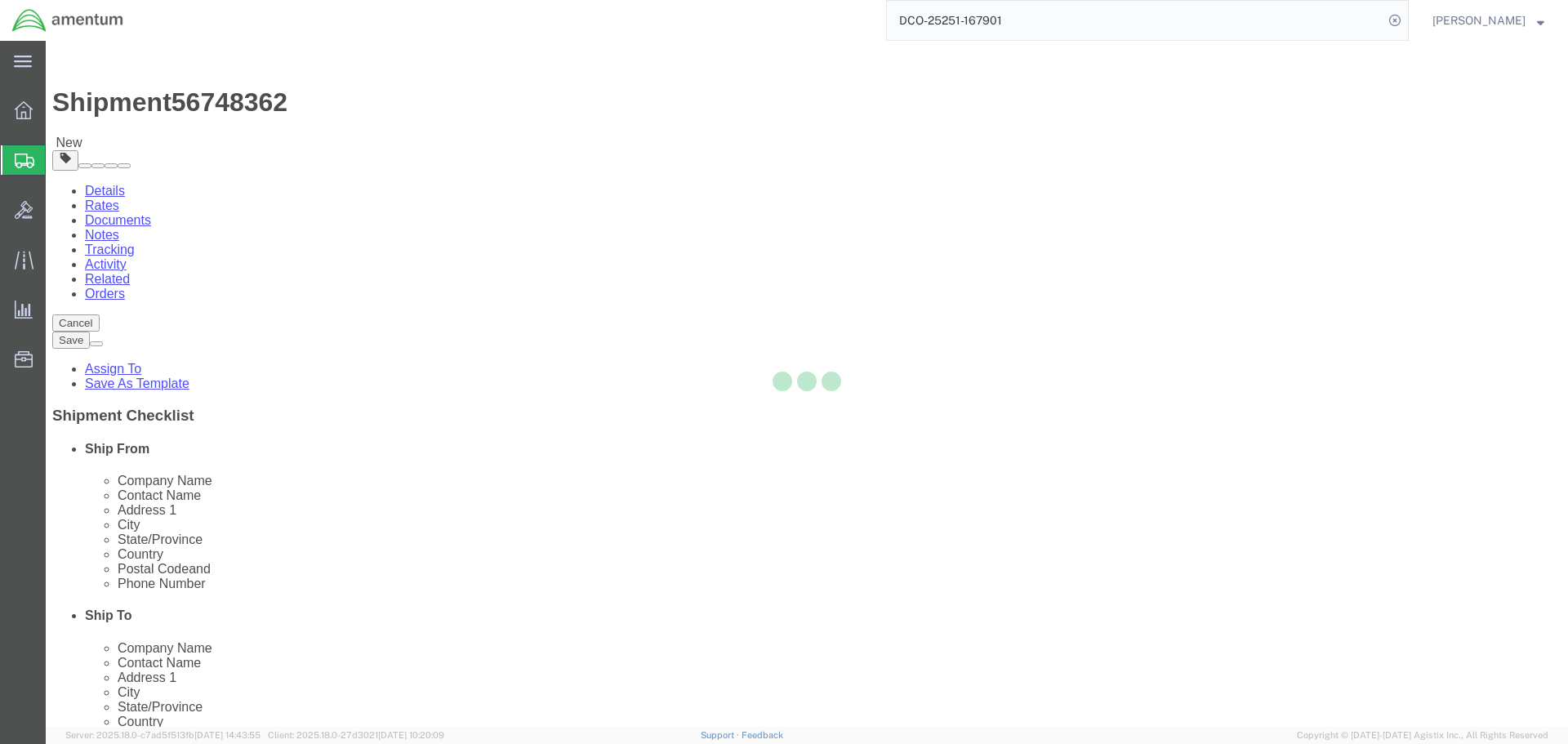
select select "CBOX"
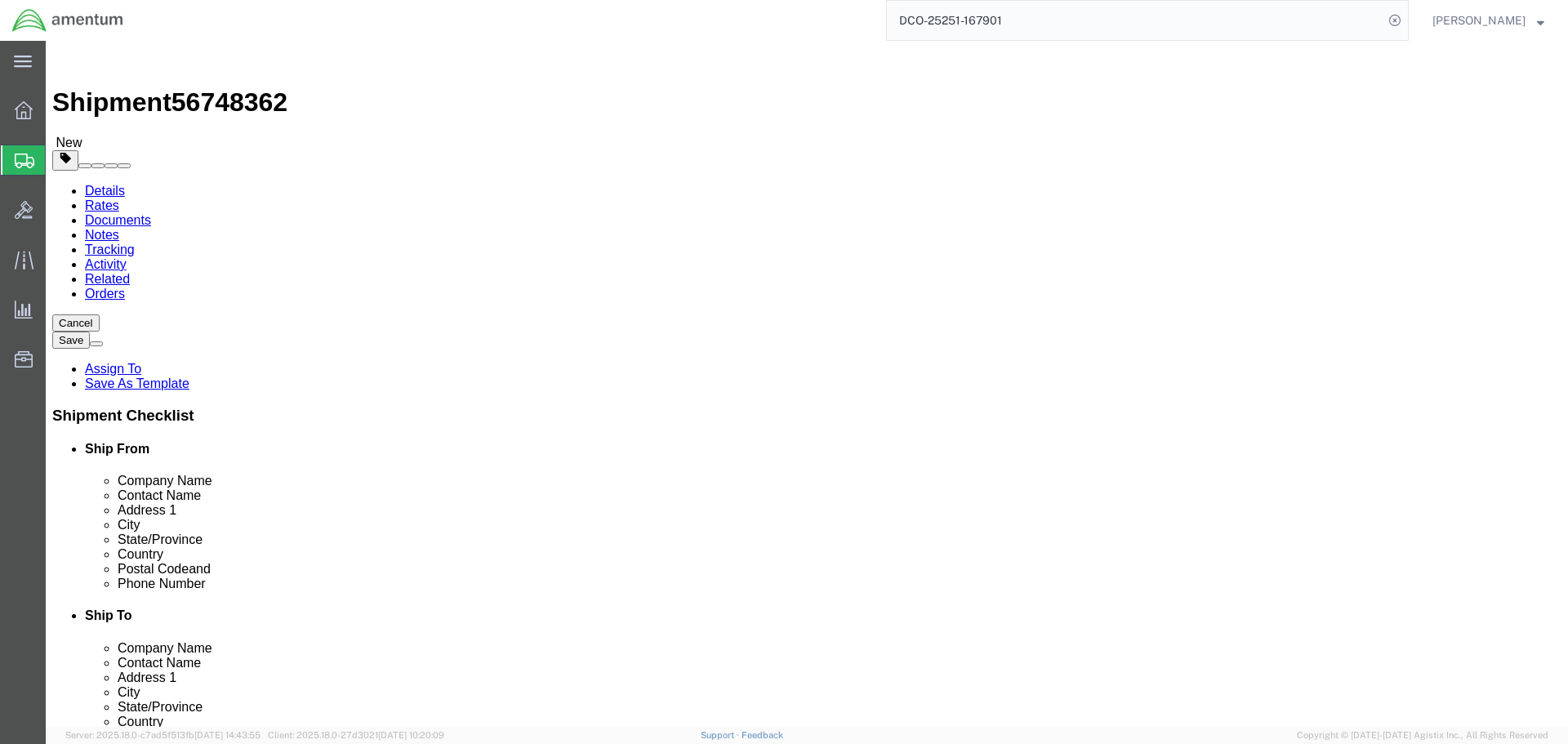
click input "text"
type input "12"
type input "10"
type input "8"
type input "5"
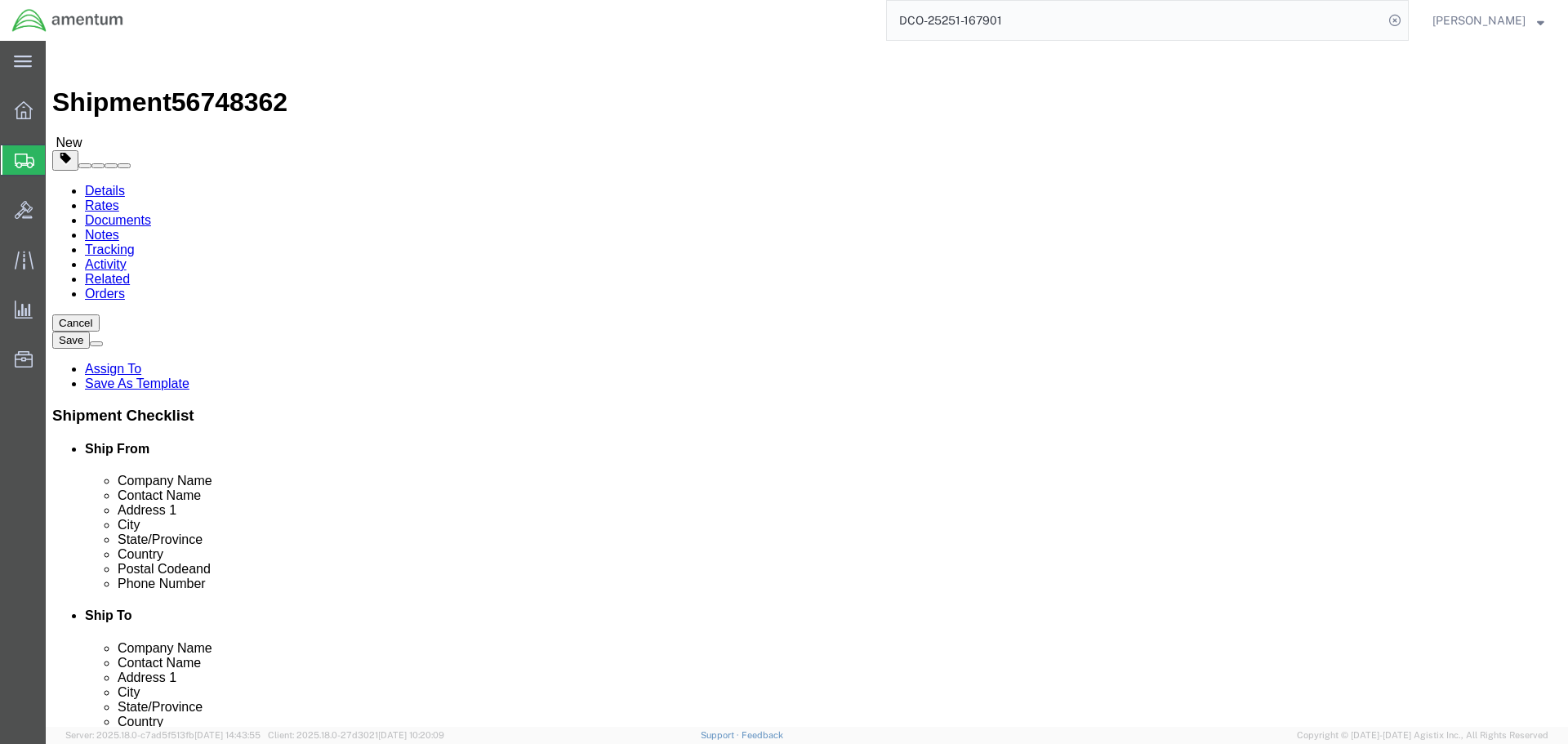
click link "Add Content"
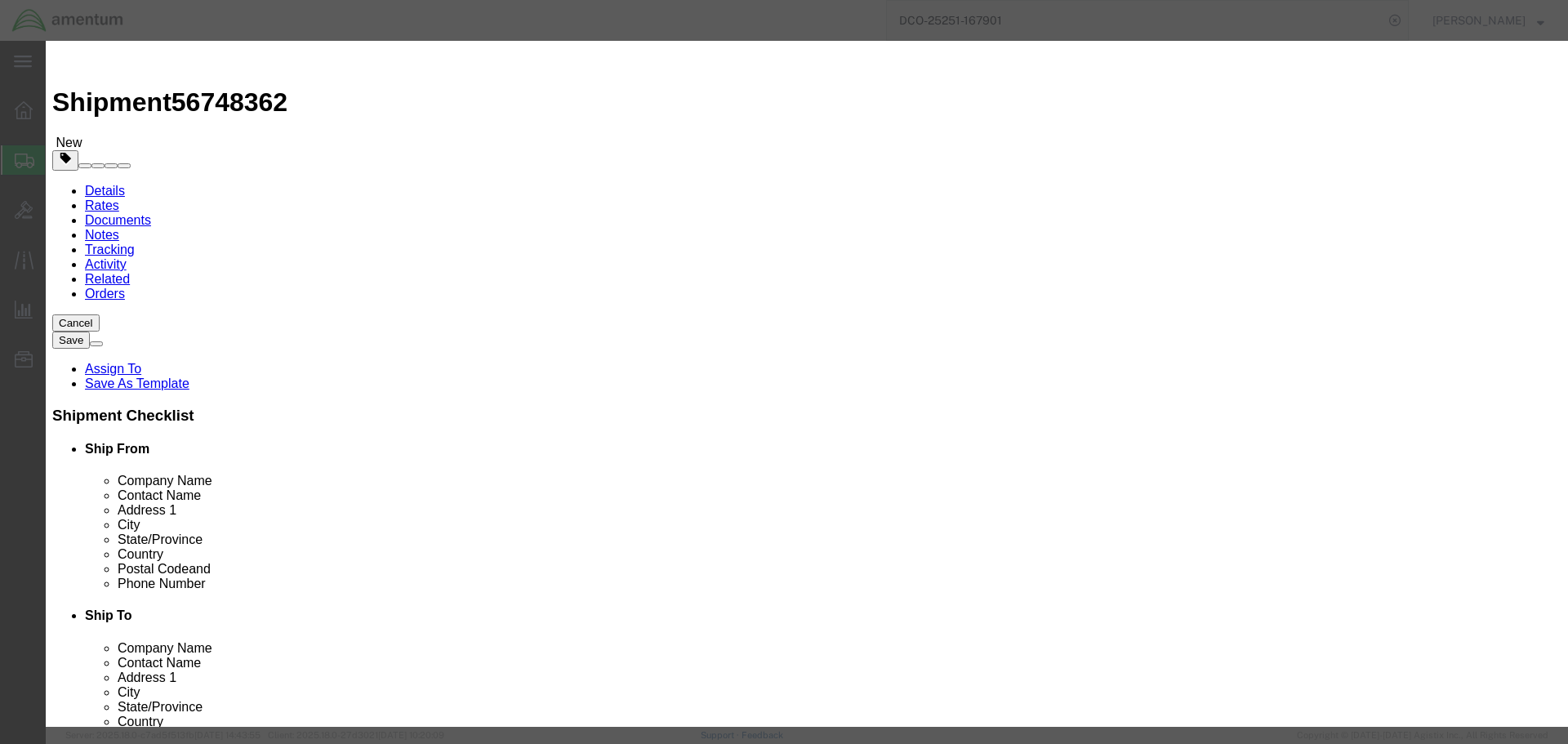
type input "XL GLOVES"
type input "2"
type input "24"
select select "USD"
click button "Save & Close"
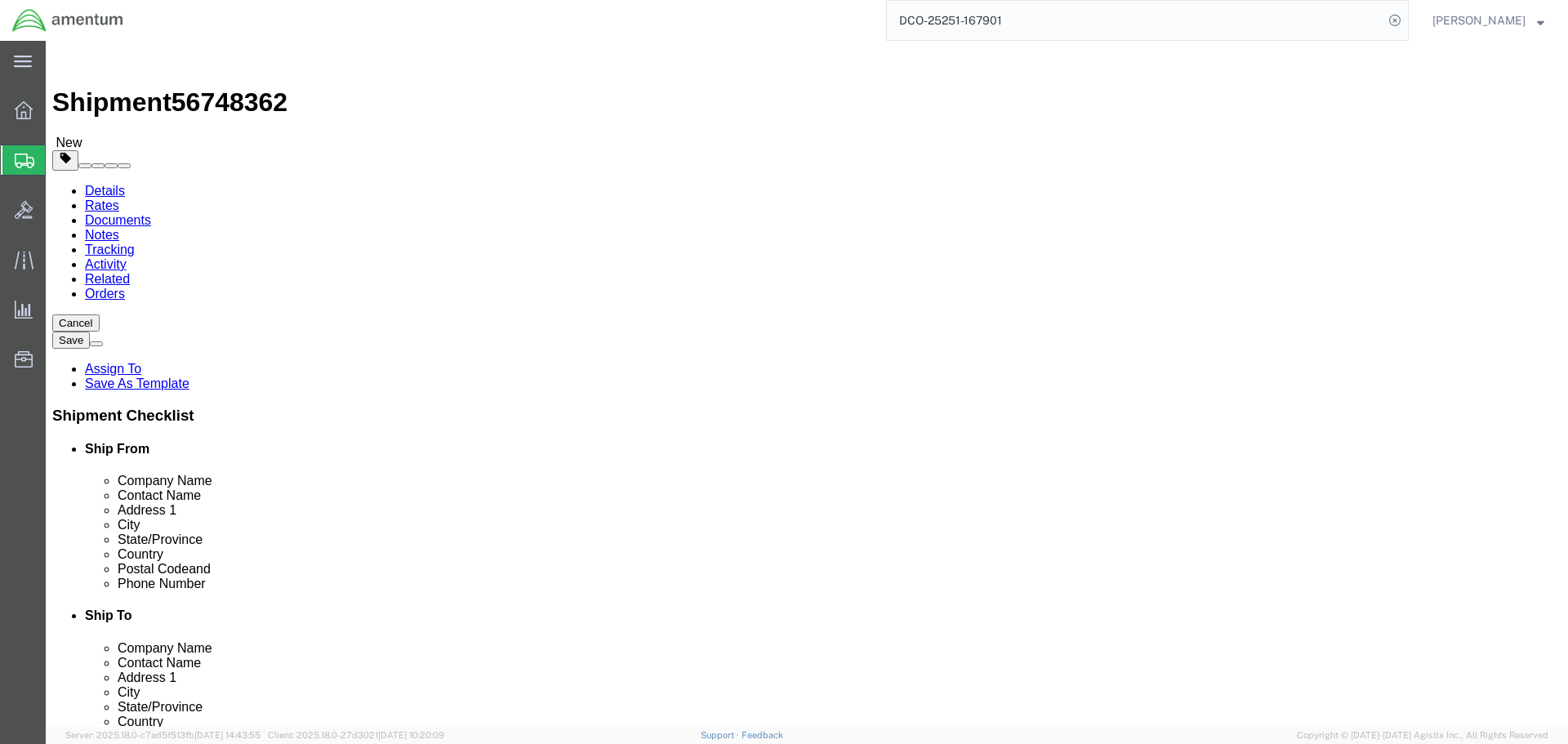
click button "Continue"
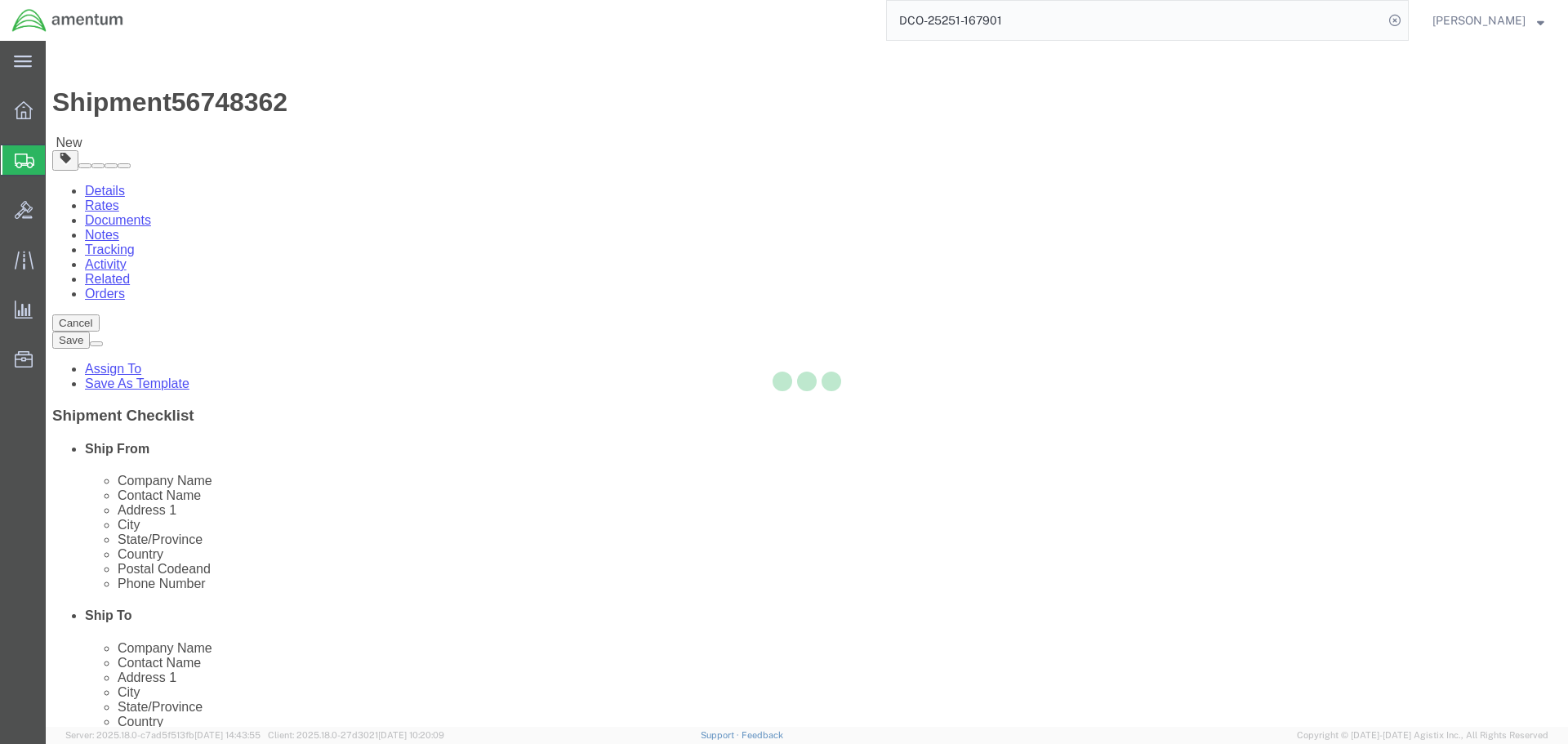
select select
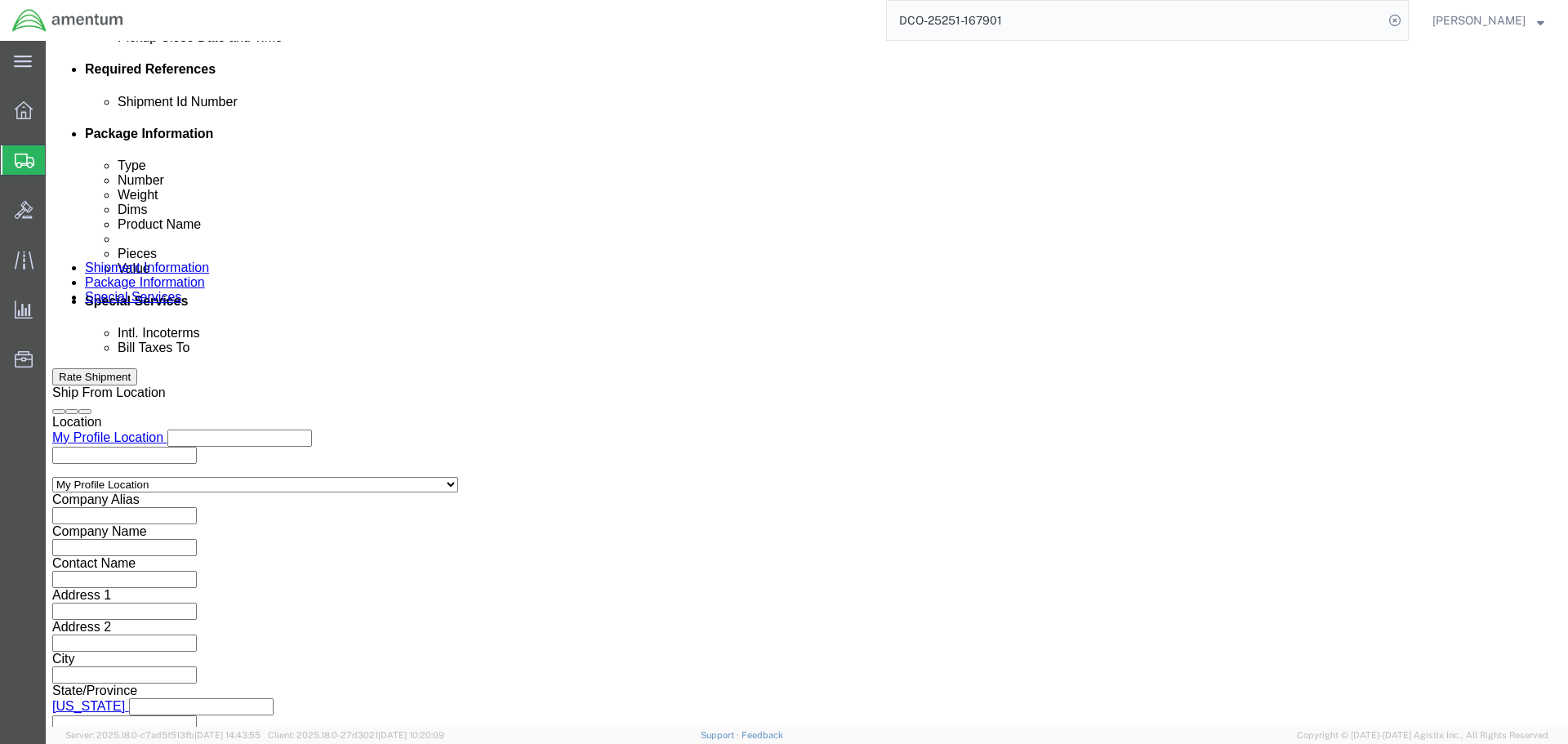
scroll to position [1143, 0]
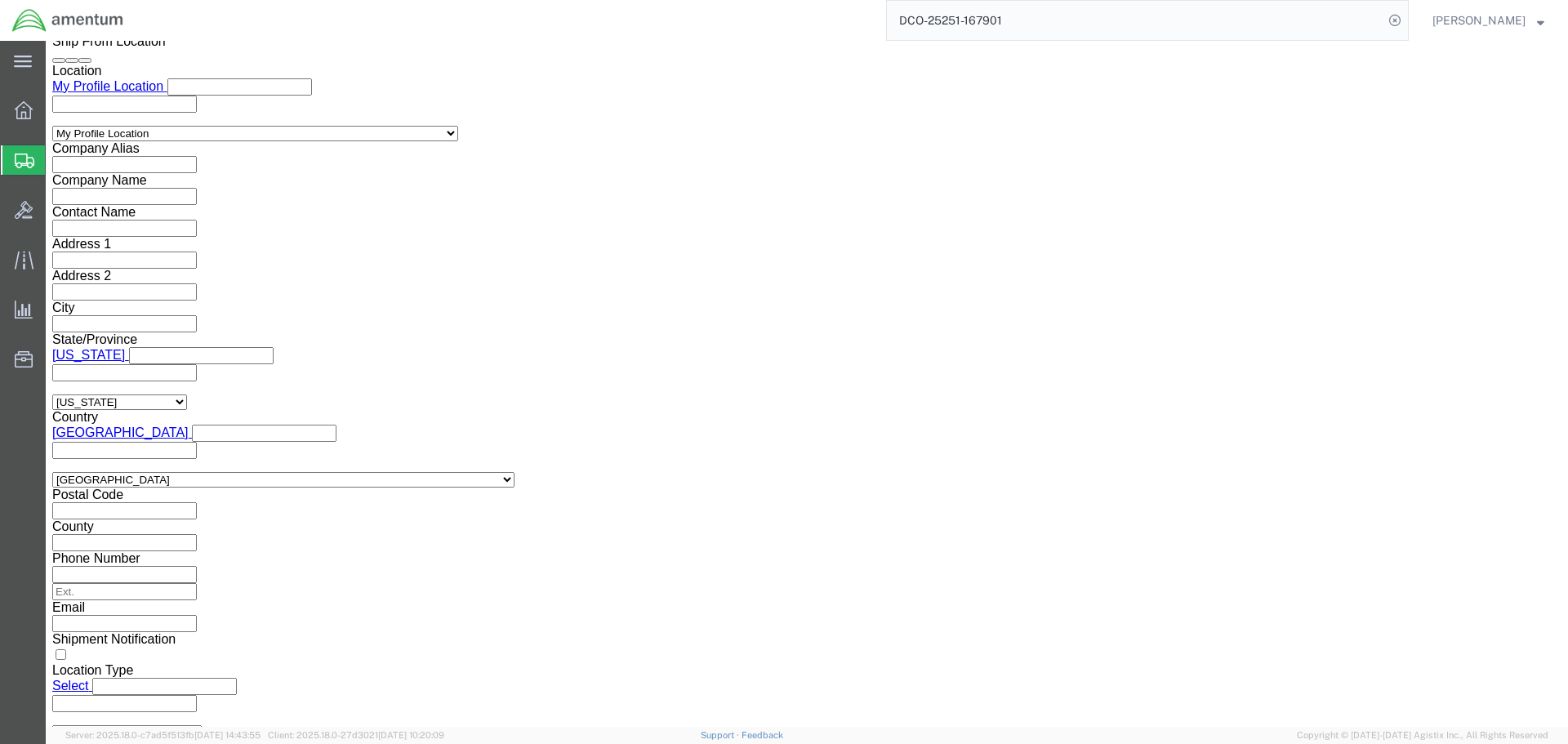
click input "text"
paste input "[PERSON_NAME][EMAIL_ADDRESS][PERSON_NAME][DOMAIN_NAME]"
type input "[PERSON_NAME][EMAIL_ADDRESS][PERSON_NAME][DOMAIN_NAME]"
drag, startPoint x: 1323, startPoint y: 630, endPoint x: 1302, endPoint y: 648, distance: 27.7
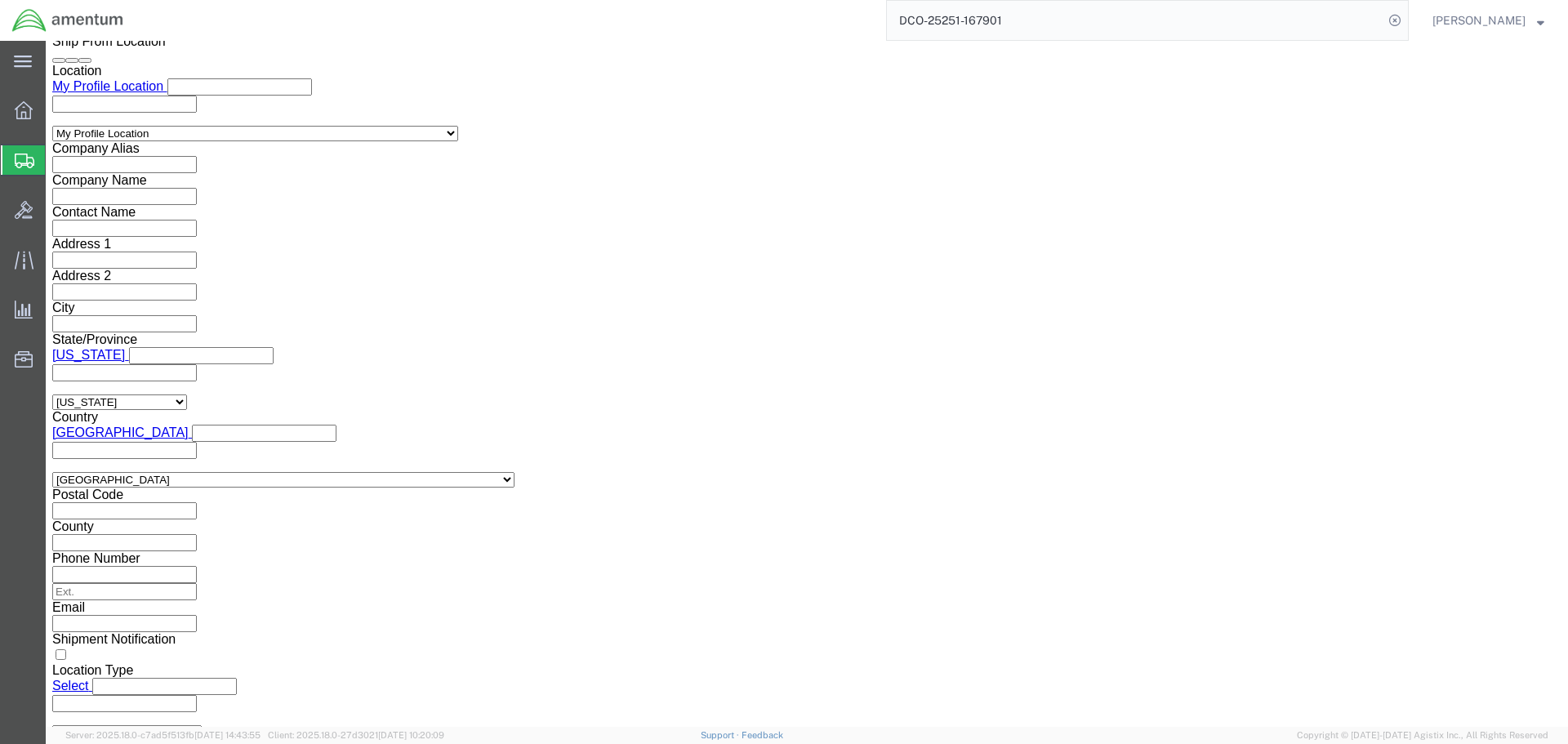
click div "Cancel Save Assign To Save As Template Shipment Checklist Ship From Company Nam…"
click button "Rate Shipment"
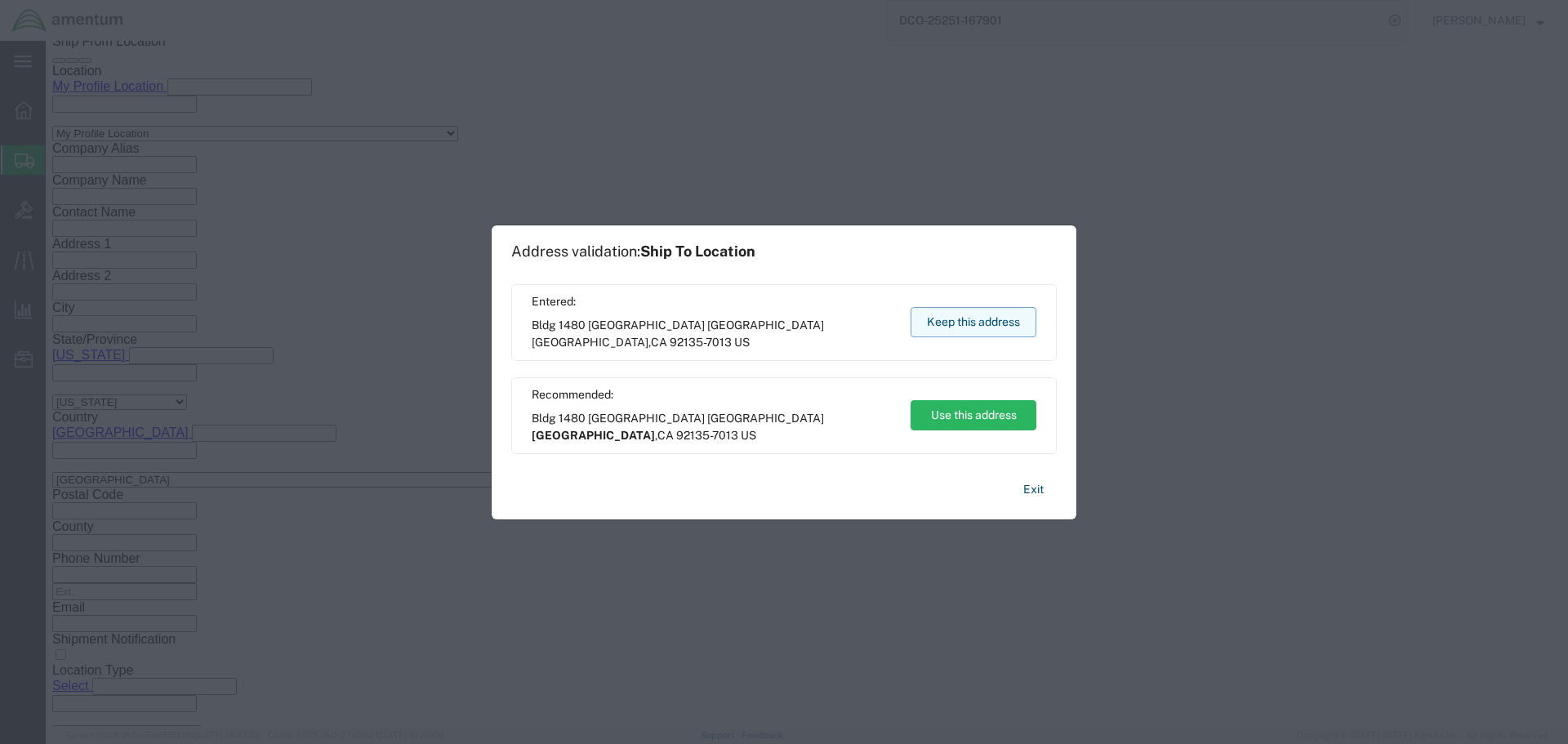
click at [974, 326] on button "Keep this address" at bounding box center [973, 322] width 126 height 30
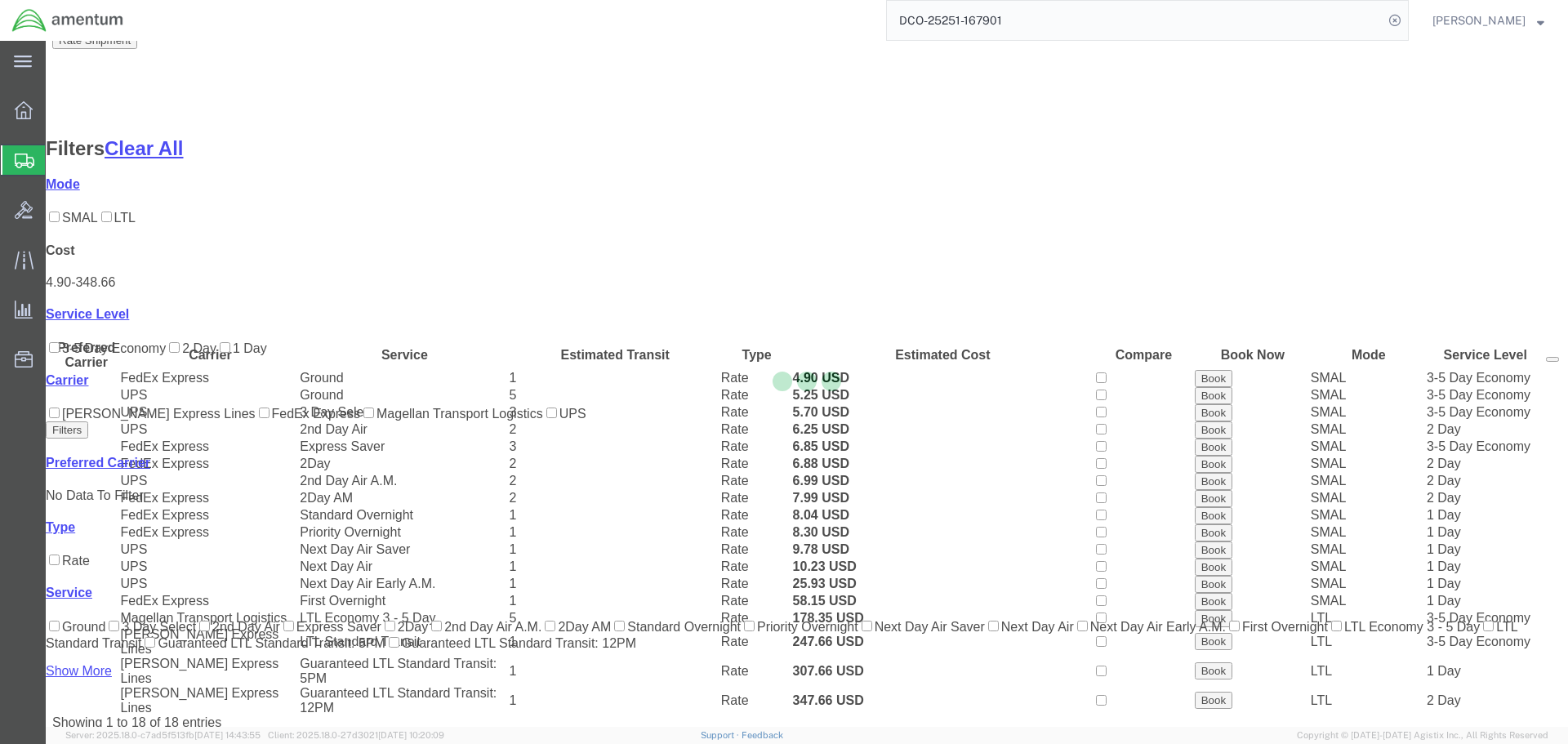
scroll to position [200, 0]
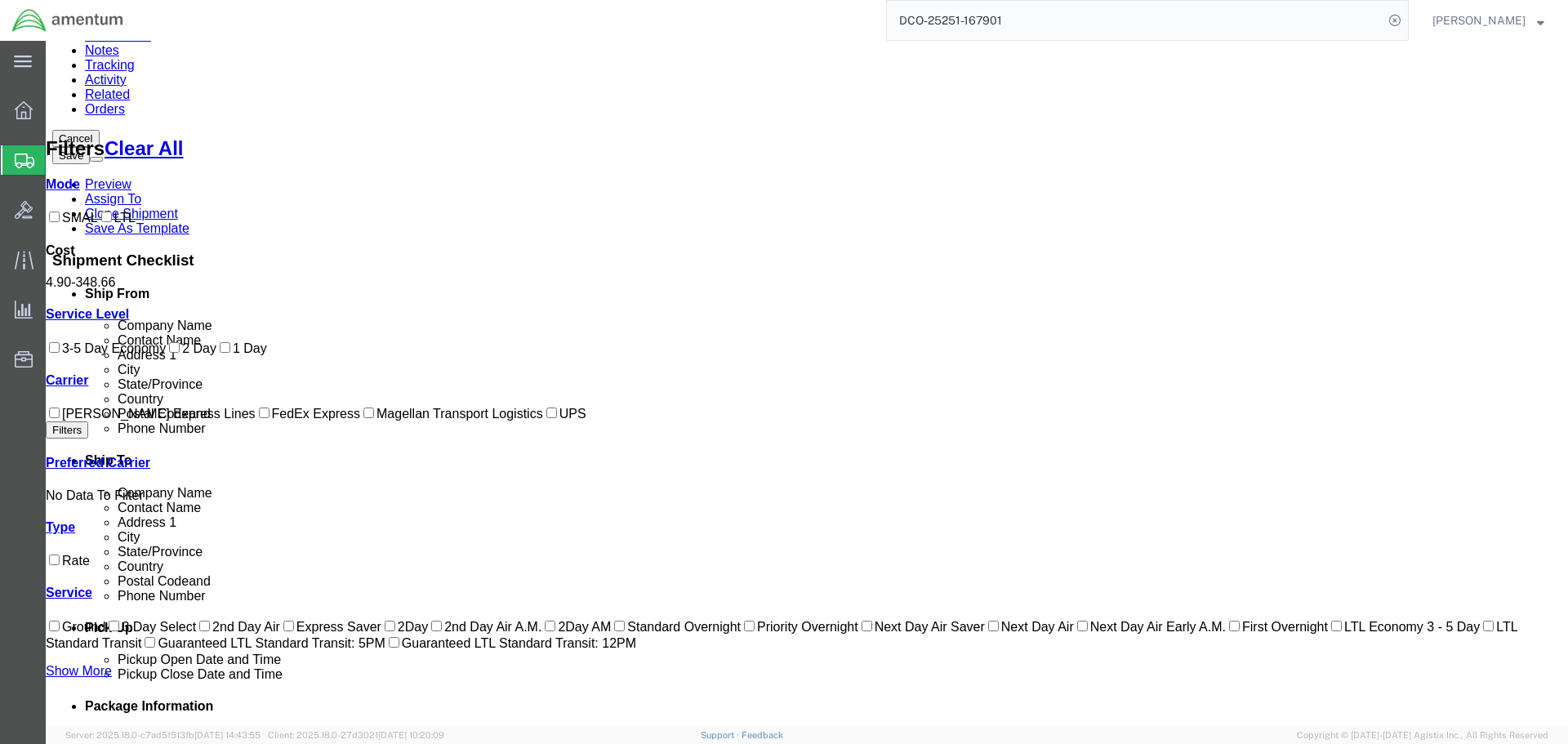
click at [255, 421] on label "FedEx Express" at bounding box center [308, 414] width 105 height 14
click at [259, 418] on input "FedEx Express" at bounding box center [264, 413] width 10 height 10
checkbox input "true"
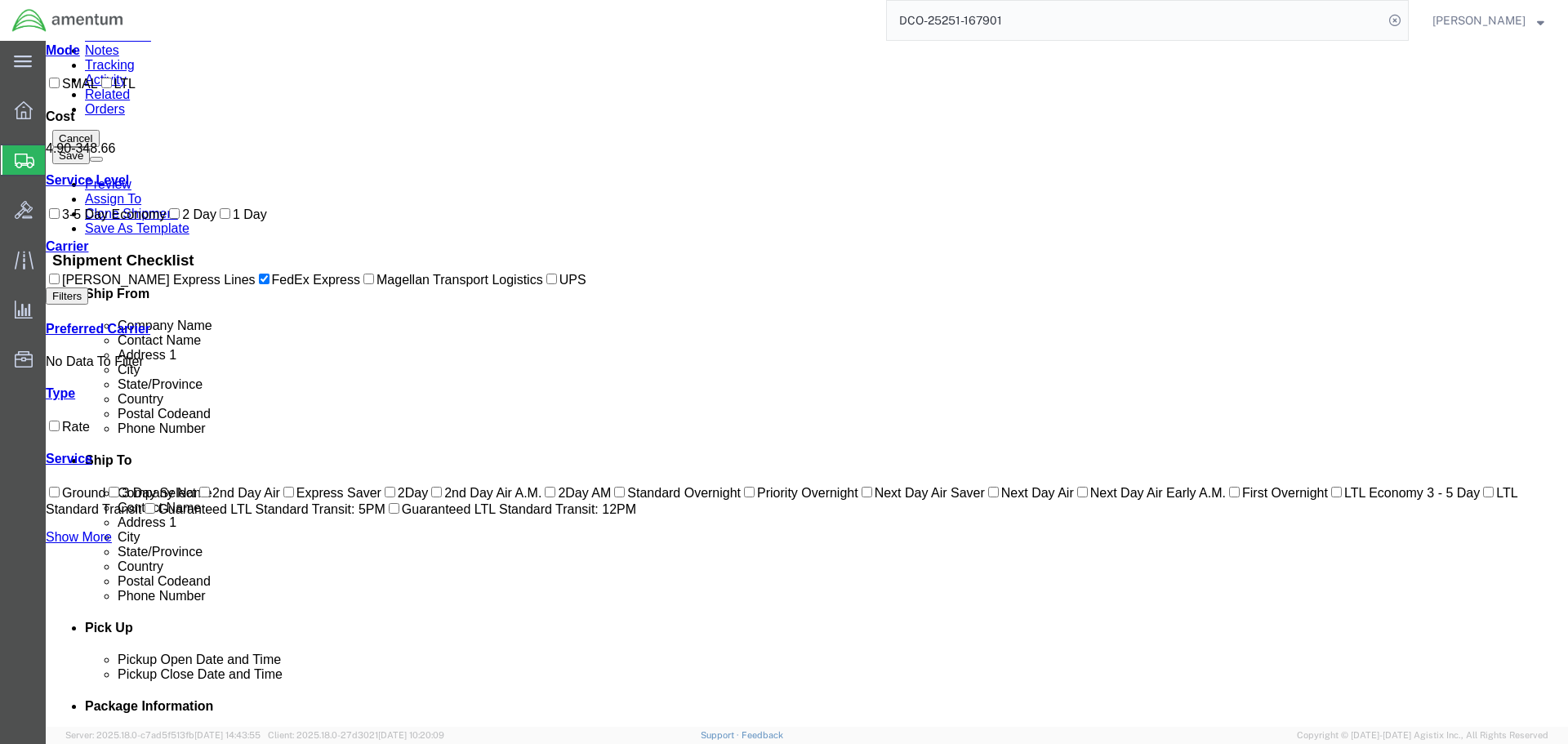
scroll to position [0, 0]
